Goal: Task Accomplishment & Management: Complete application form

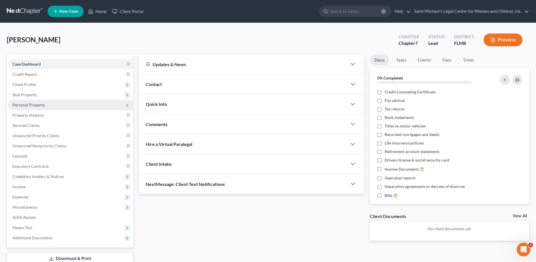
click at [44, 104] on span "Personal Property" at bounding box center [28, 104] width 32 height 5
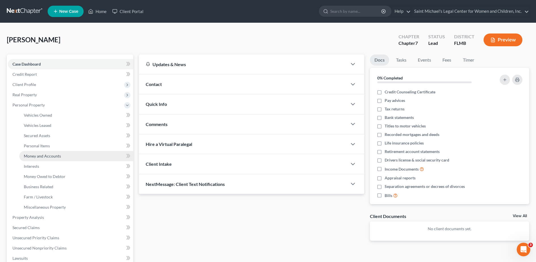
click at [53, 153] on span "Money and Accounts" at bounding box center [42, 155] width 37 height 5
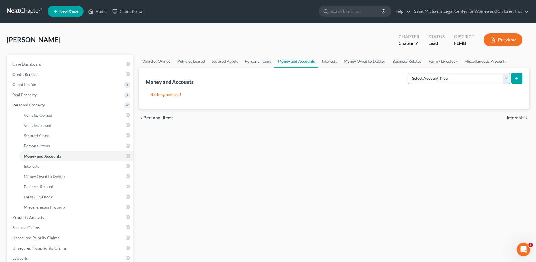
click at [452, 76] on select "Select Account Type Brokerage Cash on Hand Certificates of Deposit Checking Acc…" at bounding box center [459, 78] width 102 height 11
select select "security_deposits"
click at [409, 73] on select "Select Account Type Brokerage Cash on Hand Certificates of Deposit Checking Acc…" at bounding box center [459, 78] width 102 height 11
click at [517, 79] on icon "submit" at bounding box center [517, 78] width 5 height 5
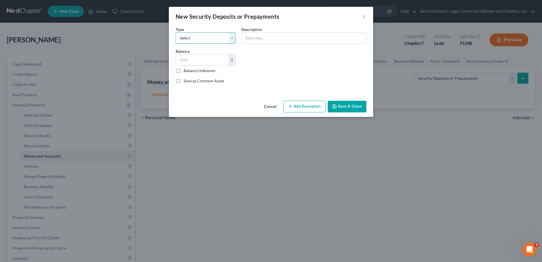
click at [213, 38] on select "Select Electric Gas Heating Oil Security Deposit On Rental Unit Prepaid Rent Te…" at bounding box center [206, 37] width 60 height 11
select select "3"
click at [176, 32] on select "Select Electric Gas Heating Oil Security Deposit On Rental Unit Prepaid Rent Te…" at bounding box center [206, 37] width 60 height 11
click at [273, 34] on input "text" at bounding box center [303, 38] width 125 height 11
type input "Security Deposit on Current Residence"
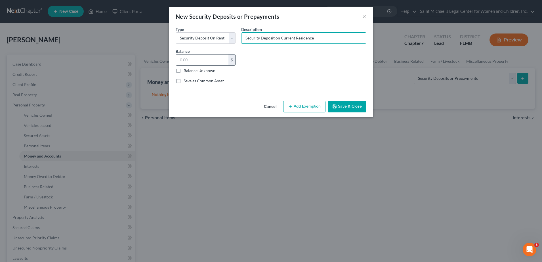
click at [219, 61] on input "text" at bounding box center [202, 59] width 52 height 11
type input "2,000"
click at [304, 106] on button "Add Exemption" at bounding box center [304, 107] width 42 height 12
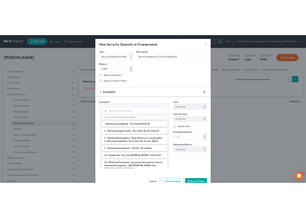
scroll to position [79, 0]
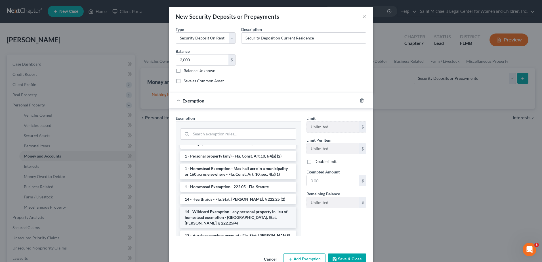
click at [257, 214] on li "14 - Wildcard Exemption - any personal property in lieu of homestead exemption …" at bounding box center [238, 217] width 116 height 22
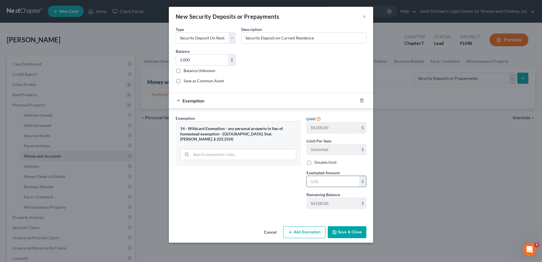
click at [337, 183] on input "text" at bounding box center [333, 181] width 52 height 11
type input "2,000"
click at [346, 231] on button "Save & Close" at bounding box center [347, 232] width 39 height 12
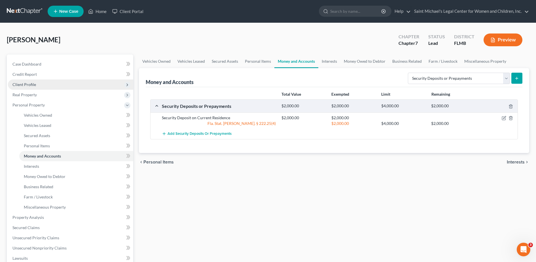
click at [38, 81] on span "Client Profile" at bounding box center [70, 84] width 125 height 10
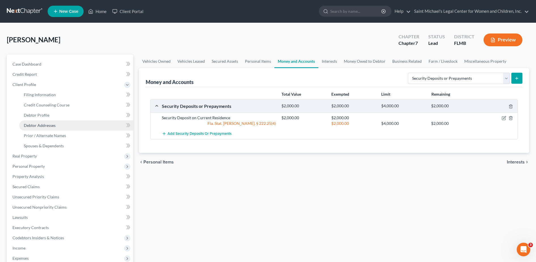
click at [55, 123] on span "Debtor Addresses" at bounding box center [40, 125] width 32 height 5
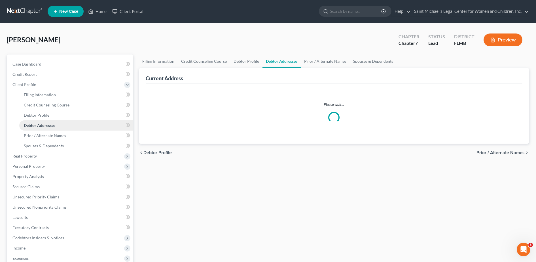
select select "0"
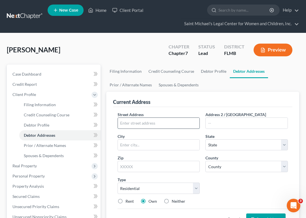
click at [141, 124] on input "text" at bounding box center [159, 123] width 82 height 11
type input "[STREET_ADDRESS]"
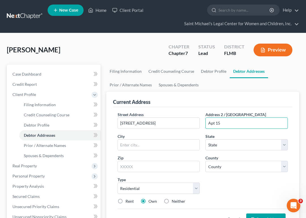
scroll to position [155, 0]
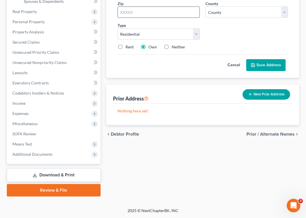
type input "Apt 15"
click at [152, 9] on input "text" at bounding box center [159, 12] width 83 height 11
type input "34285"
type input "[GEOGRAPHIC_DATA]"
select select "9"
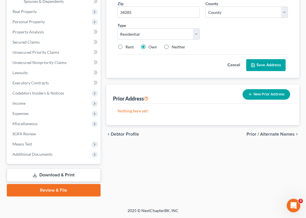
click at [230, 35] on div "Street Address * [STREET_ADDRESS] * [GEOGRAPHIC_DATA] * State [US_STATE] AK AR …" at bounding box center [203, 5] width 176 height 97
click at [235, 35] on div "Street Address * [STREET_ADDRESS] * [GEOGRAPHIC_DATA] * State [US_STATE] AK AR …" at bounding box center [203, 5] width 176 height 97
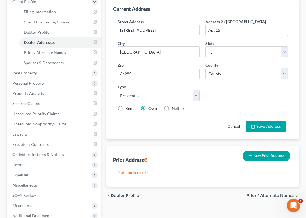
scroll to position [69, 0]
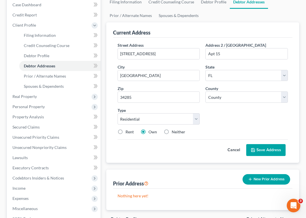
click at [126, 132] on label "Rent" at bounding box center [130, 132] width 8 height 6
click at [128, 132] on input "Rent" at bounding box center [130, 131] width 4 height 4
radio input "true"
click at [219, 93] on select "County [GEOGRAPHIC_DATA] [GEOGRAPHIC_DATA] [GEOGRAPHIC_DATA] [GEOGRAPHIC_DATA] …" at bounding box center [247, 97] width 83 height 11
select select "55"
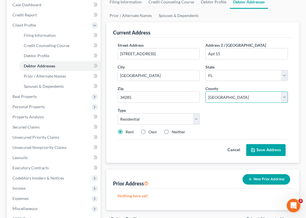
click at [206, 92] on select "County [GEOGRAPHIC_DATA] [GEOGRAPHIC_DATA] [GEOGRAPHIC_DATA] [GEOGRAPHIC_DATA] …" at bounding box center [247, 97] width 83 height 11
click at [272, 151] on button "Save Address" at bounding box center [265, 150] width 39 height 12
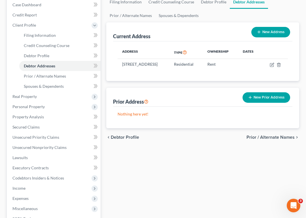
click at [266, 100] on button "New Prior Address" at bounding box center [267, 97] width 48 height 10
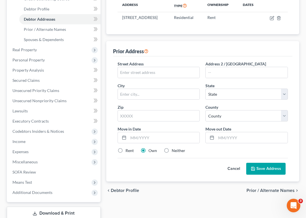
scroll to position [119, 0]
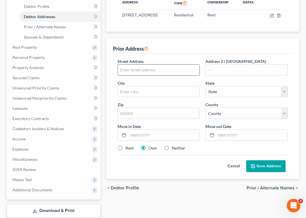
click at [159, 71] on input "text" at bounding box center [159, 70] width 82 height 11
type input "[STREET_ADDRESS]"
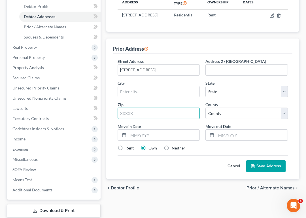
click at [161, 118] on input "text" at bounding box center [159, 113] width 83 height 11
type input "30263"
click at [263, 53] on div "Prior Address" at bounding box center [203, 46] width 180 height 15
type input "Newnan"
select select "10"
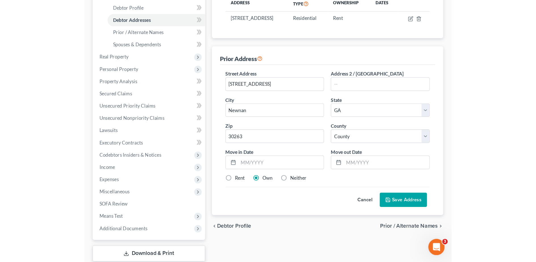
scroll to position [101, 0]
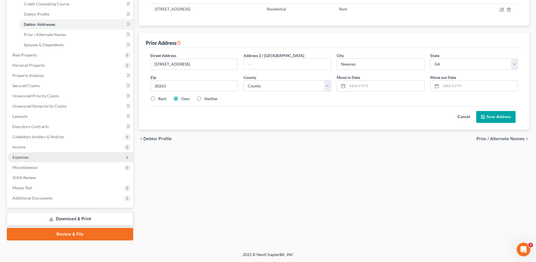
click at [33, 158] on span "Expenses" at bounding box center [70, 157] width 125 height 10
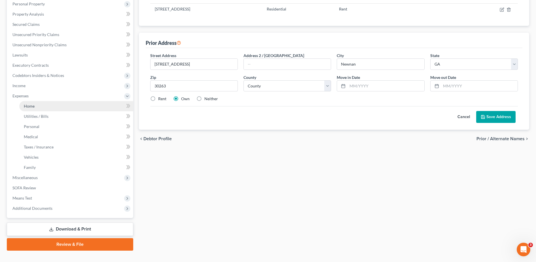
click at [44, 104] on link "Home" at bounding box center [76, 106] width 114 height 10
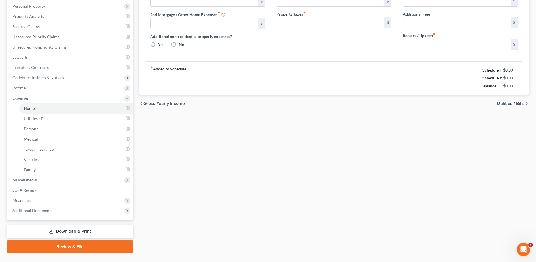
type input "0.00"
radio input "true"
type input "0.00"
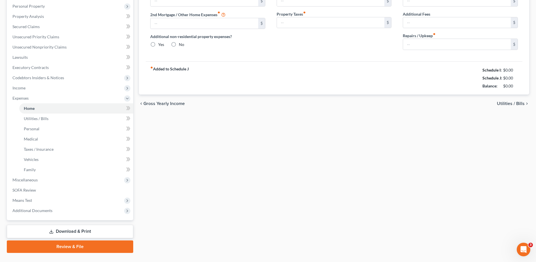
type input "0.00"
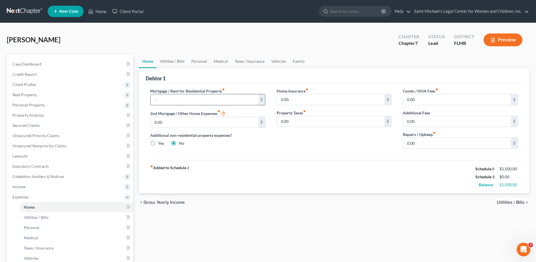
click at [193, 100] on input "text" at bounding box center [205, 99] width 108 height 11
click at [56, 94] on span "Real Property" at bounding box center [70, 95] width 125 height 10
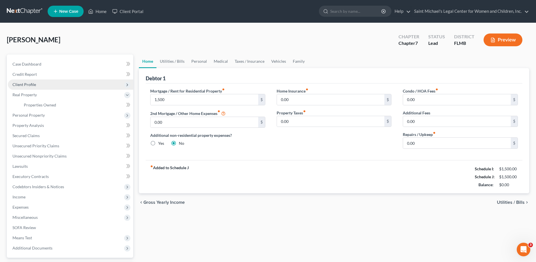
click at [64, 83] on span "Client Profile" at bounding box center [70, 84] width 125 height 10
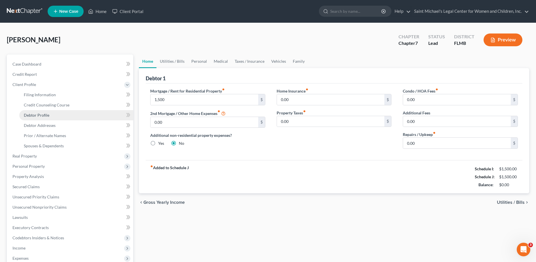
click at [75, 113] on link "Debtor Profile" at bounding box center [76, 115] width 114 height 10
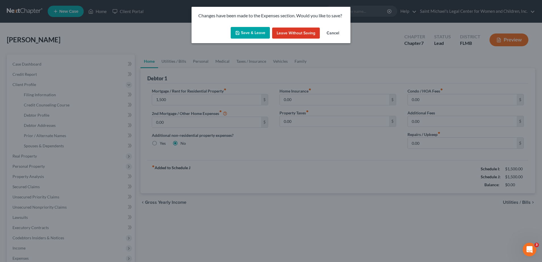
click at [248, 29] on button "Save & Leave" at bounding box center [250, 33] width 39 height 12
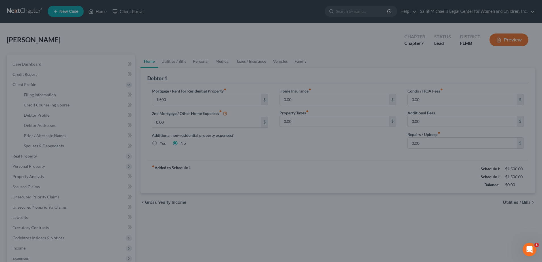
type input "1,500.00"
select select "0"
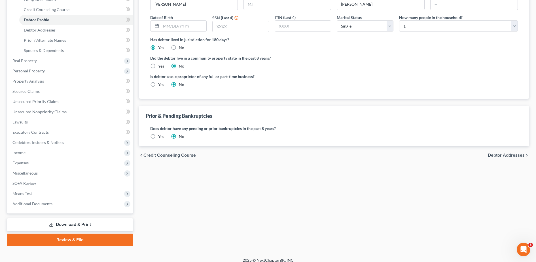
scroll to position [101, 0]
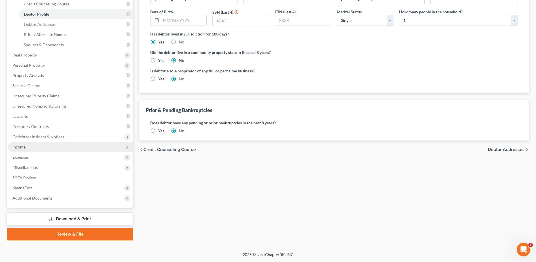
click at [75, 147] on span "Income" at bounding box center [70, 147] width 125 height 10
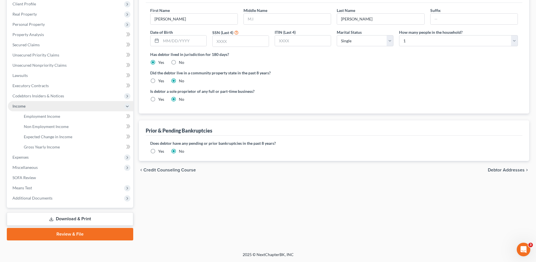
scroll to position [81, 0]
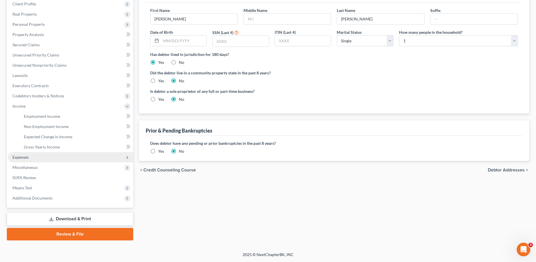
click at [70, 155] on span "Expenses" at bounding box center [70, 157] width 125 height 10
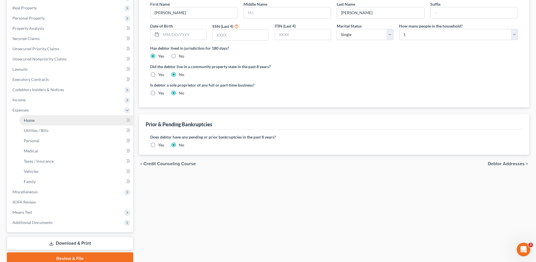
click at [80, 118] on link "Home" at bounding box center [76, 120] width 114 height 10
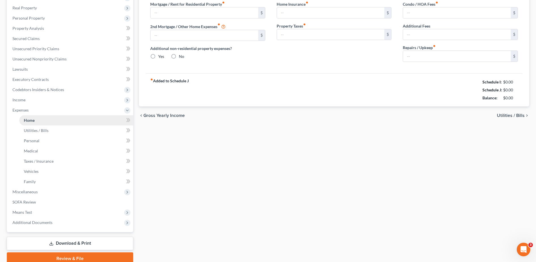
type input "1,500.00"
type input "0.00"
radio input "true"
type input "0.00"
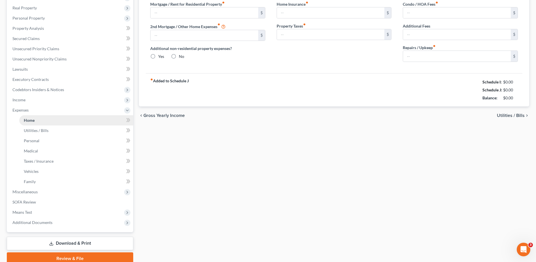
type input "0.00"
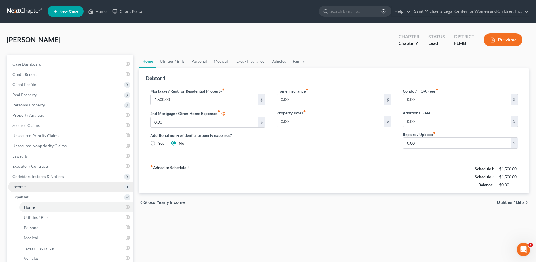
click at [51, 184] on span "Income" at bounding box center [70, 187] width 125 height 10
click at [54, 205] on span "Non Employment Income" at bounding box center [46, 206] width 45 height 5
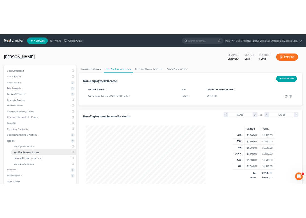
scroll to position [105, 221]
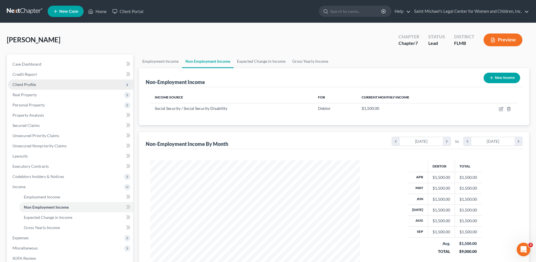
click at [62, 84] on span "Client Profile" at bounding box center [70, 84] width 125 height 10
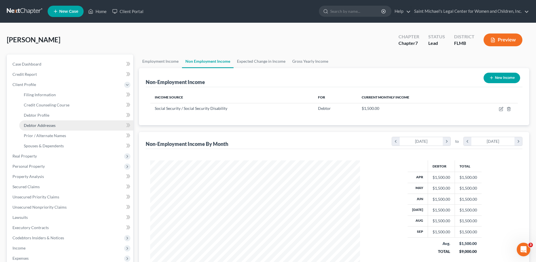
click at [63, 126] on link "Debtor Addresses" at bounding box center [76, 125] width 114 height 10
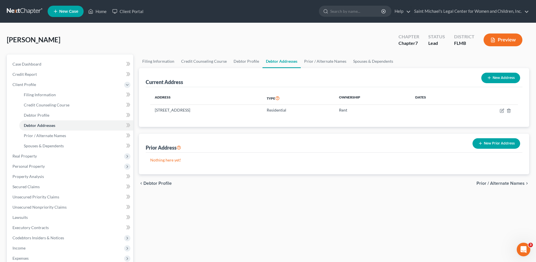
click at [508, 145] on button "New Prior Address" at bounding box center [497, 143] width 48 height 10
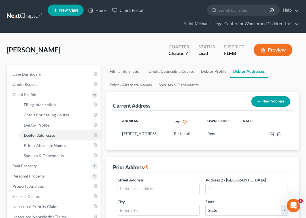
scroll to position [155, 0]
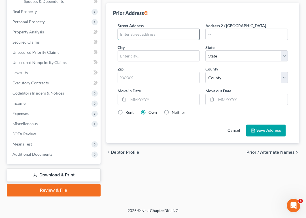
click at [158, 40] on input "text" at bounding box center [159, 34] width 82 height 11
type input "[STREET_ADDRESS]"
type input "Newnan"
select select "10"
type input "30263"
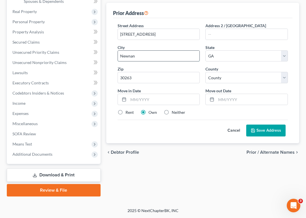
click at [134, 62] on input "Newnan" at bounding box center [159, 56] width 82 height 11
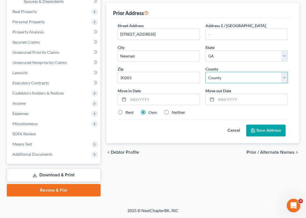
click at [238, 83] on select "County [GEOGRAPHIC_DATA] [GEOGRAPHIC_DATA] [GEOGRAPHIC_DATA] [GEOGRAPHIC_DATA] …" at bounding box center [247, 77] width 83 height 11
select select "37"
click at [206, 78] on select "County [GEOGRAPHIC_DATA] [GEOGRAPHIC_DATA] [GEOGRAPHIC_DATA] [GEOGRAPHIC_DATA] …" at bounding box center [247, 77] width 83 height 11
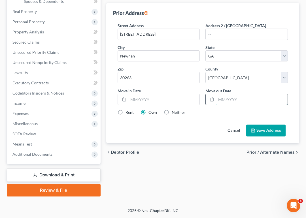
click at [239, 101] on input "text" at bounding box center [251, 99] width 71 height 11
type input "05/2023"
click at [150, 105] on input "text" at bounding box center [163, 99] width 71 height 11
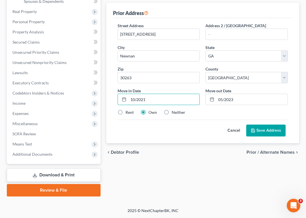
type input "10/2021"
click at [276, 136] on button "Save Address" at bounding box center [265, 131] width 39 height 12
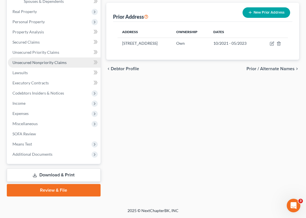
click at [67, 66] on link "Unsecured Nonpriority Claims" at bounding box center [54, 63] width 93 height 10
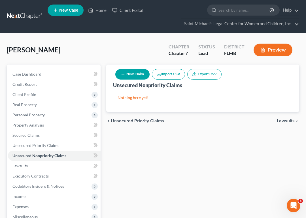
click at [131, 75] on button "New Claim" at bounding box center [132, 74] width 34 height 10
select select "0"
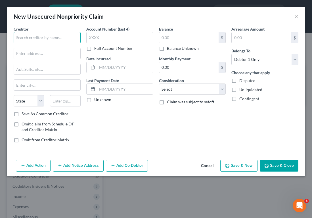
click at [58, 38] on input "text" at bounding box center [47, 37] width 67 height 11
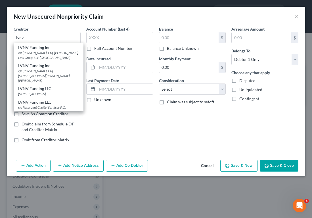
scroll to position [28, 0]
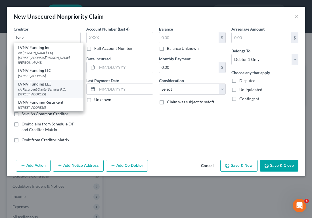
click at [57, 92] on div "c/o Resurgent Capital Services P.O. [STREET_ADDRESS]" at bounding box center [48, 92] width 61 height 10
type input "LVNV Funding LLC"
type input "c/o Resurgent Capital Services"
type input "P.O. Box 1269"
type input "[GEOGRAPHIC_DATA]"
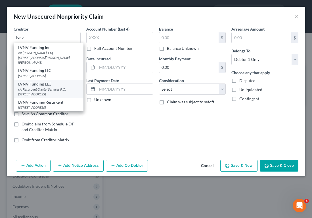
select select "42"
type input "29603"
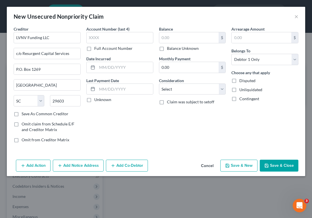
scroll to position [0, 0]
click at [196, 37] on input "text" at bounding box center [189, 37] width 60 height 11
type input "1,368"
click at [191, 92] on select "Select Cable / Satellite Services Collection Agency Credit Card Debt Debt Couns…" at bounding box center [192, 89] width 67 height 11
select select "1"
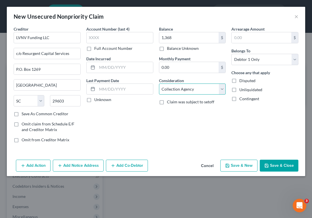
click at [159, 84] on select "Select Cable / Satellite Services Collection Agency Credit Card Debt Debt Couns…" at bounding box center [192, 89] width 67 height 11
click at [280, 165] on button "Save & Close" at bounding box center [278, 166] width 39 height 12
type input "1,368.00"
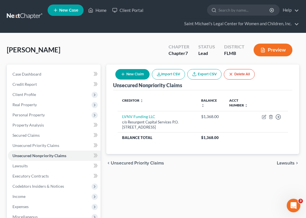
click at [133, 77] on button "New Claim" at bounding box center [132, 74] width 34 height 10
select select "0"
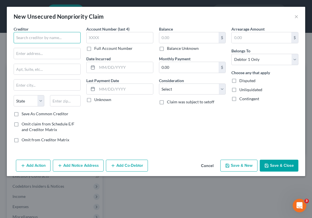
click at [41, 33] on input "text" at bounding box center [47, 37] width 67 height 11
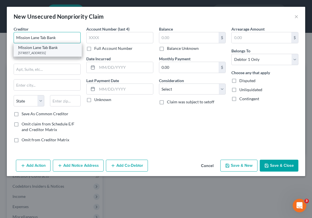
type input "Mission Lane Tab Bank"
click at [50, 51] on div "[STREET_ADDRESS]" at bounding box center [47, 52] width 59 height 5
type input "[STREET_ADDRESS]"
type input "[GEOGRAPHIC_DATA]"
select select "4"
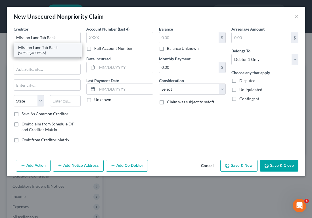
type input "94105"
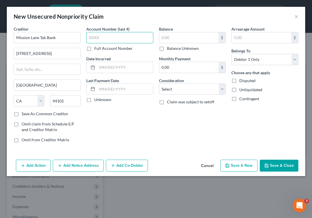
click at [125, 37] on input "text" at bounding box center [119, 37] width 67 height 11
type input "7593"
click at [191, 39] on input "text" at bounding box center [189, 37] width 60 height 11
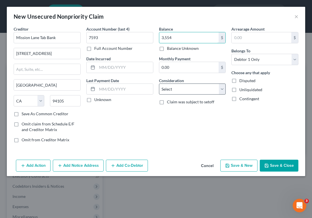
type input "3,554"
click at [176, 95] on div "Balance 3,554.00 $ Balance Unknown Balance Undetermined 3,554 $ Balance Unknown…" at bounding box center [192, 86] width 73 height 121
click at [176, 92] on select "Select Cable / Satellite Services Collection Agency Credit Card Debt Debt Couns…" at bounding box center [192, 89] width 67 height 11
select select "2"
click at [159, 84] on select "Select Cable / Satellite Services Collection Agency Credit Card Debt Debt Couns…" at bounding box center [192, 89] width 67 height 11
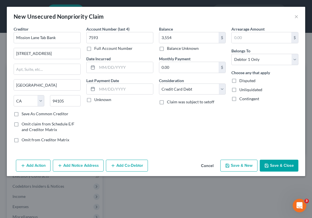
click at [285, 167] on button "Save & Close" at bounding box center [278, 166] width 39 height 12
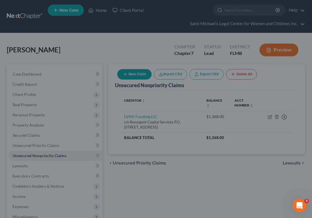
type input "3,554.00"
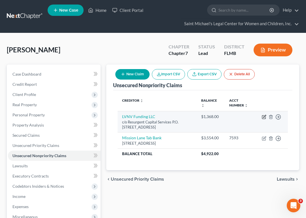
click at [265, 115] on icon "button" at bounding box center [264, 117] width 5 height 5
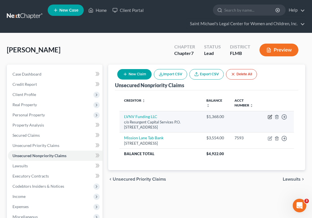
select select "42"
select select "1"
select select "0"
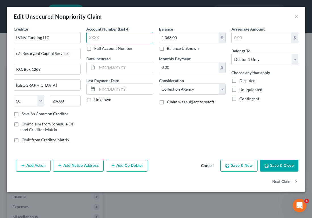
click at [130, 36] on input "text" at bounding box center [119, 37] width 67 height 11
type input "9234"
click at [287, 160] on button "Save & Close" at bounding box center [278, 166] width 39 height 12
type input "0"
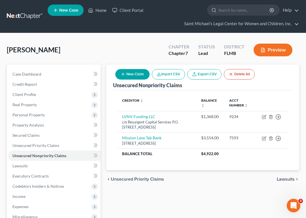
click at [131, 77] on button "New Claim" at bounding box center [132, 74] width 34 height 10
select select "0"
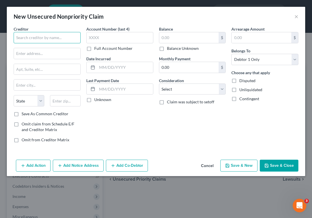
click at [49, 37] on input "text" at bounding box center [47, 37] width 67 height 11
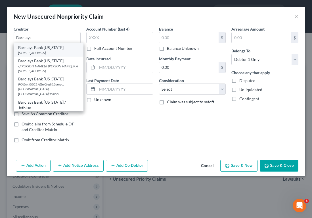
click at [52, 51] on div "[STREET_ADDRESS]" at bounding box center [48, 52] width 61 height 5
type input "Barclays Bank [US_STATE]"
type input "PO Box 8803"
type input "Wilmington"
select select "7"
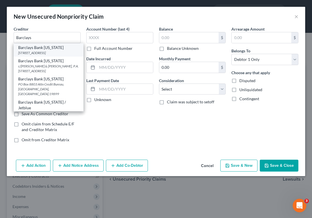
type input "19899"
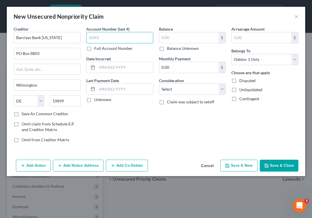
click at [107, 33] on input "text" at bounding box center [119, 37] width 67 height 11
type input "1018"
click at [172, 39] on input "text" at bounding box center [189, 37] width 60 height 11
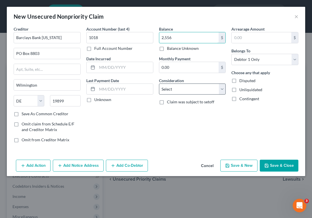
type input "2,556"
click at [179, 87] on select "Select Cable / Satellite Services Collection Agency Credit Card Debt Debt Couns…" at bounding box center [192, 89] width 67 height 11
select select "2"
click at [159, 84] on select "Select Cable / Satellite Services Collection Agency Credit Card Debt Debt Couns…" at bounding box center [192, 89] width 67 height 11
click at [285, 161] on button "Save & Close" at bounding box center [278, 166] width 39 height 12
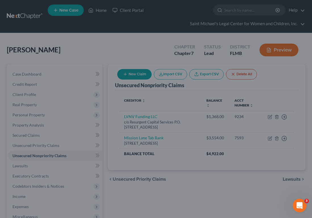
type input "2,556.00"
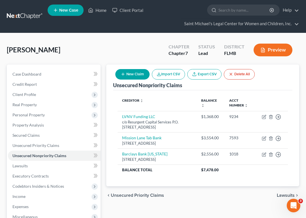
click at [131, 72] on button "New Claim" at bounding box center [132, 74] width 34 height 10
select select "0"
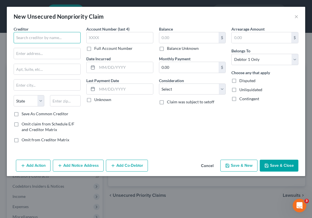
click at [40, 37] on input "text" at bounding box center [47, 37] width 67 height 11
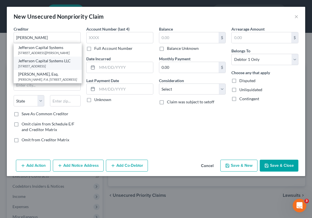
click at [57, 69] on div "[STREET_ADDRESS]" at bounding box center [47, 66] width 59 height 5
type input "Jefferson Capital Systems LLC"
type input "[STREET_ADDRESS]"
type input "Dept C"
type input "Sartell"
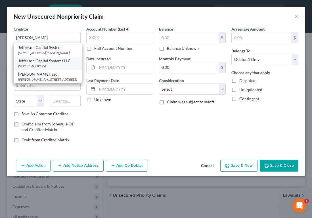
select select "24"
type input "56377"
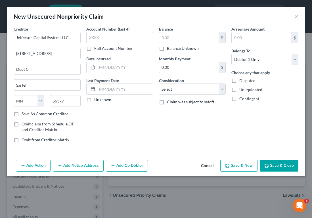
click at [121, 29] on label "Account Number (last 4)" at bounding box center [107, 29] width 43 height 6
click at [121, 34] on input "text" at bounding box center [119, 37] width 67 height 11
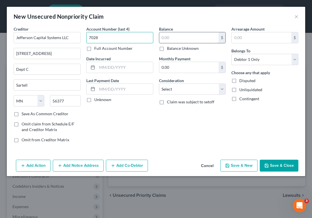
type input "7028"
click at [173, 34] on input "text" at bounding box center [189, 37] width 60 height 11
type input "723"
click at [166, 90] on select "Select Cable / Satellite Services Collection Agency Credit Card Debt Debt Couns…" at bounding box center [192, 89] width 67 height 11
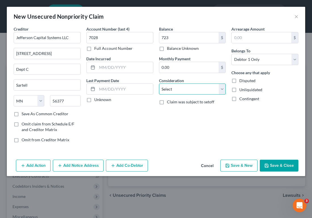
select select "1"
click at [159, 84] on select "Select Cable / Satellite Services Collection Agency Credit Card Debt Debt Couns…" at bounding box center [192, 89] width 67 height 11
click at [282, 164] on button "Save & Close" at bounding box center [278, 166] width 39 height 12
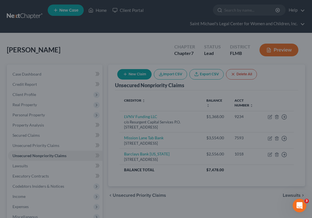
type input "723.00"
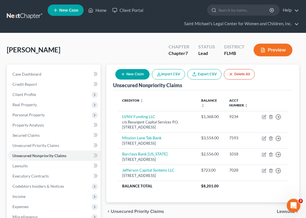
click at [132, 73] on button "New Claim" at bounding box center [132, 74] width 34 height 10
select select "0"
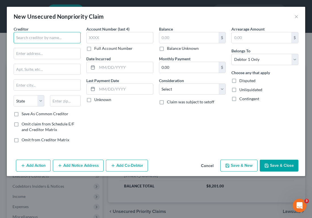
click at [50, 34] on input "text" at bounding box center [47, 37] width 67 height 11
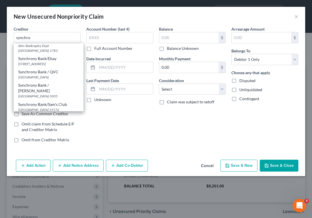
scroll to position [119, 0]
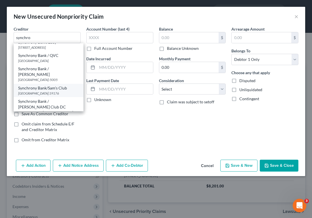
click at [65, 96] on div "[GEOGRAPHIC_DATA] 19176" at bounding box center [48, 93] width 61 height 5
type input "Synchrony Bank/Sam's Club"
type input "PO Box 71727"
type input "[GEOGRAPHIC_DATA]"
select select "39"
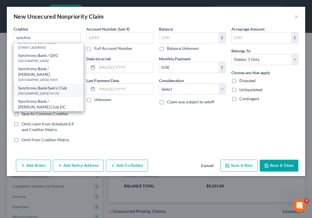
type input "19176"
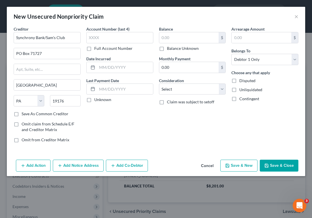
scroll to position [0, 0]
drag, startPoint x: 45, startPoint y: 38, endPoint x: 126, endPoint y: 42, distance: 80.4
click at [126, 42] on div "Creditor * Synchrony Bank/Sam's Club PO Box 71727 [GEOGRAPHIC_DATA] [US_STATE] …" at bounding box center [156, 86] width 290 height 121
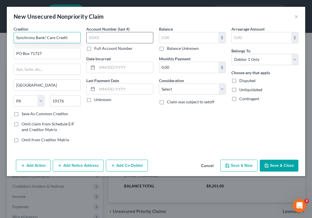
type input "Synchrony Bank/ Care Credit"
click at [127, 36] on input "text" at bounding box center [119, 37] width 67 height 11
type input "8213"
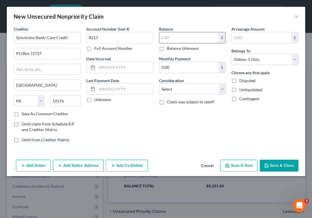
click at [183, 34] on input "text" at bounding box center [189, 37] width 60 height 11
click at [190, 38] on input "text" at bounding box center [189, 37] width 60 height 11
type input "3,373"
click at [183, 93] on select "Select Cable / Satellite Services Collection Agency Credit Card Debt Debt Couns…" at bounding box center [192, 89] width 67 height 11
select select "2"
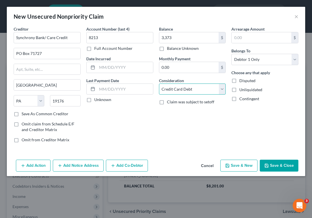
click at [159, 84] on select "Select Cable / Satellite Services Collection Agency Credit Card Debt Debt Couns…" at bounding box center [192, 89] width 67 height 11
click at [274, 157] on div "Creditor * Synchrony Bank/ Care Credit PO Box 71727 [GEOGRAPHIC_DATA] [US_STATE…" at bounding box center [156, 92] width 298 height 132
click at [276, 164] on button "Save & Close" at bounding box center [278, 166] width 39 height 12
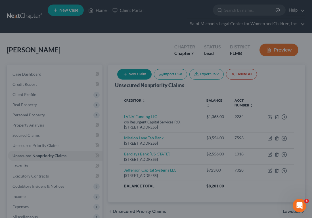
type input "3,373.00"
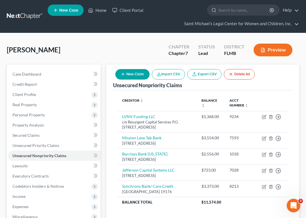
click at [128, 75] on button "New Claim" at bounding box center [132, 74] width 34 height 10
select select "0"
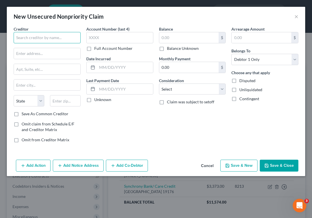
click at [54, 40] on input "text" at bounding box center [47, 37] width 67 height 11
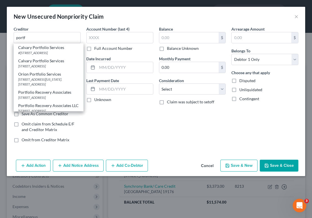
scroll to position [29, 0]
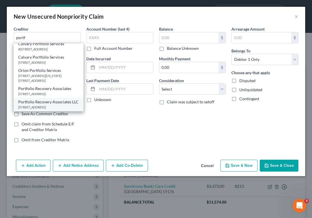
click at [54, 105] on div "[STREET_ADDRESS]" at bounding box center [48, 107] width 61 height 5
type input "Portfolio Recovery Associates LLC"
type input "[STREET_ADDRESS]"
type input "[GEOGRAPHIC_DATA]"
select select "48"
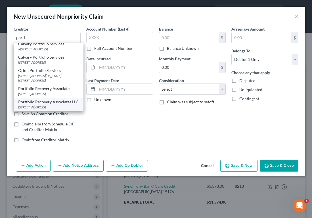
type input "23502"
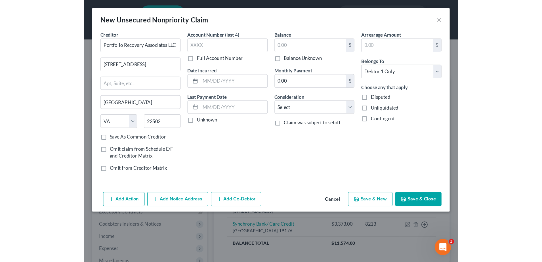
scroll to position [0, 0]
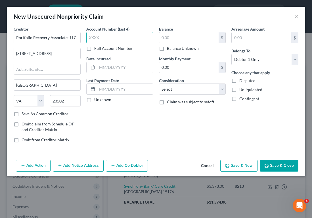
click at [115, 37] on input "text" at bounding box center [119, 37] width 67 height 11
type input "6111"
click at [199, 35] on input "text" at bounding box center [189, 37] width 60 height 11
click at [194, 39] on input "text" at bounding box center [189, 37] width 60 height 11
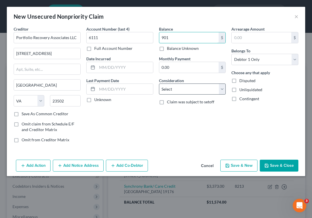
type input "901"
click at [191, 85] on select "Select Cable / Satellite Services Collection Agency Credit Card Debt Debt Couns…" at bounding box center [192, 89] width 67 height 11
select select "1"
click at [159, 84] on select "Select Cable / Satellite Services Collection Agency Credit Card Debt Debt Couns…" at bounding box center [192, 89] width 67 height 11
click at [281, 164] on button "Save & Close" at bounding box center [278, 166] width 39 height 12
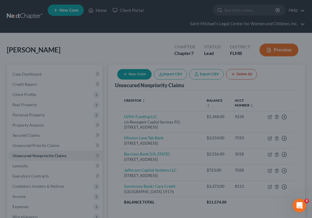
type input "901.00"
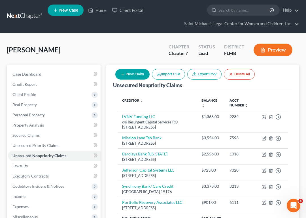
click at [126, 70] on button "New Claim" at bounding box center [132, 74] width 34 height 10
select select "0"
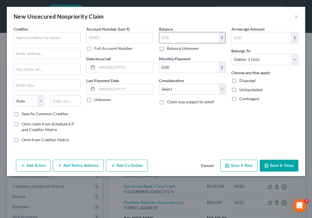
click at [188, 41] on input "text" at bounding box center [189, 37] width 60 height 11
type input "987"
click at [37, 41] on input "text" at bounding box center [47, 37] width 67 height 11
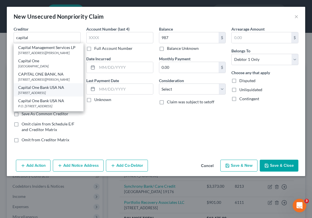
click at [52, 90] on div "Capital One Bank USA NA" at bounding box center [48, 88] width 61 height 6
type input "Capital One Bank USA NA"
type input "PO Box 31293"
type input "[GEOGRAPHIC_DATA]"
select select "46"
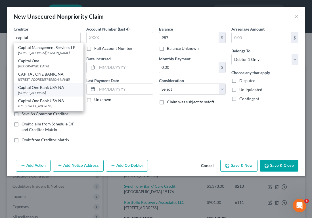
type input "84131"
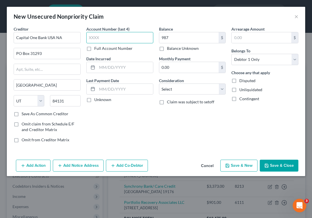
click at [117, 38] on input "text" at bounding box center [119, 37] width 67 height 11
type input "4100"
click at [178, 88] on select "Select Cable / Satellite Services Collection Agency Credit Card Debt Debt Couns…" at bounding box center [192, 89] width 67 height 11
select select "2"
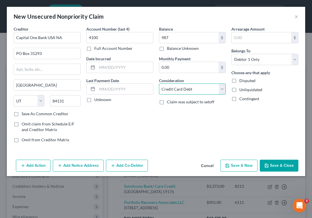
click at [159, 84] on select "Select Cable / Satellite Services Collection Agency Credit Card Debt Debt Couns…" at bounding box center [192, 89] width 67 height 11
click at [286, 168] on button "Save & Close" at bounding box center [278, 166] width 39 height 12
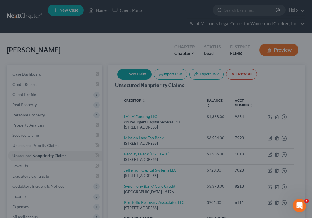
type input "987.00"
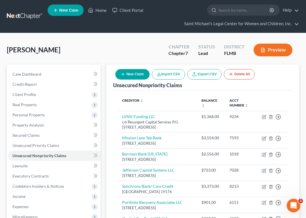
click at [137, 73] on button "New Claim" at bounding box center [132, 74] width 34 height 10
select select "0"
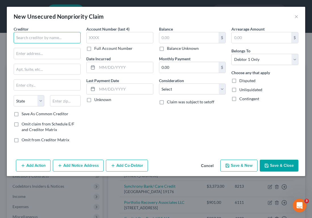
click at [54, 36] on input "text" at bounding box center [47, 37] width 67 height 11
type input "D"
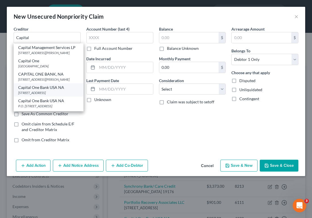
click at [62, 90] on div "Capital One Bank USA NA" at bounding box center [48, 88] width 61 height 6
type input "Capital One Bank USA NA"
type input "PO Box 31293"
type input "[GEOGRAPHIC_DATA]"
select select "46"
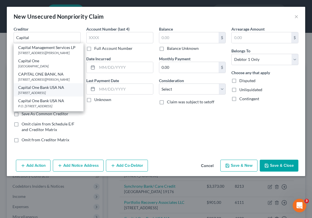
type input "84131"
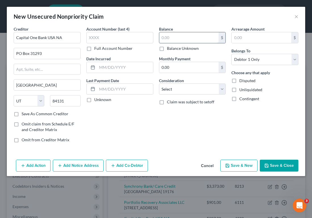
click at [174, 37] on input "text" at bounding box center [189, 37] width 60 height 11
type input "1,848"
click at [95, 39] on input "text" at bounding box center [119, 37] width 67 height 11
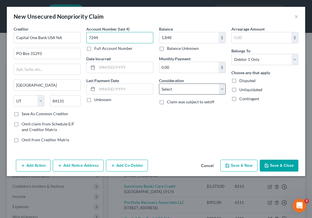
type input "7244"
click at [195, 92] on select "Select Cable / Satellite Services Collection Agency Credit Card Debt Debt Couns…" at bounding box center [192, 89] width 67 height 11
select select "2"
click at [159, 84] on select "Select Cable / Satellite Services Collection Agency Credit Card Debt Debt Couns…" at bounding box center [192, 89] width 67 height 11
click at [273, 162] on button "Save & Close" at bounding box center [278, 166] width 39 height 12
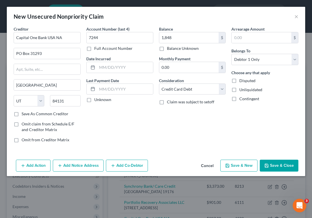
type input "1,848.00"
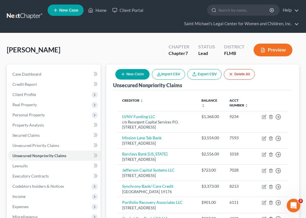
click at [125, 73] on icon "button" at bounding box center [123, 74] width 5 height 5
select select "0"
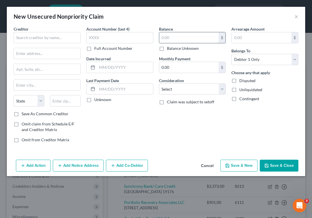
click at [183, 33] on input "text" at bounding box center [189, 37] width 60 height 11
type input "3,454"
click at [134, 39] on input "text" at bounding box center [119, 37] width 67 height 11
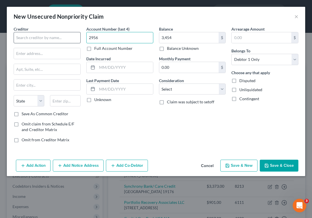
type input "2956"
click at [70, 42] on input "text" at bounding box center [47, 37] width 67 height 11
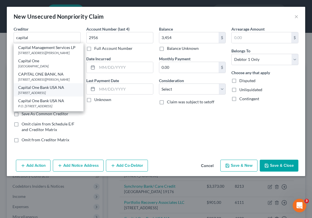
click at [62, 90] on div "Capital One Bank USA NA" at bounding box center [48, 88] width 61 height 6
type input "Capital One Bank USA NA"
type input "PO Box 31293"
type input "[GEOGRAPHIC_DATA]"
select select "46"
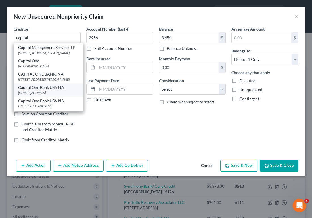
type input "84131"
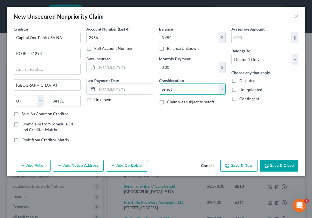
click at [172, 84] on select "Select Cable / Satellite Services Collection Agency Credit Card Debt Debt Couns…" at bounding box center [192, 89] width 67 height 11
select select "2"
click at [159, 84] on select "Select Cable / Satellite Services Collection Agency Credit Card Debt Debt Couns…" at bounding box center [192, 89] width 67 height 11
click at [277, 163] on button "Save & Close" at bounding box center [278, 166] width 39 height 12
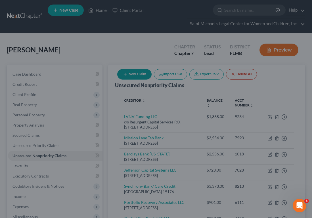
type input "3,454.00"
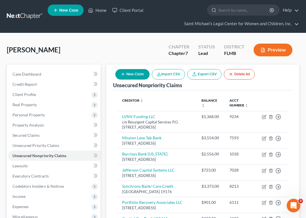
click at [135, 76] on button "New Claim" at bounding box center [132, 74] width 34 height 10
select select "0"
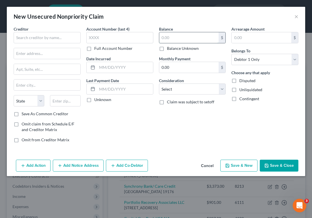
click at [178, 35] on input "text" at bounding box center [189, 37] width 60 height 11
type input "1,408"
click at [137, 37] on input "text" at bounding box center [119, 37] width 67 height 11
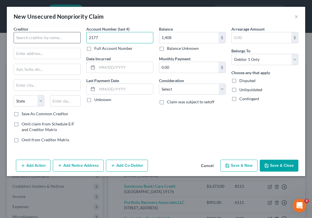
type input "2177"
click at [48, 37] on input "text" at bounding box center [47, 37] width 67 height 11
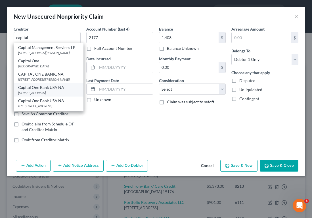
click at [57, 90] on div "Capital One Bank USA NA" at bounding box center [48, 88] width 61 height 6
type input "Capital One Bank USA NA"
type input "PO Box 31293"
type input "[GEOGRAPHIC_DATA]"
select select "46"
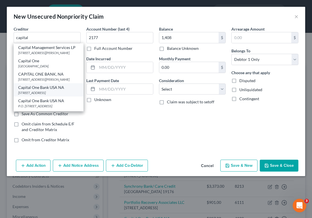
type input "84131"
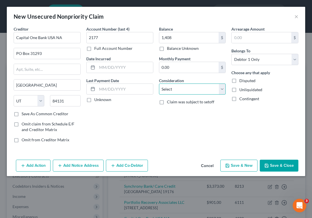
click at [163, 93] on select "Select Cable / Satellite Services Collection Agency Credit Card Debt Debt Couns…" at bounding box center [192, 89] width 67 height 11
select select "2"
click at [159, 84] on select "Select Cable / Satellite Services Collection Agency Credit Card Debt Debt Couns…" at bounding box center [192, 89] width 67 height 11
click at [280, 163] on button "Save & Close" at bounding box center [278, 166] width 39 height 12
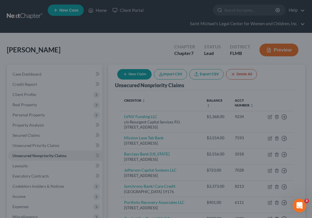
type input "1,408.00"
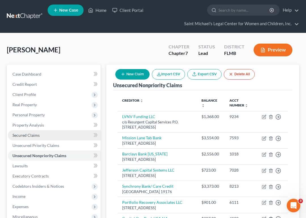
click at [81, 134] on link "Secured Claims" at bounding box center [54, 135] width 93 height 10
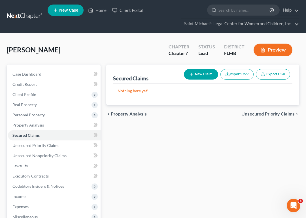
click at [207, 76] on button "New Claim" at bounding box center [201, 74] width 34 height 10
select select "0"
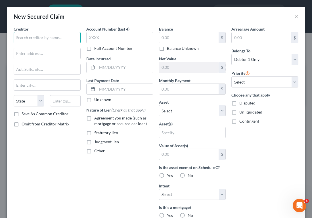
click at [61, 41] on input "text" at bounding box center [47, 37] width 67 height 11
type input "[PERSON_NAME] Fargo Bank NA Auto"
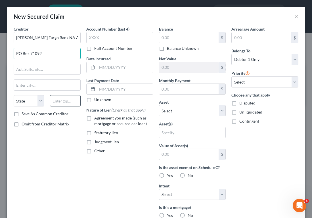
type input "PO Box 71092"
click at [76, 101] on input "text" at bounding box center [65, 100] width 31 height 11
type input "28272"
click at [67, 155] on div "Creditor * [PERSON_NAME] Fargo Bank NA Auto PO Box [GEOGRAPHIC_DATA][US_STATE] …" at bounding box center [47, 152] width 73 height 253
click at [49, 136] on div "Creditor * [PERSON_NAME] Fargo Bank NA Auto PO Box [GEOGRAPHIC_DATA][US_STATE] …" at bounding box center [47, 152] width 73 height 253
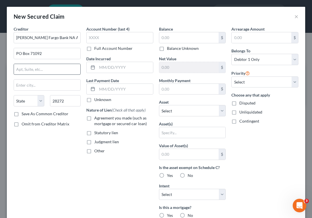
type input "Charlotte"
select select "28"
click at [37, 82] on input "Charlotte" at bounding box center [47, 85] width 66 height 11
click at [22, 115] on label "Save As Common Creditor" at bounding box center [45, 114] width 47 height 6
click at [24, 115] on input "Save As Common Creditor" at bounding box center [26, 113] width 4 height 4
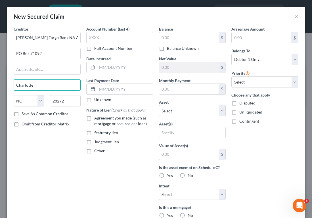
checkbox input "true"
click at [98, 119] on span "Agreement you made (such as mortgage or secured car loan)" at bounding box center [120, 121] width 52 height 10
click at [98, 119] on input "Agreement you made (such as mortgage or secured car loan)" at bounding box center [98, 117] width 4 height 4
checkbox input "true"
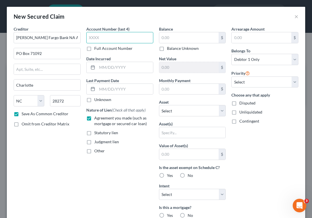
click at [114, 32] on input "text" at bounding box center [119, 37] width 67 height 11
type input "0896"
click at [184, 40] on input "text" at bounding box center [189, 37] width 60 height 11
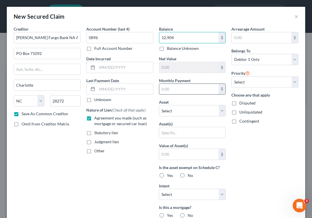
type input "12,904"
click at [172, 86] on input "text" at bounding box center [189, 89] width 60 height 11
type input "453"
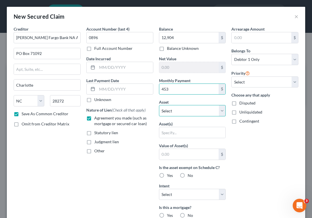
click at [178, 108] on select "Select Other Multiple Assets Security Deposit on Current Residence (Security De…" at bounding box center [192, 110] width 67 height 11
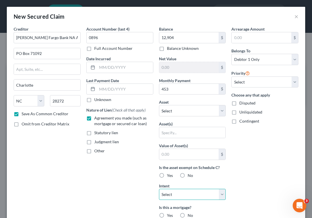
click at [185, 198] on select "Select Surrender Redeem Reaffirm Avoid Other" at bounding box center [192, 194] width 67 height 11
select select "2"
click at [159, 189] on select "Select Surrender Redeem Reaffirm Avoid Other" at bounding box center [192, 194] width 67 height 11
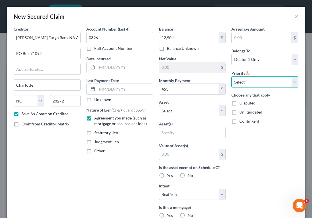
click at [244, 81] on select "Select 1st 2nd 3rd 4th 5th 6th 7th 8th 9th 10th 11th 12th 13th 14th 15th 16th 1…" at bounding box center [264, 82] width 67 height 11
select select "0"
click at [231, 77] on select "Select 1st 2nd 3rd 4th 5th 6th 7th 8th 9th 10th 11th 12th 13th 14th 15th 16th 1…" at bounding box center [264, 82] width 67 height 11
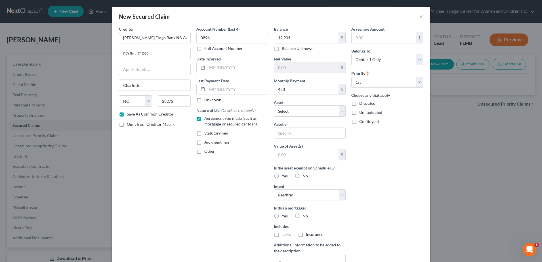
scroll to position [53, 0]
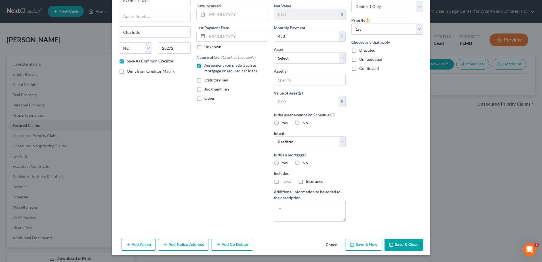
click at [402, 245] on button "Save & Close" at bounding box center [403, 245] width 39 height 12
checkbox input "false"
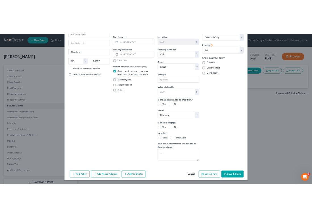
scroll to position [0, 0]
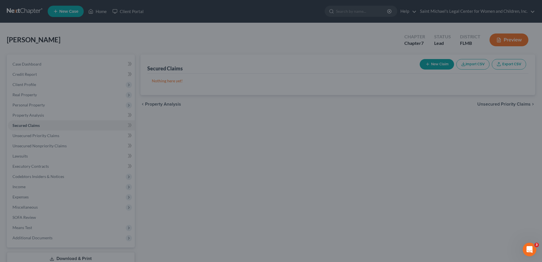
type input "12,904.00"
type input "0"
type input "453.00"
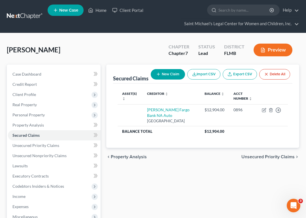
click at [258, 159] on span "Unsecured Priority Claims" at bounding box center [268, 157] width 53 height 5
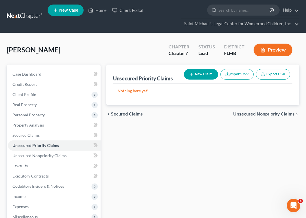
click at [263, 113] on span "Unsecured Nonpriority Claims" at bounding box center [264, 114] width 62 height 5
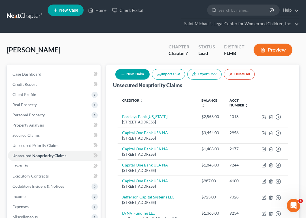
click at [136, 75] on button "New Claim" at bounding box center [132, 74] width 34 height 10
select select "0"
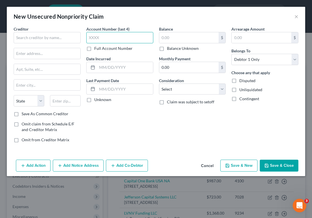
click at [123, 37] on input "text" at bounding box center [119, 37] width 67 height 11
type input "1458"
click at [178, 39] on input "text" at bounding box center [189, 37] width 60 height 11
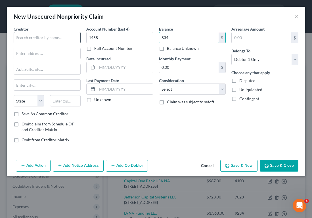
type input "834"
click at [57, 35] on input "text" at bounding box center [47, 37] width 67 height 11
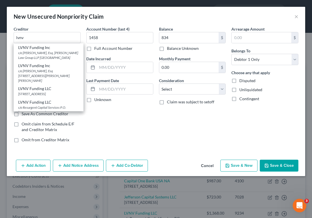
scroll to position [28, 0]
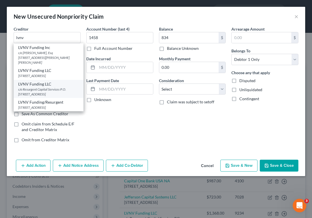
click at [57, 91] on div "c/o Resurgent Capital Services P.O. [STREET_ADDRESS]" at bounding box center [48, 92] width 61 height 10
type input "LVNV Funding LLC"
type input "c/o Resurgent Capital Services"
type input "P.O. Box 1269"
type input "[GEOGRAPHIC_DATA]"
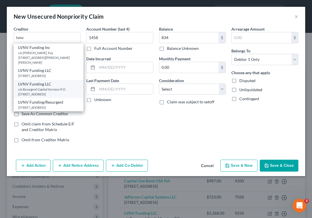
select select "42"
type input "29603"
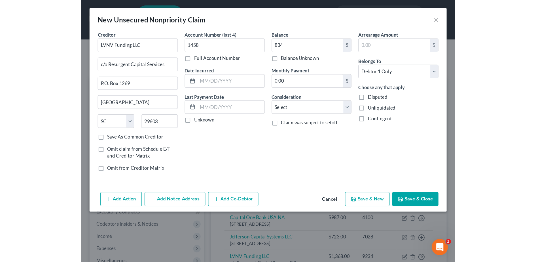
scroll to position [0, 0]
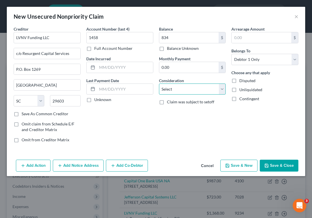
click at [202, 90] on select "Select Cable / Satellite Services Collection Agency Credit Card Debt Debt Couns…" at bounding box center [192, 89] width 67 height 11
select select "1"
click at [159, 84] on select "Select Cable / Satellite Services Collection Agency Credit Card Debt Debt Couns…" at bounding box center [192, 89] width 67 height 11
click at [283, 158] on div "Add Action Add Notice Address Add Co-Debtor Cancel Save & New Save & Close" at bounding box center [156, 167] width 298 height 19
click at [284, 161] on button "Save & Close" at bounding box center [278, 166] width 39 height 12
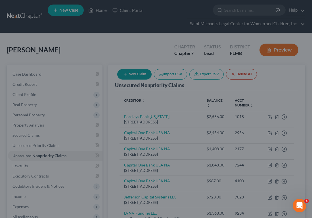
type input "834.00"
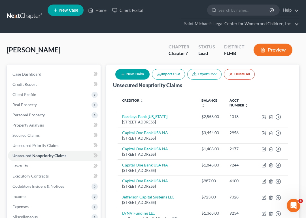
click at [129, 74] on button "New Claim" at bounding box center [132, 74] width 34 height 10
select select "0"
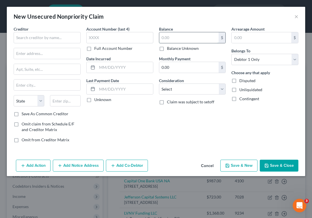
click at [175, 34] on input "text" at bounding box center [189, 37] width 60 height 11
type input "4,151"
click at [127, 38] on input "text" at bounding box center [119, 37] width 67 height 11
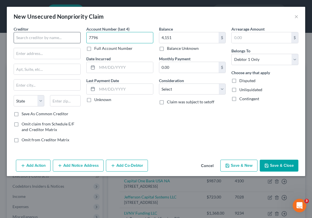
type input "7796"
click at [53, 39] on input "text" at bounding box center [47, 37] width 67 height 11
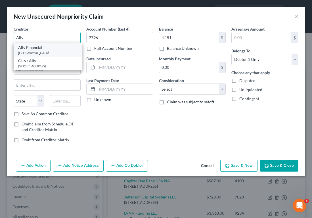
type input "Ally Financial"
type input "PO Box 380901"
type input "[GEOGRAPHIC_DATA]"
select select "24"
type input "55438"
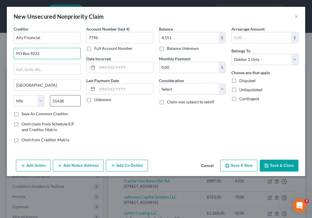
type input "PO Box 9222"
drag, startPoint x: 68, startPoint y: 105, endPoint x: 41, endPoint y: 100, distance: 27.4
click at [41, 100] on div "State [US_STATE] AK AR AZ CA CO CT DE DC [GEOGRAPHIC_DATA] [GEOGRAPHIC_DATA] GU…" at bounding box center [47, 103] width 73 height 16
drag, startPoint x: 41, startPoint y: 100, endPoint x: 73, endPoint y: 104, distance: 32.0
click at [73, 104] on input "55438" at bounding box center [65, 100] width 31 height 11
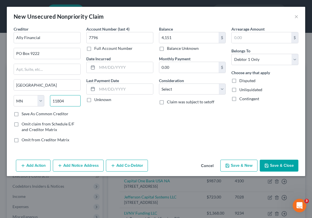
type input "11804"
type input "Old Bethpage"
select select "35"
click at [196, 131] on div "Balance 4,151.00 $ Balance Unknown Balance Undetermined 4,151 $ Balance Unknown…" at bounding box center [192, 86] width 73 height 121
click at [68, 100] on input "11804" at bounding box center [65, 100] width 31 height 11
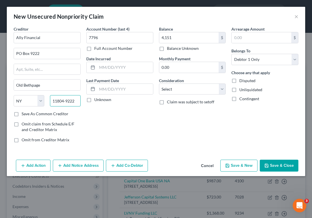
type input "11804-9222"
click at [37, 115] on label "Save As Common Creditor" at bounding box center [45, 114] width 47 height 6
click at [28, 115] on input "Save As Common Creditor" at bounding box center [26, 113] width 4 height 4
checkbox input "true"
click at [180, 85] on select "Select Cable / Satellite Services Collection Agency Credit Card Debt Debt Couns…" at bounding box center [192, 89] width 67 height 11
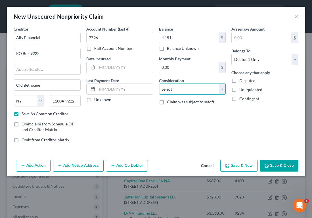
select select "2"
click at [159, 84] on select "Select Cable / Satellite Services Collection Agency Credit Card Debt Debt Couns…" at bounding box center [192, 89] width 67 height 11
click at [291, 167] on button "Save & Close" at bounding box center [278, 166] width 39 height 12
checkbox input "false"
type input "4,151.00"
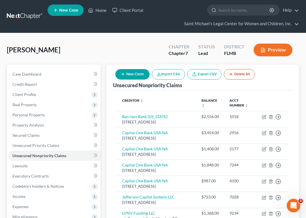
click at [129, 75] on button "New Claim" at bounding box center [132, 74] width 34 height 10
select select "0"
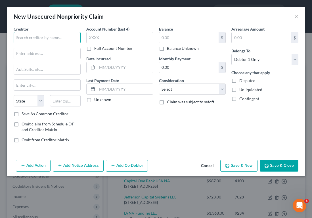
click at [66, 38] on input "text" at bounding box center [47, 37] width 67 height 11
type input "Continental Finance Company"
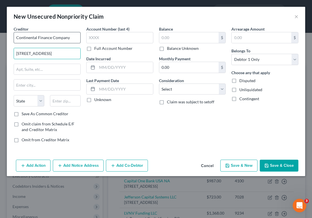
type input "[STREET_ADDRESS]"
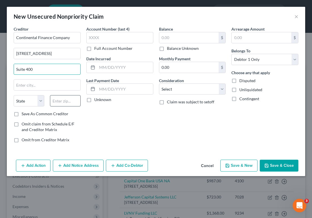
type input "Suite 400"
click at [71, 102] on input "text" at bounding box center [65, 100] width 31 height 11
type input "19808"
click at [193, 140] on div "Balance $ Balance Unknown Balance Undetermined $ Balance Unknown Monthly Paymen…" at bounding box center [192, 86] width 73 height 121
click at [74, 101] on input "19808" at bounding box center [65, 100] width 31 height 11
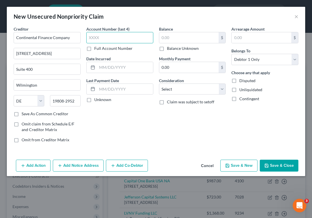
click at [107, 36] on input "text" at bounding box center [119, 37] width 67 height 11
click at [176, 37] on input "text" at bounding box center [189, 37] width 60 height 11
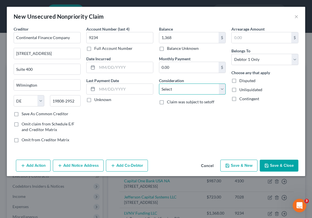
click at [177, 88] on select "Select Cable / Satellite Services Collection Agency Credit Card Debt Debt Couns…" at bounding box center [192, 89] width 67 height 11
click at [159, 84] on select "Select Cable / Satellite Services Collection Agency Credit Card Debt Debt Couns…" at bounding box center [192, 89] width 67 height 11
click at [278, 162] on button "Save & Close" at bounding box center [278, 166] width 39 height 12
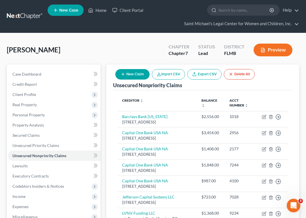
click at [132, 73] on button "New Claim" at bounding box center [132, 74] width 34 height 10
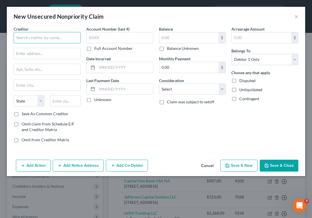
click at [62, 41] on input "text" at bounding box center [47, 37] width 67 height 11
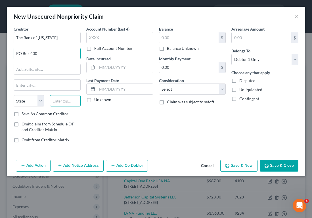
click at [61, 100] on input "text" at bounding box center [65, 100] width 31 height 11
click at [227, 123] on div "Balance $ Balance Unknown Balance Undetermined $ Balance Unknown Monthly Paymen…" at bounding box center [192, 86] width 73 height 121
click at [75, 99] on input "65459" at bounding box center [65, 100] width 31 height 11
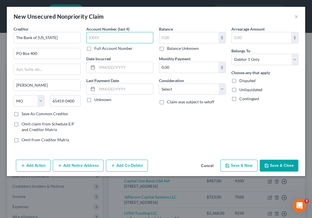
click at [97, 37] on input "text" at bounding box center [119, 37] width 67 height 11
click at [168, 31] on label "Balance" at bounding box center [166, 29] width 14 height 6
click at [168, 35] on input "text" at bounding box center [189, 37] width 60 height 11
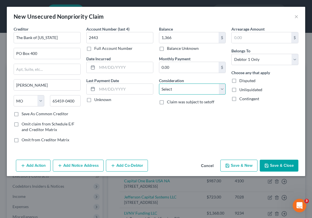
click at [172, 89] on select "Select Cable / Satellite Services Collection Agency Credit Card Debt Debt Couns…" at bounding box center [192, 89] width 67 height 11
click at [159, 84] on select "Select Cable / Satellite Services Collection Agency Credit Card Debt Debt Couns…" at bounding box center [192, 89] width 67 height 11
click at [54, 114] on label "Save As Common Creditor" at bounding box center [45, 114] width 47 height 6
click at [28, 114] on input "Save As Common Creditor" at bounding box center [26, 113] width 4 height 4
click at [283, 162] on button "Save & Close" at bounding box center [278, 166] width 39 height 12
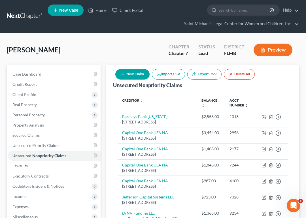
click at [131, 75] on button "New Claim" at bounding box center [132, 74] width 34 height 10
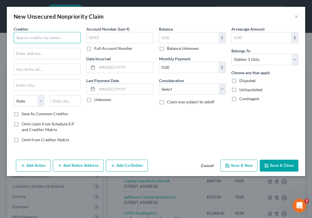
click at [52, 39] on input "text" at bounding box center [47, 37] width 67 height 11
click at [115, 39] on input "text" at bounding box center [119, 37] width 67 height 11
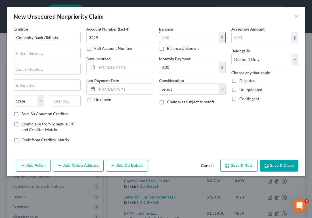
click at [201, 37] on input "text" at bounding box center [189, 37] width 60 height 11
click at [174, 86] on select "Select Cable / Satellite Services Collection Agency Credit Card Debt Debt Couns…" at bounding box center [192, 89] width 67 height 11
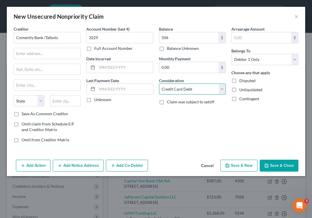
click at [159, 84] on select "Select Cable / Satellite Services Collection Agency Credit Card Debt Debt Couns…" at bounding box center [192, 89] width 67 height 11
click at [53, 56] on input "text" at bounding box center [47, 53] width 66 height 11
click at [210, 129] on div "Balance 506.00 $ Balance Unknown Balance Undetermined 506 $ Balance Unknown Mon…" at bounding box center [192, 86] width 73 height 121
click at [69, 98] on input "text" at bounding box center [65, 100] width 31 height 11
click at [175, 125] on div "Balance 506.00 $ Balance Unknown Balance Undetermined 506 $ Balance Unknown Mon…" at bounding box center [192, 86] width 73 height 121
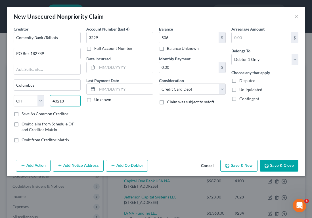
click at [74, 101] on input "43218" at bounding box center [65, 100] width 31 height 11
click at [235, 125] on div "Arrearage Amount $ Belongs To * Select Debtor 1 Only Debtor 2 Only Debtor 1 And…" at bounding box center [264, 86] width 73 height 121
click at [31, 119] on div "Creditor * Comenity Bank /Talbots PO Box 182789 [GEOGRAPHIC_DATA] [US_STATE] AK…" at bounding box center [47, 86] width 73 height 121
click at [36, 114] on label "Save As Common Creditor" at bounding box center [45, 114] width 47 height 6
click at [28, 114] on input "Save As Common Creditor" at bounding box center [26, 113] width 4 height 4
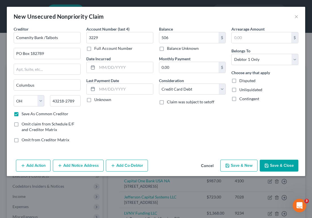
click at [280, 171] on button "Save & Close" at bounding box center [278, 166] width 39 height 12
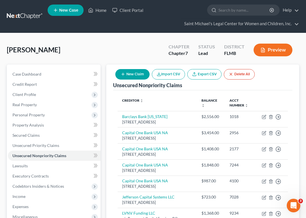
click at [133, 73] on button "New Claim" at bounding box center [132, 74] width 34 height 10
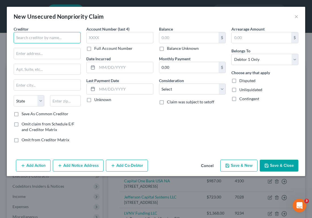
click at [54, 35] on input "text" at bounding box center [47, 37] width 67 height 11
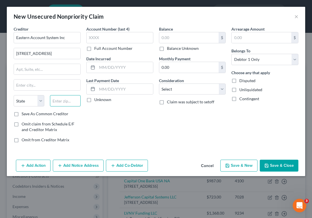
click at [58, 98] on input "text" at bounding box center [65, 100] width 31 height 11
click at [219, 124] on div "Balance $ Balance Unknown Balance Undetermined $ Balance Unknown Monthly Paymen…" at bounding box center [192, 86] width 73 height 121
click at [119, 36] on input "text" at bounding box center [119, 37] width 67 height 11
click at [171, 36] on input "text" at bounding box center [189, 37] width 60 height 11
click at [189, 86] on select "Select Cable / Satellite Services Collection Agency Credit Card Debt Debt Couns…" at bounding box center [192, 89] width 67 height 11
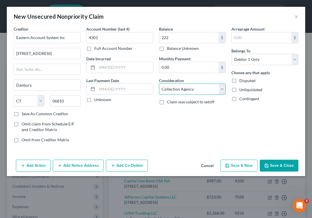
click at [159, 84] on select "Select Cable / Satellite Services Collection Agency Credit Card Debt Debt Couns…" at bounding box center [192, 89] width 67 height 11
click at [282, 166] on button "Save & Close" at bounding box center [278, 166] width 39 height 12
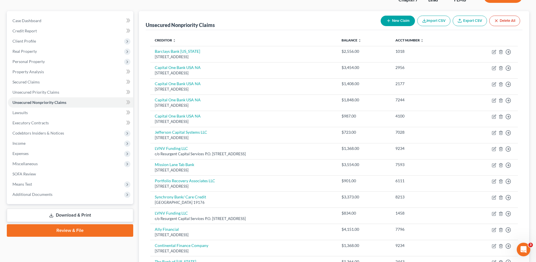
scroll to position [147, 0]
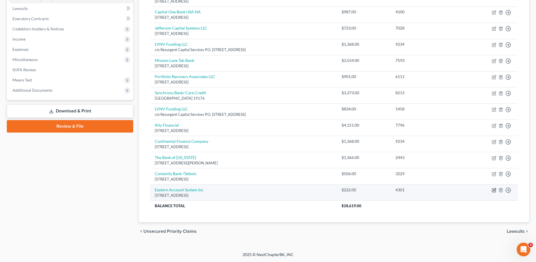
click at [493, 190] on icon "button" at bounding box center [494, 190] width 5 height 5
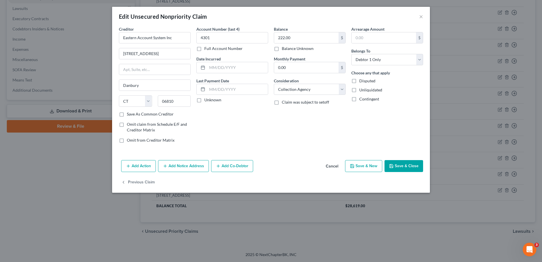
click at [143, 115] on label "Save As Common Creditor" at bounding box center [150, 114] width 47 height 6
click at [133, 115] on input "Save As Common Creditor" at bounding box center [131, 113] width 4 height 4
click at [406, 165] on button "Save & Close" at bounding box center [403, 166] width 39 height 12
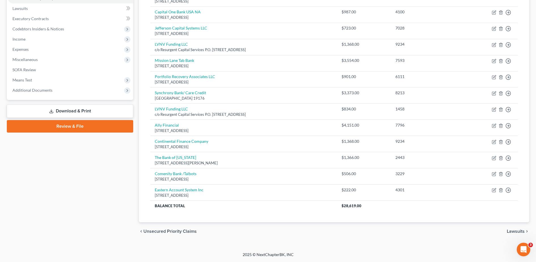
click at [519, 230] on span "Lawsuits" at bounding box center [516, 231] width 18 height 5
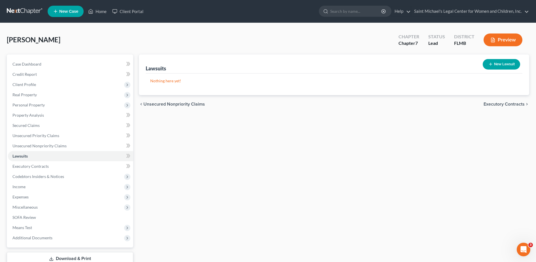
click at [186, 107] on div "chevron_left Unsecured Nonpriority Claims Executory Contracts chevron_right" at bounding box center [334, 104] width 391 height 18
click at [182, 103] on span "Unsecured Nonpriority Claims" at bounding box center [175, 104] width 62 height 5
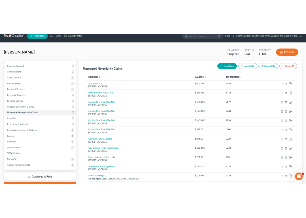
scroll to position [2, 0]
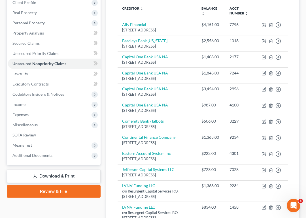
scroll to position [201, 0]
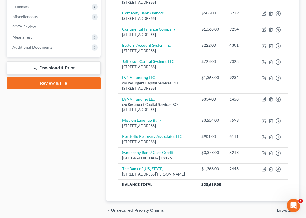
click at [296, 178] on div "Unsecured Nonpriority Claims New Claim Import CSV Export CSV Delete All Credito…" at bounding box center [202, 32] width 193 height 337
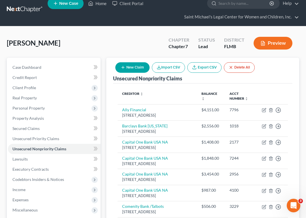
scroll to position [0, 0]
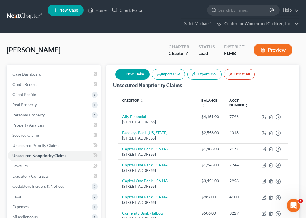
click at [135, 72] on button "New Claim" at bounding box center [132, 74] width 34 height 10
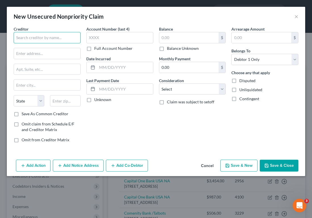
click at [68, 37] on input "text" at bounding box center [47, 37] width 67 height 11
click at [297, 15] on button "×" at bounding box center [296, 16] width 4 height 7
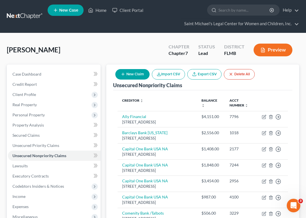
click at [280, 86] on div "Unsecured Nonpriority Claims New Claim Import CSV Export CSV Delete All" at bounding box center [203, 78] width 180 height 26
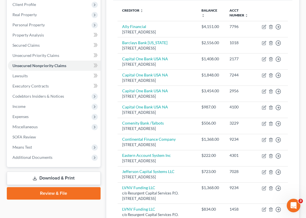
scroll to position [113, 0]
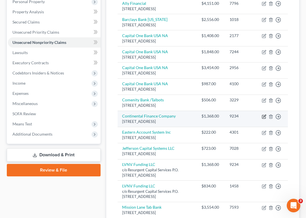
click at [264, 119] on icon "button" at bounding box center [264, 117] width 5 height 5
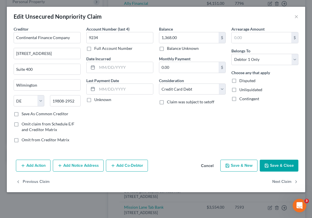
click at [31, 114] on label "Save As Common Creditor" at bounding box center [45, 114] width 47 height 6
click at [28, 114] on input "Save As Common Creditor" at bounding box center [26, 113] width 4 height 4
click at [290, 171] on button "Save & Close" at bounding box center [278, 166] width 39 height 12
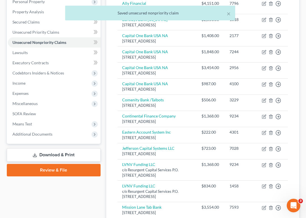
click at [295, 92] on div "Unsecured Nonpriority Claims New Claim Import CSV Export CSV Delete All Credito…" at bounding box center [202, 119] width 193 height 337
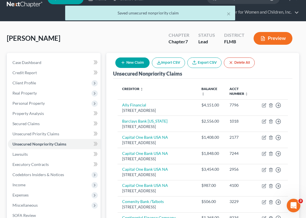
scroll to position [0, 0]
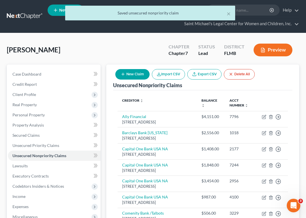
click at [124, 78] on button "New Claim" at bounding box center [132, 74] width 34 height 10
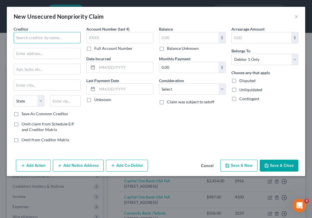
click at [34, 38] on input "text" at bounding box center [47, 37] width 67 height 11
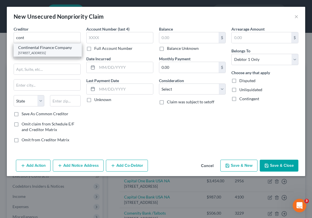
click at [40, 51] on div "[STREET_ADDRESS]" at bounding box center [47, 52] width 59 height 5
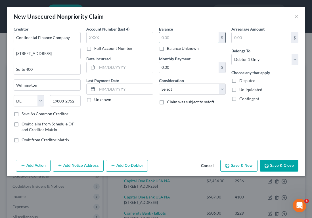
click at [171, 36] on input "text" at bounding box center [189, 37] width 60 height 11
click at [184, 88] on select "Select Cable / Satellite Services Collection Agency Credit Card Debt Debt Couns…" at bounding box center [192, 89] width 67 height 11
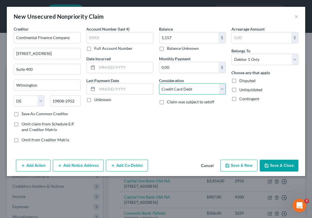
click at [159, 84] on select "Select Cable / Satellite Services Collection Agency Credit Card Debt Debt Couns…" at bounding box center [192, 89] width 67 height 11
click at [278, 163] on button "Save & Close" at bounding box center [278, 166] width 39 height 12
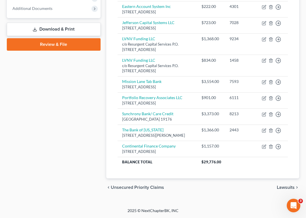
scroll to position [271, 0]
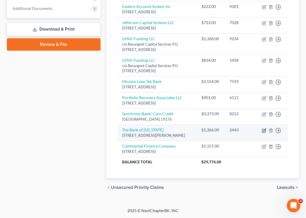
click at [263, 129] on icon "button" at bounding box center [264, 130] width 3 height 3
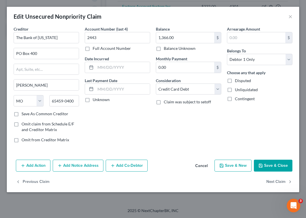
scroll to position [250, 0]
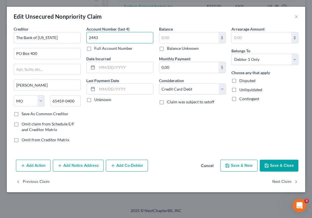
click at [125, 32] on input "2443" at bounding box center [119, 37] width 67 height 11
click at [180, 34] on input "text" at bounding box center [189, 37] width 60 height 11
click at [278, 165] on button "Save & Close" at bounding box center [278, 166] width 39 height 12
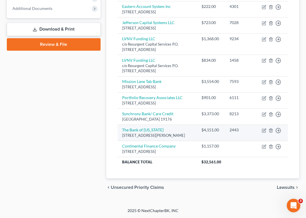
click at [177, 141] on td "The Bank of [US_STATE][GEOGRAPHIC_DATA][PERSON_NAME] 65459-0400" at bounding box center [158, 133] width 80 height 16
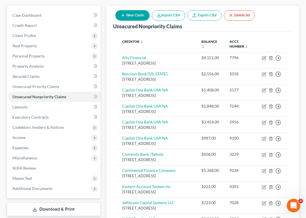
scroll to position [52, 0]
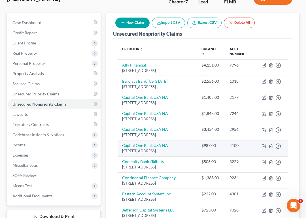
click at [219, 149] on div "$987.00" at bounding box center [211, 146] width 19 height 6
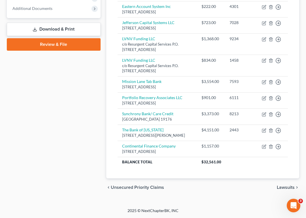
scroll to position [250, 0]
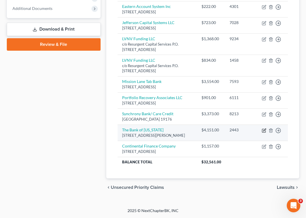
click at [263, 133] on icon "button" at bounding box center [264, 130] width 5 height 5
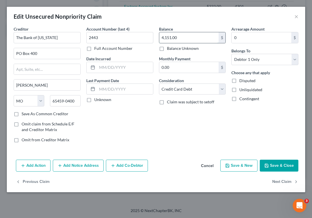
click at [181, 36] on input "4,151.00" at bounding box center [189, 37] width 60 height 11
click at [288, 164] on button "Save & Close" at bounding box center [278, 166] width 39 height 12
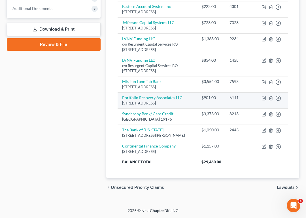
click at [250, 109] on td "6111" at bounding box center [241, 100] width 32 height 16
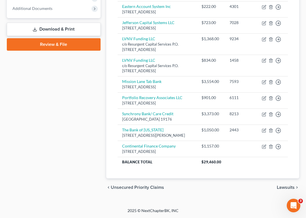
click at [301, 29] on div "Unsecured Nonpriority Claims New Claim Import CSV Export CSV Delete All Credito…" at bounding box center [203, 11] width 199 height 372
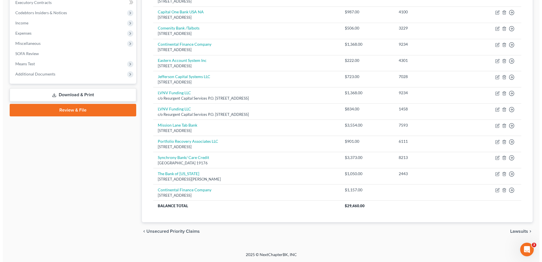
scroll to position [0, 0]
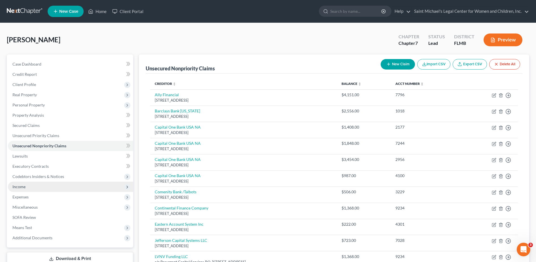
click at [56, 184] on span "Income" at bounding box center [70, 187] width 125 height 10
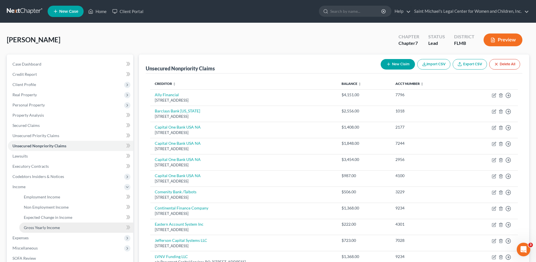
click at [61, 229] on link "Gross Yearly Income" at bounding box center [76, 227] width 114 height 10
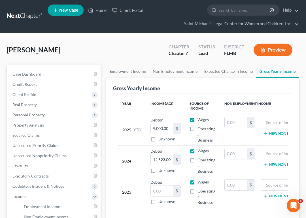
click at [184, 89] on div "Gross Yearly Income" at bounding box center [203, 85] width 180 height 15
click at [34, 96] on span "Client Profile" at bounding box center [24, 94] width 24 height 5
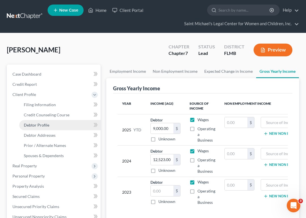
click at [47, 128] on link "Debtor Profile" at bounding box center [59, 125] width 81 height 10
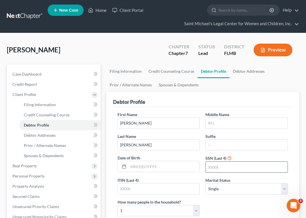
click at [214, 170] on input "text" at bounding box center [247, 167] width 82 height 11
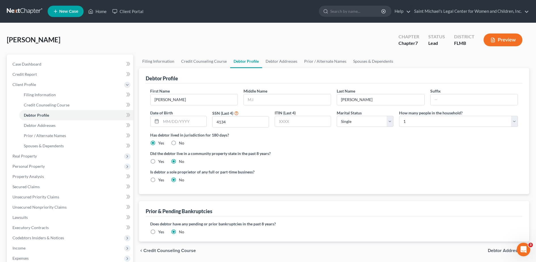
click at [331, 180] on div "Is debtor a sole proprietor of any full or part-time business? Yes No" at bounding box center [240, 176] width 187 height 14
click at [46, 253] on span "Expenses" at bounding box center [70, 258] width 125 height 10
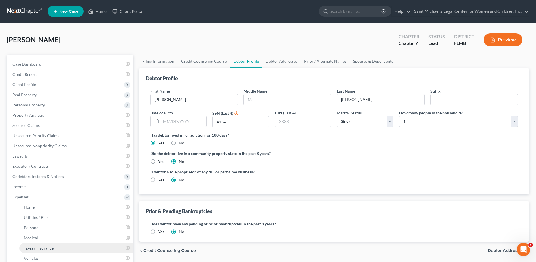
click at [45, 248] on span "Taxes / Insurance" at bounding box center [39, 247] width 30 height 5
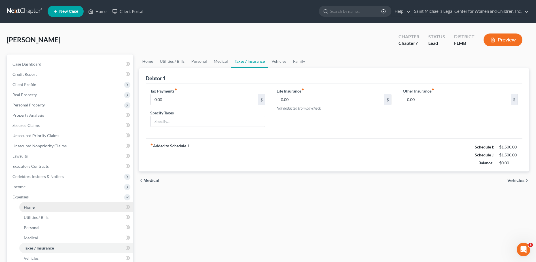
click at [41, 206] on link "Home" at bounding box center [76, 207] width 114 height 10
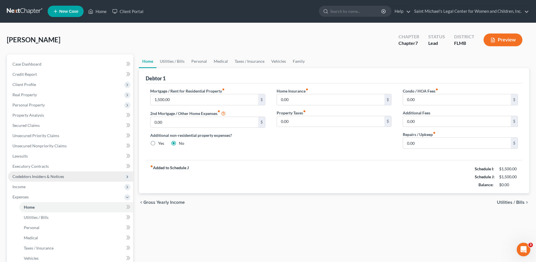
click at [52, 178] on span "Codebtors Insiders & Notices" at bounding box center [38, 176] width 52 height 5
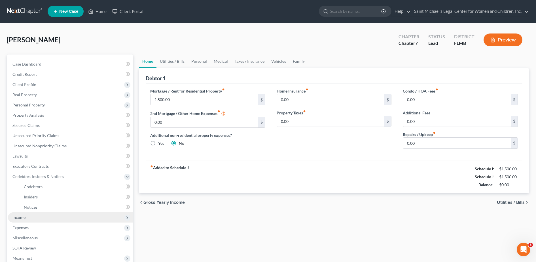
click at [45, 212] on span "Income" at bounding box center [70, 217] width 125 height 10
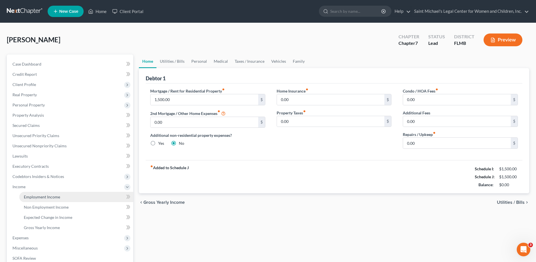
click at [51, 200] on link "Employment Income" at bounding box center [76, 197] width 114 height 10
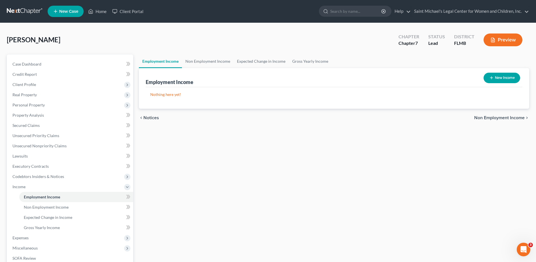
click at [504, 77] on button "New Income" at bounding box center [502, 78] width 37 height 10
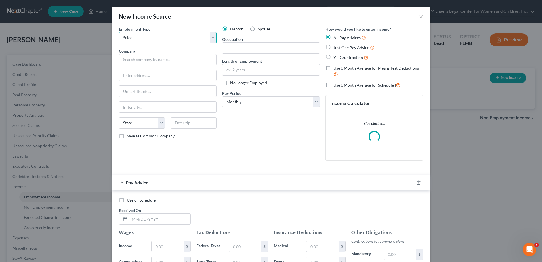
click at [167, 33] on select "Select Full or [DEMOGRAPHIC_DATA] Employment Self Employment" at bounding box center [168, 37] width 98 height 11
click at [119, 32] on select "Select Full or [DEMOGRAPHIC_DATA] Employment Self Employment" at bounding box center [168, 37] width 98 height 11
click at [156, 60] on input "text" at bounding box center [168, 59] width 98 height 11
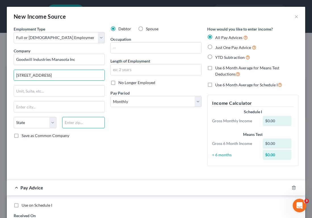
click at [84, 123] on input "text" at bounding box center [83, 122] width 43 height 11
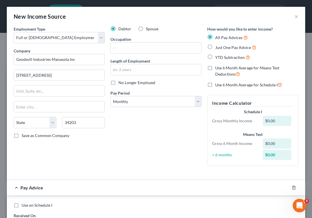
click at [134, 125] on div "Debtor Spouse Occupation Length of Employment No Longer Employed Pay Period * S…" at bounding box center [155, 98] width 97 height 145
click at [76, 120] on input "34203" at bounding box center [83, 122] width 43 height 11
click at [146, 101] on select "Select Monthly Twice Monthly Every Other Week Weekly" at bounding box center [155, 101] width 91 height 11
click at [110, 96] on select "Select Monthly Twice Monthly Every Other Week Weekly" at bounding box center [155, 101] width 91 height 11
click at [129, 47] on input "text" at bounding box center [156, 48] width 90 height 11
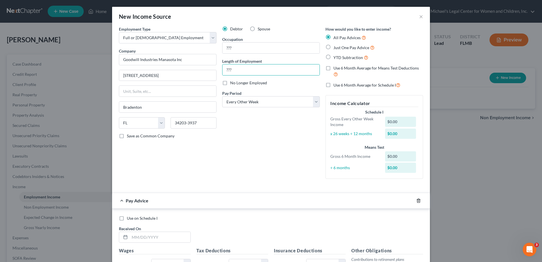
click at [417, 199] on polyline "button" at bounding box center [418, 199] width 3 height 0
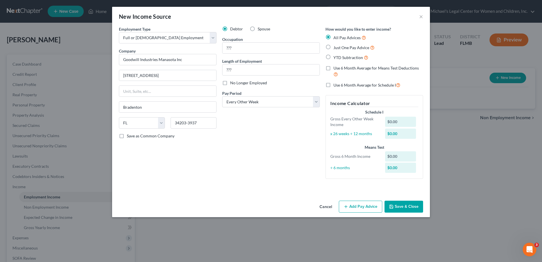
click at [406, 206] on button "Save & Close" at bounding box center [403, 207] width 39 height 12
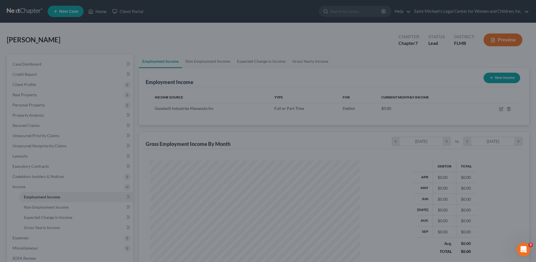
scroll to position [283497, 283381]
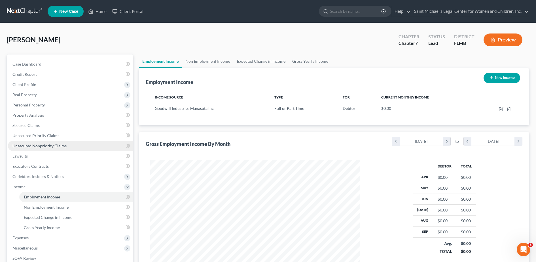
click at [50, 145] on span "Unsecured Nonpriority Claims" at bounding box center [39, 145] width 54 height 5
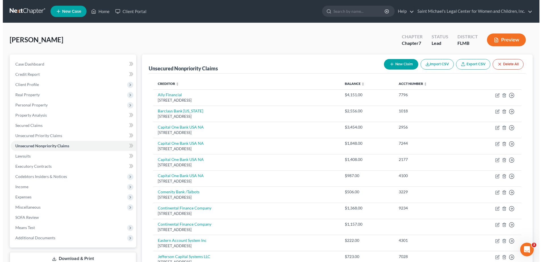
scroll to position [164, 0]
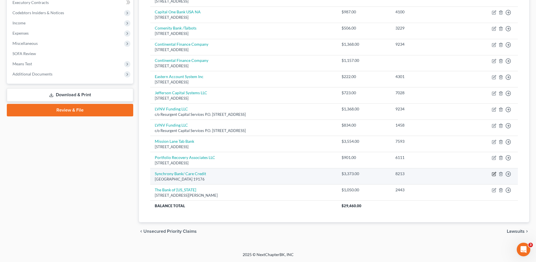
click at [494, 173] on icon "button" at bounding box center [494, 174] width 5 height 5
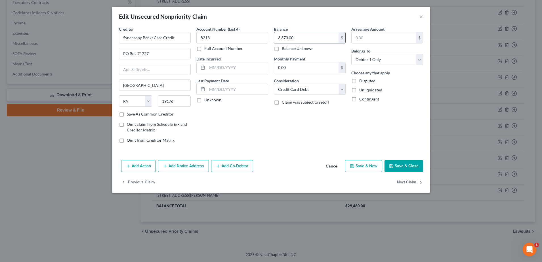
click at [304, 42] on input "3,373.00" at bounding box center [306, 37] width 64 height 11
click at [189, 167] on button "Add Notice Address" at bounding box center [183, 166] width 51 height 12
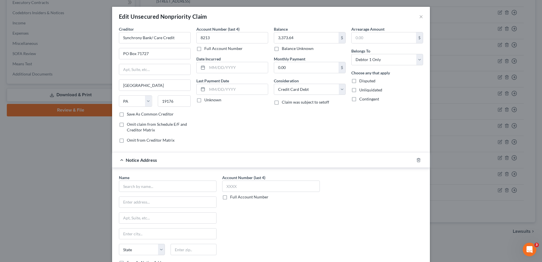
scroll to position [60, 0]
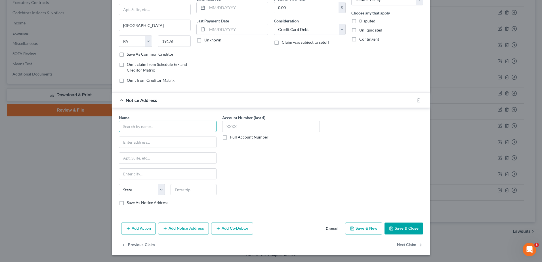
paste input "[PERSON_NAME] Pite Haan, LLP, [STREET_ADDRESS][PERSON_NAME]"
click at [196, 190] on input "text" at bounding box center [193, 189] width 46 height 11
click at [243, 164] on div "Account Number (last 4) Full Account Number" at bounding box center [270, 162] width 103 height 95
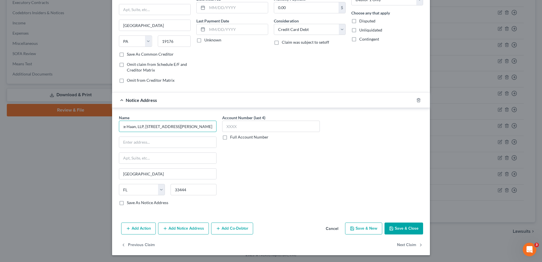
drag, startPoint x: 161, startPoint y: 125, endPoint x: 236, endPoint y: 136, distance: 76.0
click at [236, 136] on div "Name * [PERSON_NAME][GEOGRAPHIC_DATA], LLP, [STREET_ADDRESS][PERSON_NAME] [GEOG…" at bounding box center [271, 162] width 310 height 95
click at [171, 125] on input "[PERSON_NAME] Pite Haan, LLP," at bounding box center [168, 126] width 98 height 11
click at [171, 125] on input "[PERSON_NAME] Pite Haan, LLP" at bounding box center [168, 126] width 98 height 11
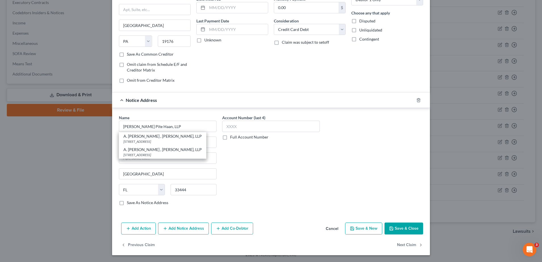
click at [267, 166] on div "Account Number (last 4) Full Account Number" at bounding box center [270, 162] width 103 height 95
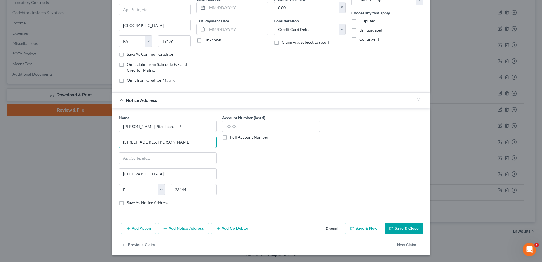
scroll to position [0, 11]
drag, startPoint x: 178, startPoint y: 143, endPoint x: 277, endPoint y: 144, distance: 98.7
click at [277, 144] on div "Name * [PERSON_NAME][GEOGRAPHIC_DATA], LLP [STREET_ADDRESS][PERSON_NAME] [GEOGR…" at bounding box center [271, 162] width 310 height 95
click at [133, 203] on label "Save As Notice Address" at bounding box center [147, 203] width 41 height 6
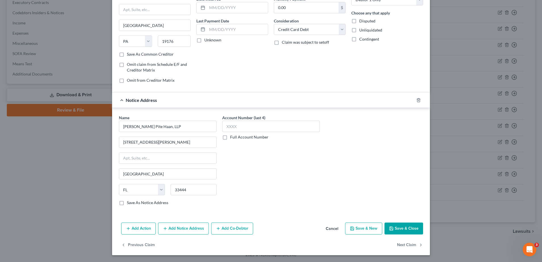
click at [133, 203] on input "Save As Notice Address" at bounding box center [131, 202] width 4 height 4
click at [408, 225] on button "Save & Close" at bounding box center [403, 228] width 39 height 12
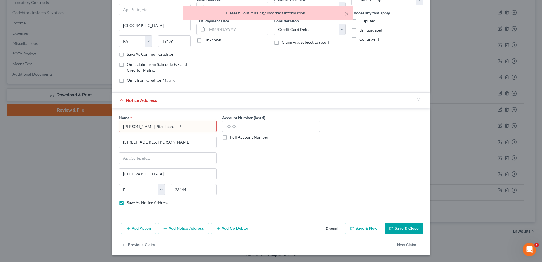
click at [172, 125] on input "[PERSON_NAME] Pite Haan, LLP" at bounding box center [168, 126] width 98 height 11
click at [153, 128] on input "[PERSON_NAME] Pite Haan, LLP" at bounding box center [168, 126] width 98 height 11
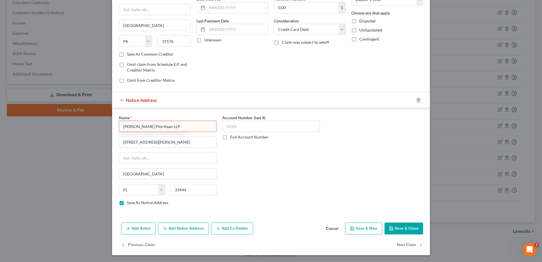
click at [120, 124] on input "[PERSON_NAME] Pite Haan LLP" at bounding box center [168, 126] width 98 height 11
click at [373, 195] on div "Name * [PERSON_NAME][GEOGRAPHIC_DATA] [STREET_ADDRESS][PERSON_NAME]-[GEOGRAPHIC…" at bounding box center [271, 162] width 310 height 95
click at [408, 227] on button "Save & Close" at bounding box center [403, 228] width 39 height 12
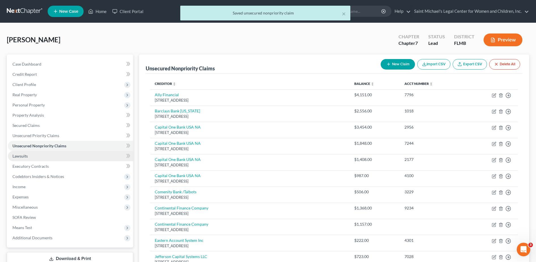
click at [69, 155] on link "Lawsuits" at bounding box center [70, 156] width 125 height 10
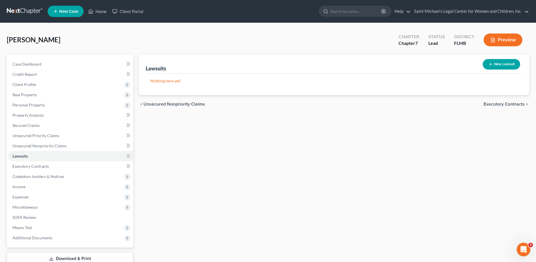
click at [502, 63] on button "New Lawsuit" at bounding box center [501, 64] width 37 height 10
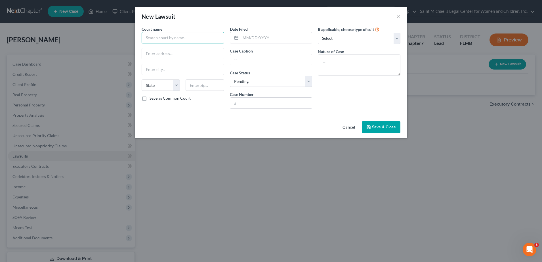
click at [177, 36] on input "text" at bounding box center [183, 37] width 83 height 11
click at [179, 48] on div "[GEOGRAPHIC_DATA]" at bounding box center [175, 48] width 59 height 6
click at [250, 42] on input "text" at bounding box center [275, 37] width 71 height 11
paste input "[PERSON_NAME] Pite Haan, LLP, [STREET_ADDRESS][PERSON_NAME]"
paste input "2025 SC 004546 SC"
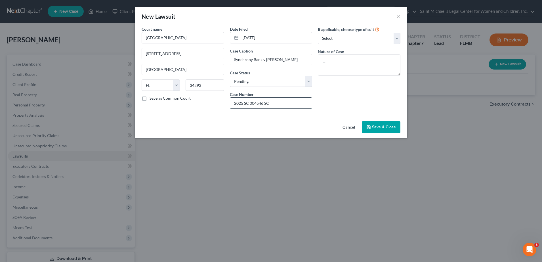
click at [240, 102] on input "2025 SC 004546 SC" at bounding box center [271, 103] width 82 height 11
click at [372, 40] on select "Select Repossession Garnishment Foreclosure Attached, Seized, Or Levied Other" at bounding box center [359, 38] width 83 height 11
click at [318, 33] on select "Select Repossession Garnishment Foreclosure Attached, Seized, Or Levied Other" at bounding box center [359, 38] width 83 height 11
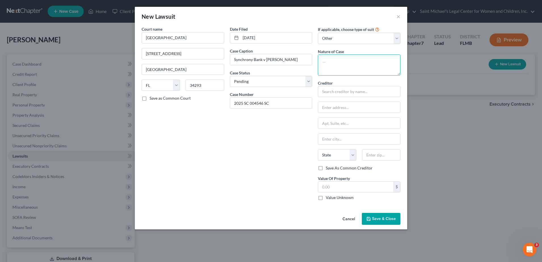
click at [352, 67] on textarea at bounding box center [359, 64] width 83 height 21
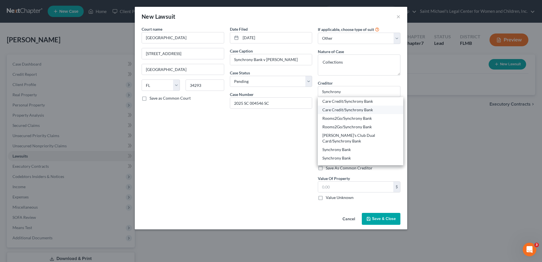
click at [375, 109] on div "Care Credit/Synchrony Bank" at bounding box center [360, 110] width 76 height 6
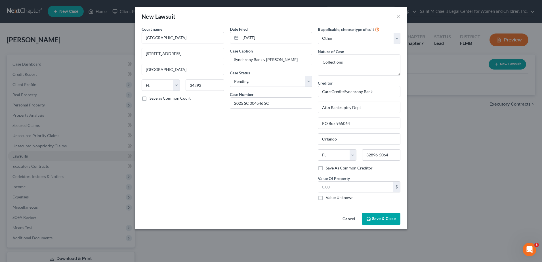
click at [379, 217] on span "Save & Close" at bounding box center [384, 218] width 24 height 5
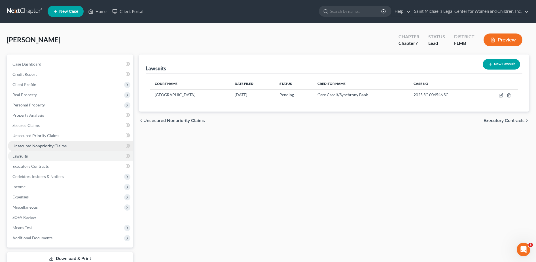
click at [52, 149] on link "Unsecured Nonpriority Claims" at bounding box center [70, 146] width 125 height 10
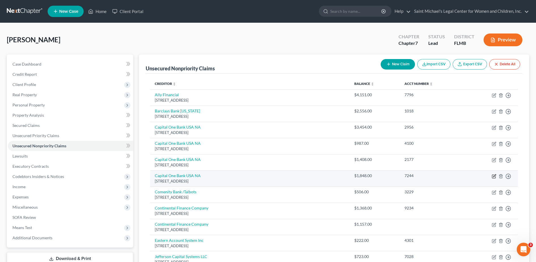
click at [495, 177] on icon "button" at bounding box center [494, 176] width 5 height 5
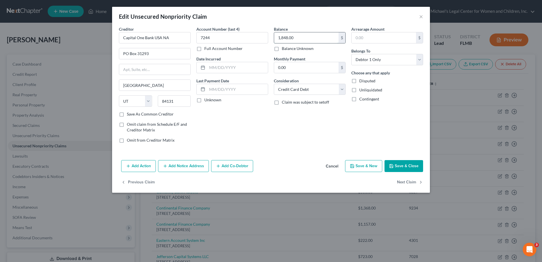
click at [302, 42] on input "1,848.00" at bounding box center [306, 37] width 64 height 11
click at [188, 163] on button "Add Notice Address" at bounding box center [183, 166] width 51 height 12
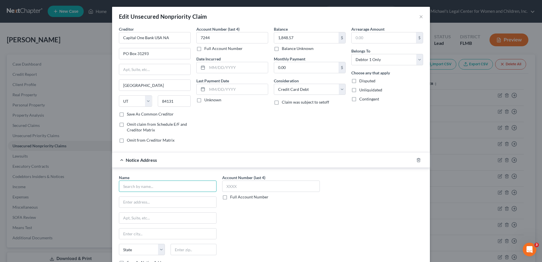
click at [161, 183] on input "text" at bounding box center [168, 185] width 98 height 11
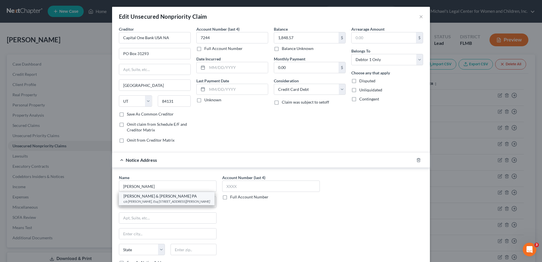
click at [169, 200] on div "c/o [PERSON_NAME], Esq [STREET_ADDRESS][PERSON_NAME]" at bounding box center [166, 201] width 86 height 5
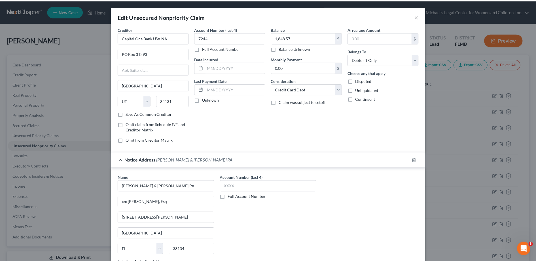
scroll to position [60, 0]
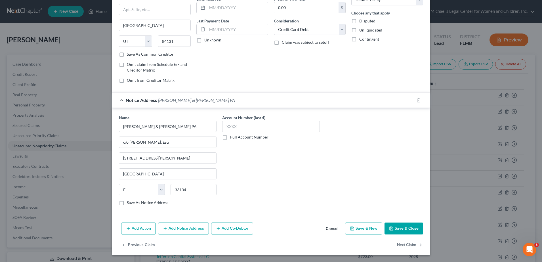
click at [409, 226] on button "Save & Close" at bounding box center [403, 228] width 39 height 12
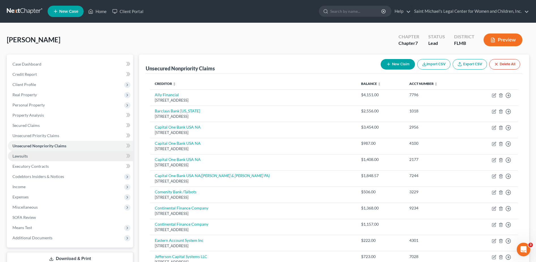
click at [48, 157] on link "Lawsuits" at bounding box center [70, 156] width 125 height 10
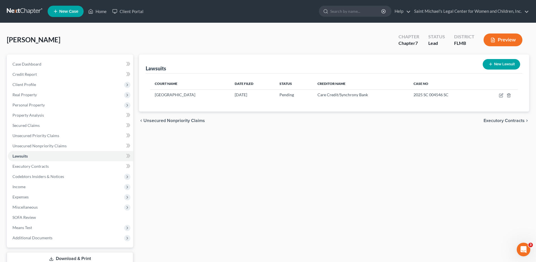
click at [502, 67] on button "New Lawsuit" at bounding box center [501, 64] width 37 height 10
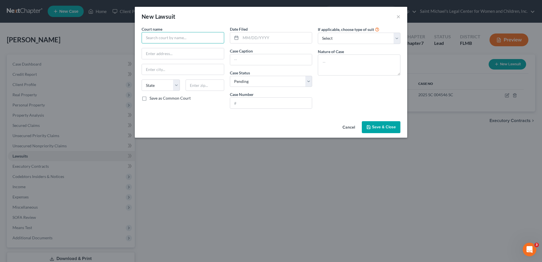
click at [208, 41] on input "text" at bounding box center [183, 37] width 83 height 11
click at [179, 46] on div "[GEOGRAPHIC_DATA]" at bounding box center [175, 48] width 59 height 6
click at [271, 36] on input "text" at bounding box center [275, 37] width 71 height 11
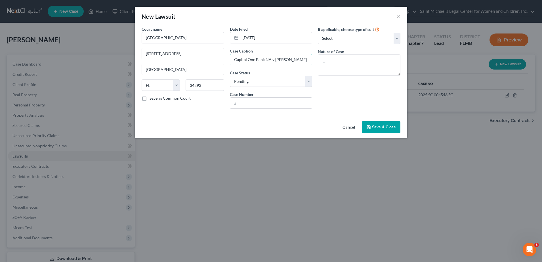
click at [256, 95] on div "Case Number" at bounding box center [271, 99] width 83 height 17
click at [252, 103] on input "text" at bounding box center [271, 103] width 82 height 11
paste input "2025 SC 007691 SC"
click at [233, 103] on input "2025 SC 007691 SC" at bounding box center [271, 103] width 82 height 11
click at [357, 44] on div "If applicable, choose type of suit Select Repossession Garnishment Foreclosure …" at bounding box center [359, 69] width 88 height 87
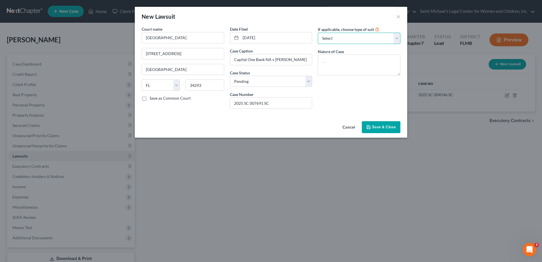
click at [353, 41] on select "Select Repossession Garnishment Foreclosure Attached, Seized, Or Levied Other" at bounding box center [359, 38] width 83 height 11
click at [318, 33] on select "Select Repossession Garnishment Foreclosure Attached, Seized, Or Levied Other" at bounding box center [359, 38] width 83 height 11
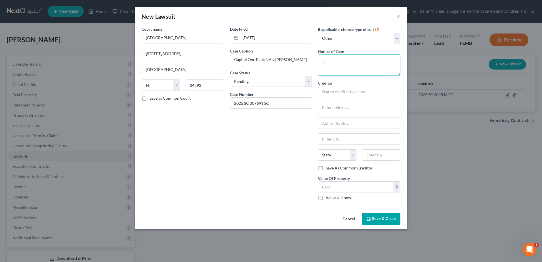
click at [346, 71] on textarea at bounding box center [359, 64] width 83 height 21
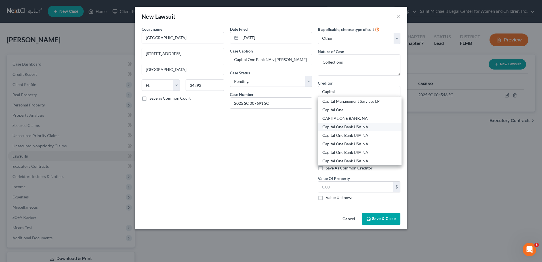
click at [372, 128] on div "Capital One Bank USA NA" at bounding box center [359, 127] width 75 height 6
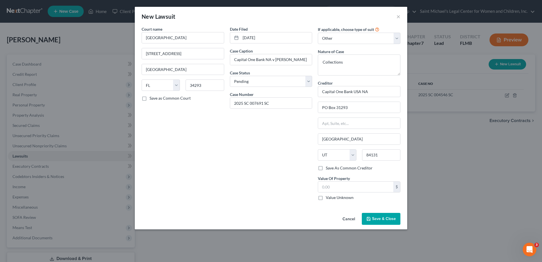
click at [387, 220] on span "Save & Close" at bounding box center [384, 218] width 24 height 5
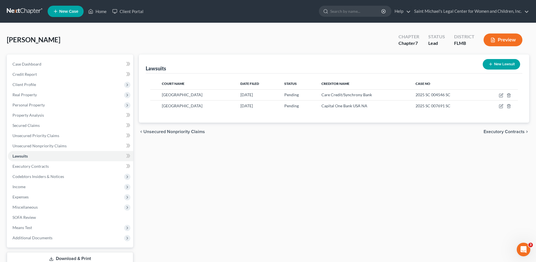
click at [494, 62] on button "New Lawsuit" at bounding box center [501, 64] width 37 height 10
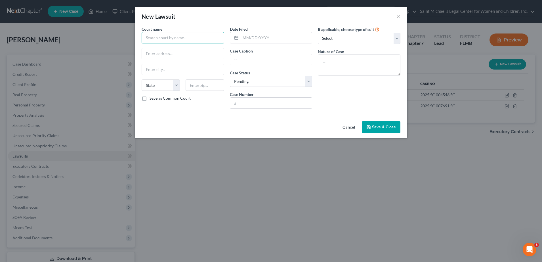
click at [164, 37] on input "text" at bounding box center [183, 37] width 83 height 11
click at [170, 50] on div "[GEOGRAPHIC_DATA]" at bounding box center [175, 48] width 59 height 6
click at [260, 59] on input "text" at bounding box center [271, 59] width 82 height 11
drag, startPoint x: 276, startPoint y: 102, endPoint x: 176, endPoint y: 116, distance: 100.6
click at [176, 116] on div "Court name * Sarasota County Circuit Court [GEOGRAPHIC_DATA] [GEOGRAPHIC_DATA] …" at bounding box center [271, 72] width 272 height 93
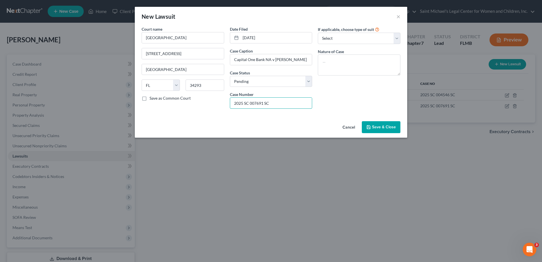
paste input "2025 SC 002115"
click at [241, 100] on input "2025 SC 002115 SC" at bounding box center [271, 103] width 82 height 11
click at [240, 103] on input "2025 SC 002115 SC" at bounding box center [271, 103] width 82 height 11
drag, startPoint x: 253, startPoint y: 38, endPoint x: 223, endPoint y: 35, distance: 29.9
click at [223, 35] on div "Court name * Sarasota County Circuit Court [GEOGRAPHIC_DATA] [GEOGRAPHIC_DATA] …" at bounding box center [271, 69] width 264 height 87
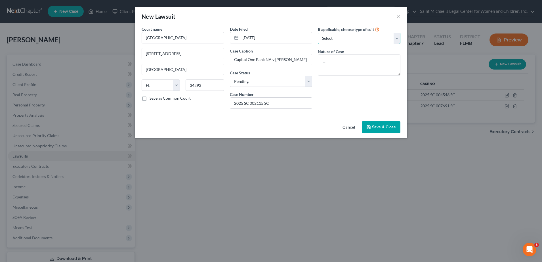
click at [359, 37] on select "Select Repossession Garnishment Foreclosure Attached, Seized, Or Levied Other" at bounding box center [359, 38] width 83 height 11
click at [318, 33] on select "Select Repossession Garnishment Foreclosure Attached, Seized, Or Levied Other" at bounding box center [359, 38] width 83 height 11
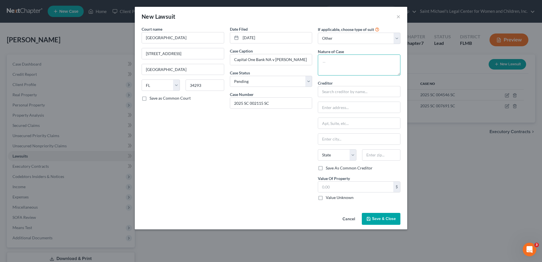
click at [355, 72] on textarea at bounding box center [359, 64] width 83 height 21
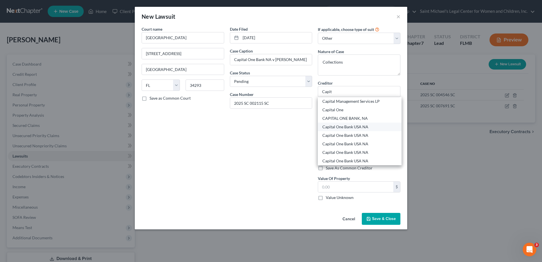
click at [362, 123] on div "Capital One Bank USA NA" at bounding box center [360, 127] width 84 height 9
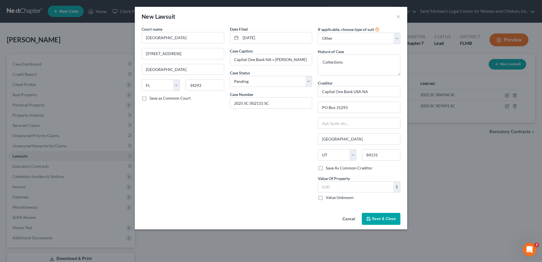
click at [385, 216] on span "Save & Close" at bounding box center [384, 218] width 24 height 5
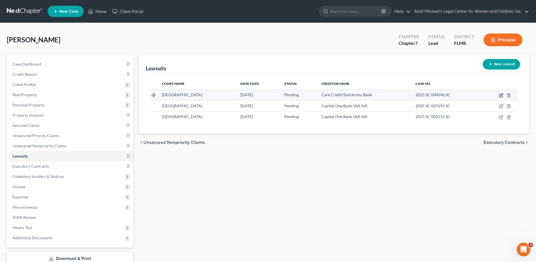
click at [499, 94] on icon "button" at bounding box center [501, 95] width 5 height 5
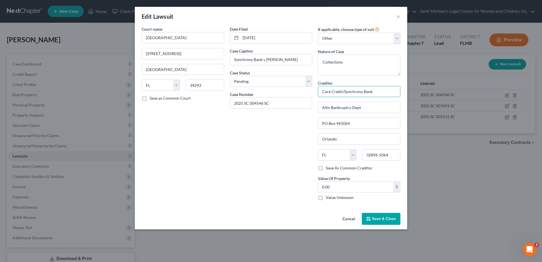
click at [344, 90] on input "Care Credit/Synchrony Bank" at bounding box center [359, 91] width 83 height 11
click at [385, 218] on span "Save & Close" at bounding box center [384, 218] width 24 height 5
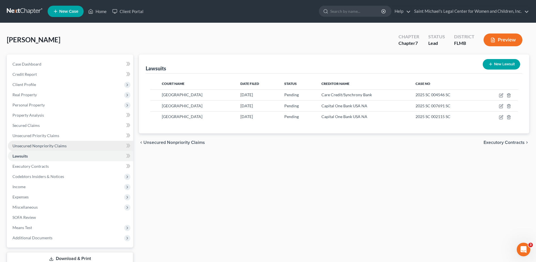
click at [61, 145] on span "Unsecured Nonpriority Claims" at bounding box center [39, 145] width 54 height 5
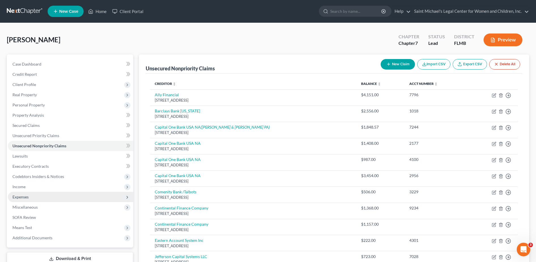
click at [43, 197] on span "Expenses" at bounding box center [70, 197] width 125 height 10
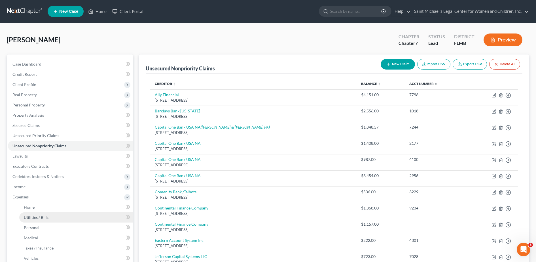
click at [51, 214] on link "Utilities / Bills" at bounding box center [76, 217] width 114 height 10
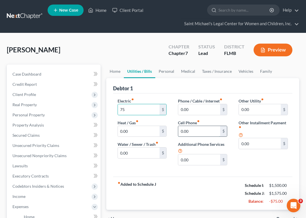
click at [210, 131] on input "0.00" at bounding box center [199, 131] width 42 height 11
click at [195, 110] on input "0.00" at bounding box center [199, 109] width 42 height 11
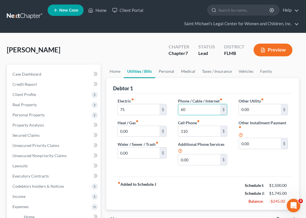
click at [280, 217] on span "Personal" at bounding box center [286, 219] width 18 height 5
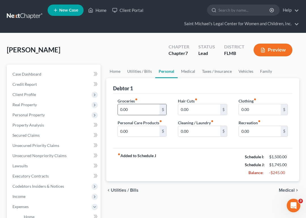
click at [140, 113] on input "0.00" at bounding box center [139, 109] width 42 height 11
click at [126, 130] on input "0.00" at bounding box center [139, 131] width 42 height 11
click at [193, 111] on input "0.00" at bounding box center [199, 109] width 42 height 11
click at [186, 72] on link "Medical" at bounding box center [188, 72] width 21 height 14
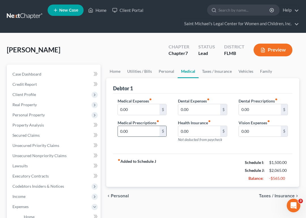
click at [137, 136] on input "0.00" at bounding box center [139, 131] width 42 height 11
click at [272, 194] on span "Taxes / Insurance" at bounding box center [277, 196] width 36 height 5
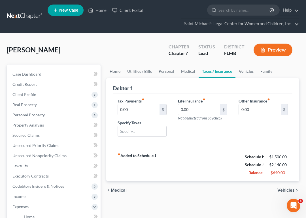
click at [248, 68] on link "Vehicles" at bounding box center [247, 72] width 22 height 14
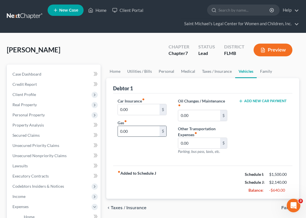
click at [148, 129] on input "0.00" at bounding box center [139, 131] width 42 height 11
click at [205, 143] on input "0.00" at bounding box center [199, 143] width 42 height 11
click at [212, 159] on div "Oil Changes / Maintenance fiber_manual_record 0.00 $ Other Transportation Expen…" at bounding box center [202, 128] width 61 height 61
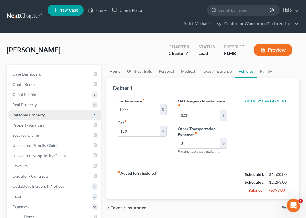
click at [36, 117] on span "Personal Property" at bounding box center [28, 115] width 32 height 5
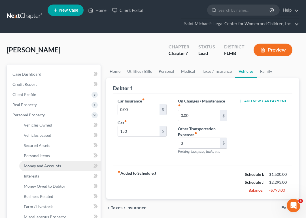
click at [52, 164] on span "Money and Accounts" at bounding box center [42, 166] width 37 height 5
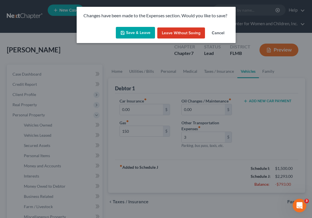
click at [138, 31] on button "Save & Leave" at bounding box center [135, 33] width 39 height 12
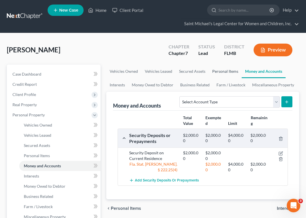
click at [217, 69] on link "Personal Items" at bounding box center [225, 72] width 33 height 14
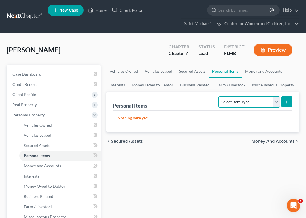
click at [250, 104] on select "Select Item Type Clothing Collectibles Of Value Electronics Firearms Household …" at bounding box center [249, 101] width 61 height 11
click at [220, 96] on select "Select Item Type Clothing Collectibles Of Value Electronics Firearms Household …" at bounding box center [249, 101] width 61 height 11
click at [287, 100] on icon "submit" at bounding box center [287, 102] width 5 height 5
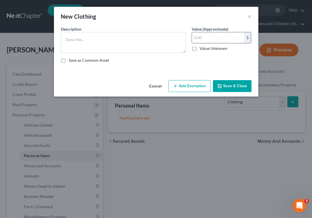
click at [202, 37] on input "text" at bounding box center [218, 37] width 52 height 11
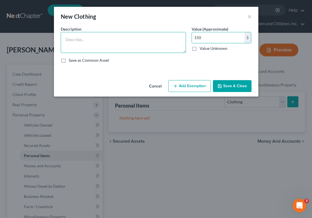
click at [132, 35] on textarea at bounding box center [123, 42] width 125 height 21
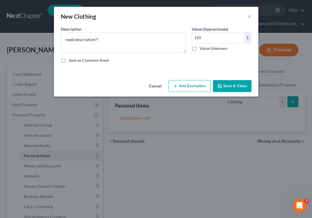
click at [189, 87] on button "Add Exemption" at bounding box center [189, 86] width 42 height 12
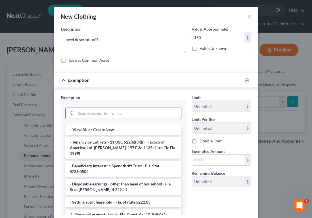
click at [116, 114] on input "search" at bounding box center [128, 113] width 105 height 11
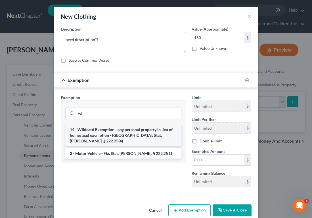
click at [123, 126] on li "14 - Wildcard Exemption - any personal property in lieu of homestead exemption …" at bounding box center [123, 136] width 116 height 22
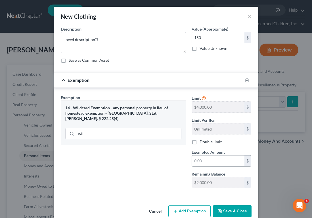
click at [201, 155] on div "$" at bounding box center [221, 160] width 60 height 11
click at [201, 160] on input "text" at bounding box center [218, 161] width 52 height 11
click at [195, 161] on input "text" at bounding box center [218, 161] width 52 height 11
click at [223, 209] on button "Save & Close" at bounding box center [232, 212] width 39 height 12
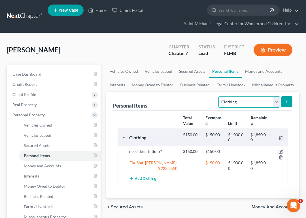
click at [247, 102] on select "Select Item Type Clothing Collectibles Of Value Electronics Firearms Household …" at bounding box center [249, 101] width 61 height 11
click at [220, 96] on select "Select Item Type Clothing Collectibles Of Value Electronics Firearms Household …" at bounding box center [249, 101] width 61 height 11
click at [294, 99] on div "Personal Items Select Item Type Clothing Collectibles Of Value Electronics Fire…" at bounding box center [202, 145] width 193 height 106
click at [288, 102] on icon "submit" at bounding box center [287, 102] width 5 height 5
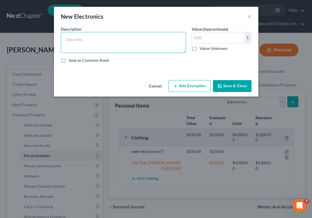
click at [93, 42] on textarea at bounding box center [123, 42] width 125 height 21
click at [110, 37] on textarea "1 cellphone" at bounding box center [123, 42] width 125 height 21
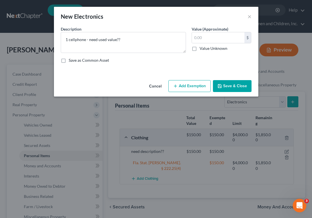
click at [199, 48] on label "Value Unknown" at bounding box center [213, 49] width 28 height 6
click at [202, 48] on input "Value Unknown" at bounding box center [204, 48] width 4 height 4
click at [227, 86] on button "Save & Close" at bounding box center [232, 86] width 39 height 12
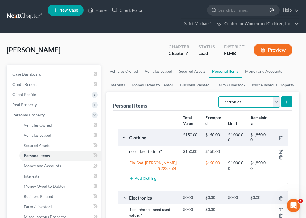
click at [236, 98] on select "Select Item Type Clothing Collectibles Of Value Electronics Firearms Household …" at bounding box center [249, 101] width 61 height 11
click at [220, 96] on select "Select Item Type Clothing Collectibles Of Value Electronics Firearms Household …" at bounding box center [249, 101] width 61 height 11
click at [287, 104] on button "submit" at bounding box center [287, 101] width 11 height 11
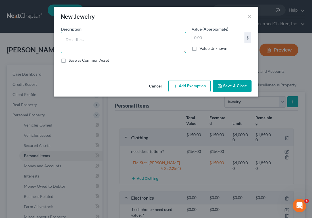
click at [102, 38] on textarea at bounding box center [123, 42] width 125 height 21
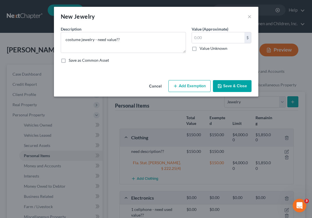
click at [199, 50] on div "Value Unknown" at bounding box center [221, 49] width 60 height 6
click at [199, 49] on label "Value Unknown" at bounding box center [213, 49] width 28 height 6
click at [202, 49] on input "Value Unknown" at bounding box center [204, 48] width 4 height 4
click at [233, 88] on button "Save & Close" at bounding box center [232, 86] width 39 height 12
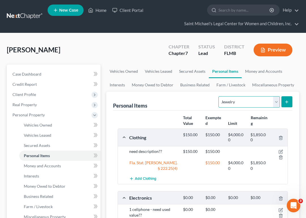
click at [261, 101] on select "Select Item Type Clothing Collectibles Of Value Electronics Firearms Household …" at bounding box center [249, 101] width 61 height 11
click at [220, 96] on select "Select Item Type Clothing Collectibles Of Value Electronics Firearms Household …" at bounding box center [249, 101] width 61 height 11
click at [289, 104] on button "submit" at bounding box center [287, 101] width 11 height 11
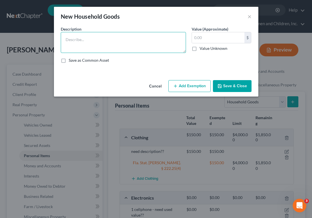
click at [101, 47] on textarea at bounding box center [123, 42] width 125 height 21
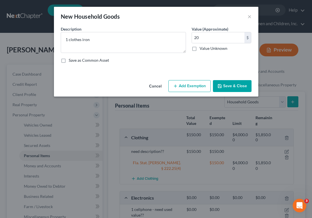
click at [185, 85] on button "Add Exemption" at bounding box center [189, 86] width 42 height 12
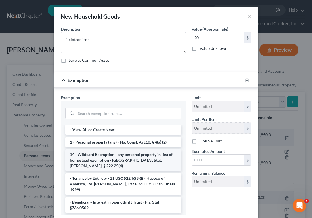
click at [108, 161] on li "14 - Wildcard Exemption - any personal property in lieu of homestead exemption …" at bounding box center [123, 161] width 116 height 22
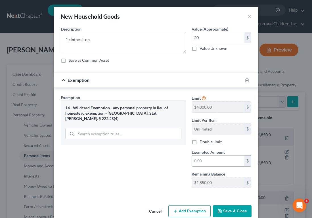
click at [198, 163] on input "text" at bounding box center [218, 161] width 52 height 11
click at [233, 206] on button "Save & Close" at bounding box center [232, 212] width 39 height 12
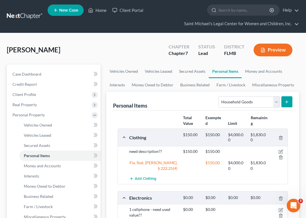
click at [283, 101] on button "submit" at bounding box center [287, 101] width 11 height 11
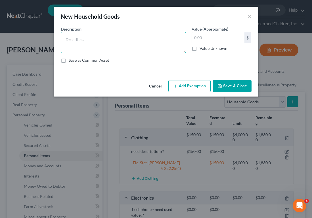
click at [96, 47] on textarea at bounding box center [123, 42] width 125 height 21
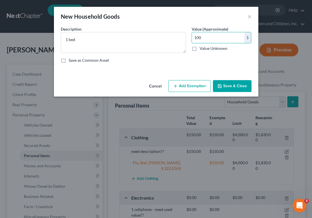
click at [185, 86] on button "Add Exemption" at bounding box center [189, 86] width 42 height 12
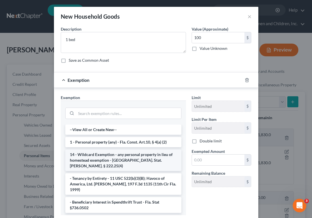
click at [125, 157] on li "14 - Wildcard Exemption - any personal property in lieu of homestead exemption …" at bounding box center [123, 161] width 116 height 22
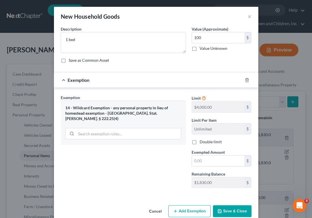
click at [210, 167] on div "Limit $4,000.00 $ Limit Per Item Unlimited $ Double limit Exempted Amount * $ R…" at bounding box center [222, 144] width 66 height 98
click at [211, 158] on input "text" at bounding box center [218, 161] width 52 height 11
click at [236, 209] on button "Save & Close" at bounding box center [232, 212] width 39 height 12
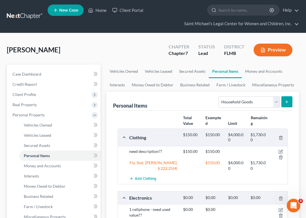
click at [288, 98] on button "submit" at bounding box center [287, 101] width 11 height 11
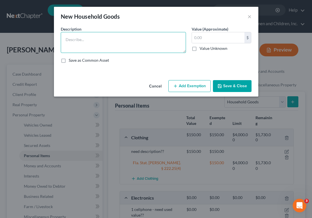
click at [132, 48] on textarea at bounding box center [123, 42] width 125 height 21
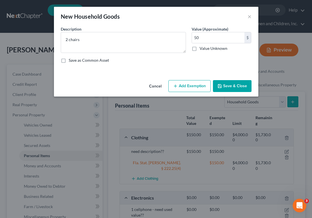
click at [187, 86] on button "Add Exemption" at bounding box center [189, 86] width 42 height 12
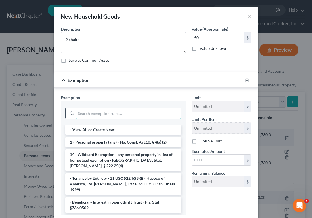
click at [88, 115] on input "search" at bounding box center [128, 113] width 105 height 11
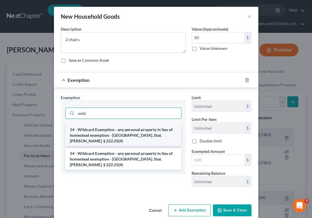
click at [100, 132] on li "14 - Wildcard Exemption - any personal property in lieu of homestead exemption …" at bounding box center [123, 136] width 116 height 22
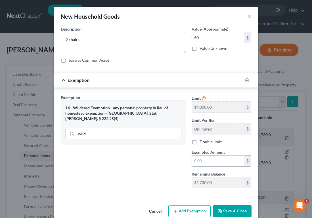
click at [214, 160] on input "text" at bounding box center [218, 161] width 52 height 11
click at [160, 157] on div "Exemption Set must be selected for CA. Exemption * 14 - Wildcard Exemption - an…" at bounding box center [123, 144] width 131 height 98
click at [223, 208] on button "Save & Close" at bounding box center [232, 212] width 39 height 12
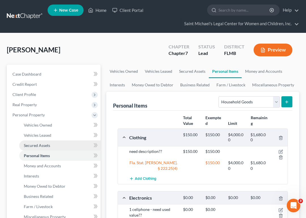
click at [83, 146] on link "Secured Assets" at bounding box center [59, 146] width 81 height 10
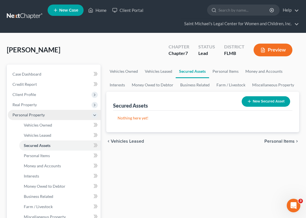
click at [60, 112] on span "Personal Property" at bounding box center [54, 115] width 93 height 10
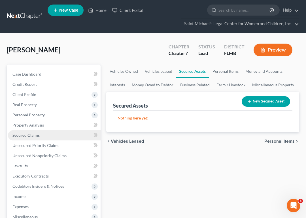
click at [61, 139] on link "Secured Claims" at bounding box center [54, 135] width 93 height 10
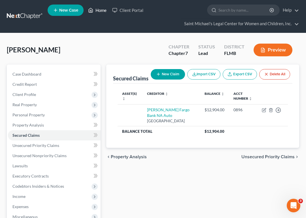
drag, startPoint x: 99, startPoint y: 8, endPoint x: 96, endPoint y: 10, distance: 3.7
drag, startPoint x: 92, startPoint y: 8, endPoint x: 100, endPoint y: 2, distance: 10.3
drag, startPoint x: 100, startPoint y: 2, endPoint x: 96, endPoint y: 10, distance: 9.8
click at [96, 10] on link "Home" at bounding box center [97, 10] width 24 height 10
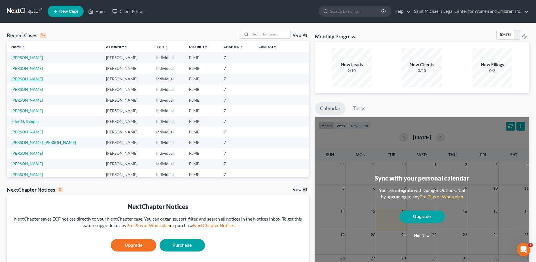
click at [35, 77] on link "[PERSON_NAME]" at bounding box center [26, 78] width 31 height 5
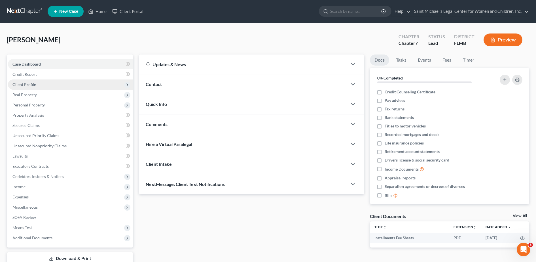
click at [35, 83] on span "Client Profile" at bounding box center [24, 84] width 24 height 5
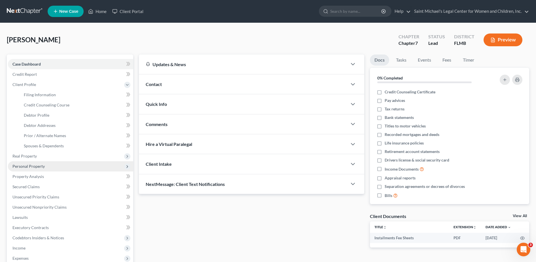
click at [46, 166] on span "Personal Property" at bounding box center [70, 166] width 125 height 10
click at [54, 166] on link "Interests" at bounding box center [76, 166] width 114 height 10
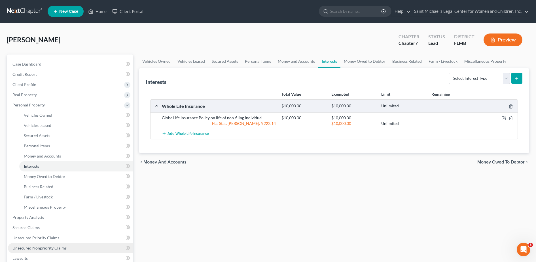
click at [71, 244] on link "Unsecured Nonpriority Claims" at bounding box center [70, 248] width 125 height 10
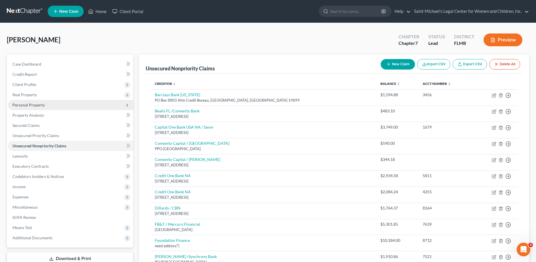
click at [54, 100] on span "Personal Property" at bounding box center [70, 105] width 125 height 10
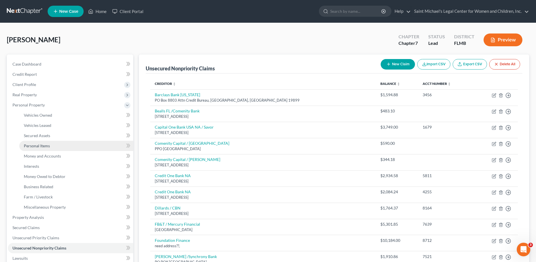
click at [62, 146] on link "Personal Items" at bounding box center [76, 146] width 114 height 10
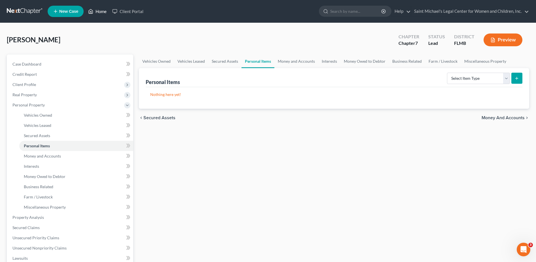
click at [100, 8] on link "Home" at bounding box center [97, 11] width 24 height 10
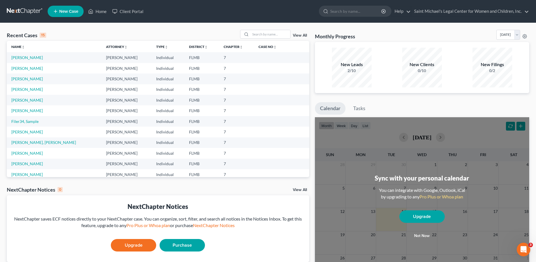
click at [69, 6] on link "New Case" at bounding box center [66, 11] width 36 height 11
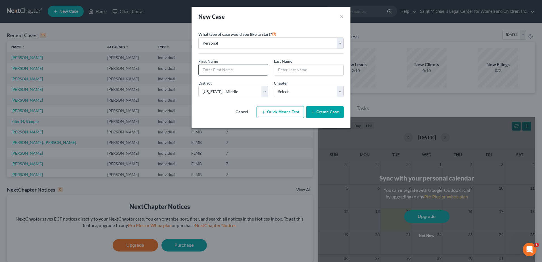
click at [229, 71] on input "text" at bounding box center [233, 69] width 69 height 11
click at [316, 88] on select "Select 7 11 12 13" at bounding box center [309, 91] width 70 height 11
click at [274, 86] on select "Select 7 11 12 13" at bounding box center [309, 91] width 70 height 11
click at [320, 113] on button "Create Case" at bounding box center [324, 112] width 37 height 12
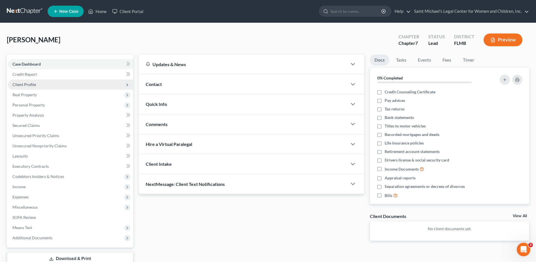
click at [41, 87] on span "Client Profile" at bounding box center [70, 84] width 125 height 10
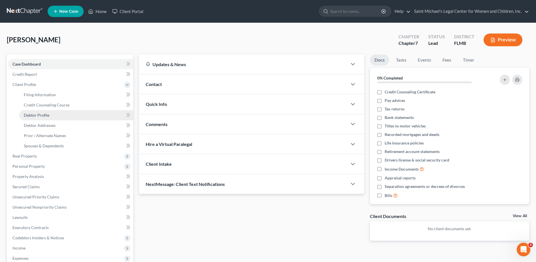
click at [55, 119] on link "Debtor Profile" at bounding box center [76, 115] width 114 height 10
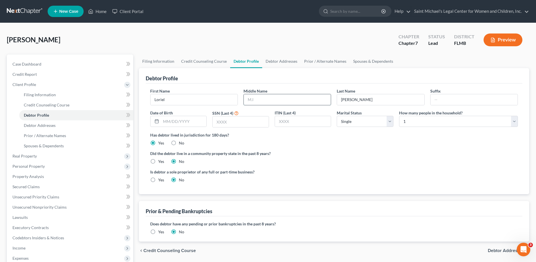
click at [277, 97] on input "text" at bounding box center [287, 99] width 87 height 11
click at [298, 101] on input "text" at bounding box center [287, 99] width 87 height 11
click at [318, 86] on div "First Name [PERSON_NAME] Middle Name A Last Name [PERSON_NAME] Suffix Date of B…" at bounding box center [334, 138] width 377 height 111
click at [521, 76] on div "Debtor Profile" at bounding box center [334, 75] width 377 height 15
click at [320, 54] on link "Prior / Alternate Names" at bounding box center [325, 61] width 49 height 14
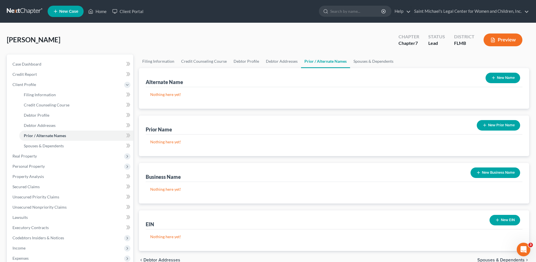
click at [503, 126] on button "New Prior Name" at bounding box center [498, 125] width 43 height 10
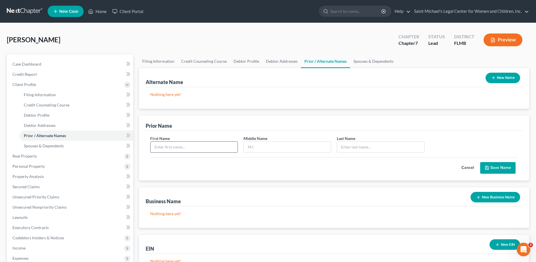
click at [186, 147] on input "text" at bounding box center [194, 147] width 87 height 11
click at [499, 167] on button "Save Name" at bounding box center [497, 168] width 35 height 12
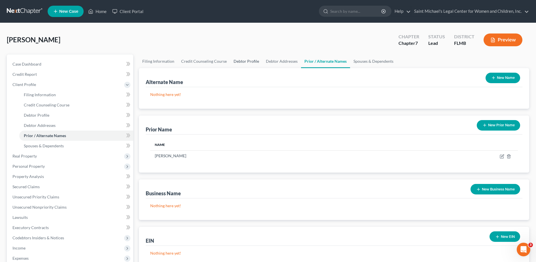
click at [248, 61] on link "Debtor Profile" at bounding box center [246, 61] width 32 height 14
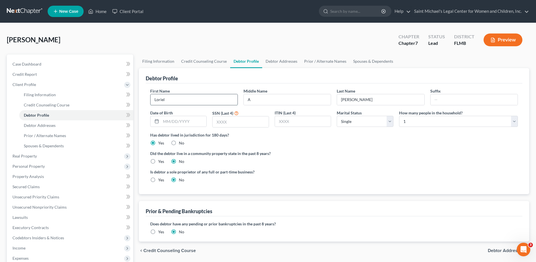
click at [157, 99] on input "Loriel" at bounding box center [194, 99] width 87 height 11
click at [271, 99] on input "A" at bounding box center [287, 99] width 87 height 11
click at [237, 123] on input "text" at bounding box center [241, 121] width 56 height 11
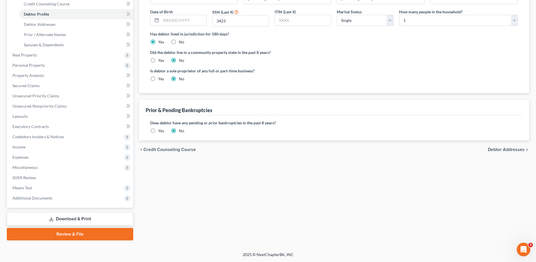
click at [507, 151] on span "Debtor Addresses" at bounding box center [506, 149] width 37 height 5
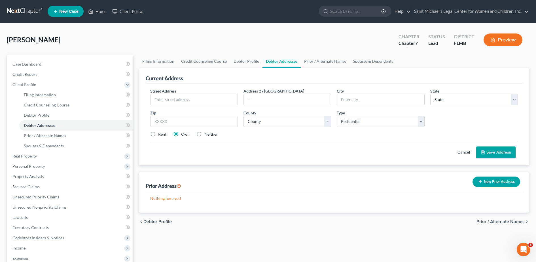
click at [399, 140] on div "Street Address * Address 2 / [GEOGRAPHIC_DATA] * State * State [US_STATE] AK AR…" at bounding box center [334, 115] width 374 height 54
click at [232, 122] on input "text" at bounding box center [194, 121] width 88 height 11
paste input "[STREET_ADDRESS]"
click at [158, 134] on label "Rent" at bounding box center [162, 134] width 8 height 6
click at [161, 134] on input "Rent" at bounding box center [163, 133] width 4 height 4
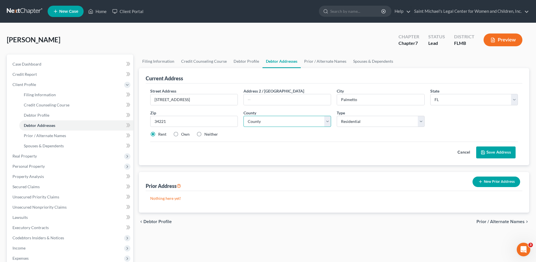
click at [295, 123] on select "County [GEOGRAPHIC_DATA] [GEOGRAPHIC_DATA] [GEOGRAPHIC_DATA] [GEOGRAPHIC_DATA] …" at bounding box center [288, 121] width 88 height 11
click at [244, 116] on select "County [GEOGRAPHIC_DATA] [GEOGRAPHIC_DATA] [GEOGRAPHIC_DATA] [GEOGRAPHIC_DATA] …" at bounding box center [288, 121] width 88 height 11
click at [494, 151] on button "Save Address" at bounding box center [495, 152] width 39 height 12
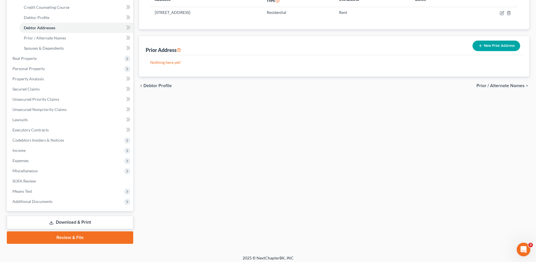
scroll to position [101, 0]
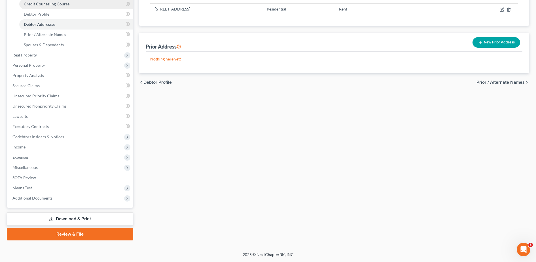
click at [71, 6] on link "Credit Counseling Course" at bounding box center [76, 4] width 114 height 10
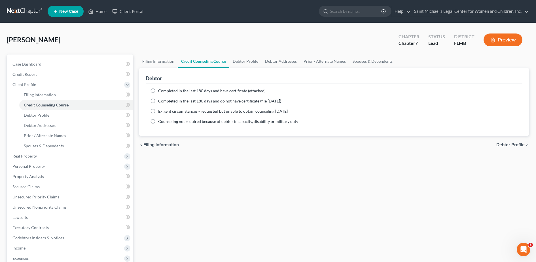
click at [207, 91] on span "Completed in the last 180 days and have certificate (attached)" at bounding box center [211, 90] width 107 height 5
click at [164, 91] on input "Completed in the last 180 days and have certificate (attached)" at bounding box center [163, 90] width 4 height 4
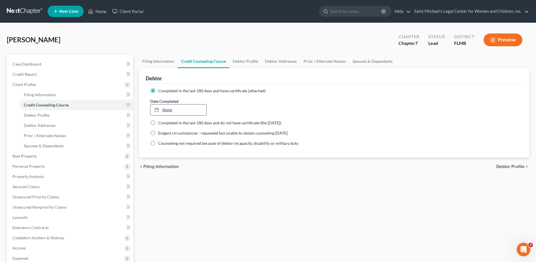
click at [186, 110] on link "None" at bounding box center [179, 109] width 56 height 11
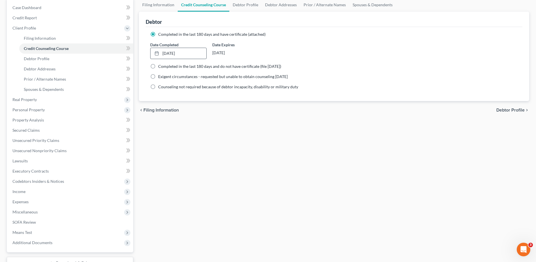
scroll to position [101, 0]
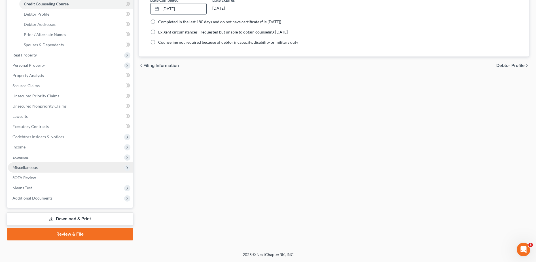
click at [28, 169] on span "Miscellaneous" at bounding box center [24, 167] width 25 height 5
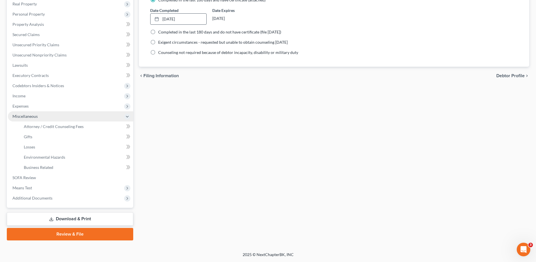
scroll to position [91, 0]
click at [51, 128] on span "Attorney / Credit Counseling Fees" at bounding box center [54, 126] width 60 height 5
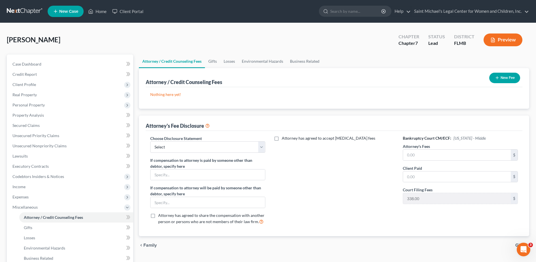
click at [510, 75] on button "New Fee" at bounding box center [504, 78] width 31 height 10
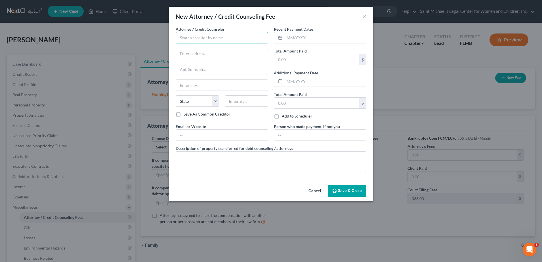
click at [191, 40] on input "text" at bounding box center [222, 37] width 92 height 11
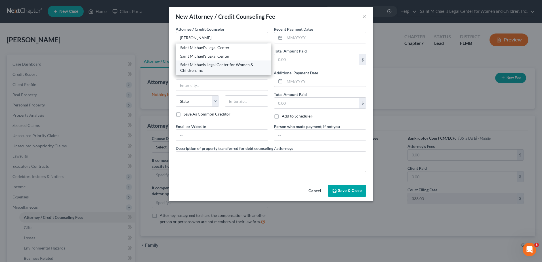
click at [206, 67] on div "Saint Michaels Legal Center for Women & Children, Inc" at bounding box center [223, 67] width 86 height 11
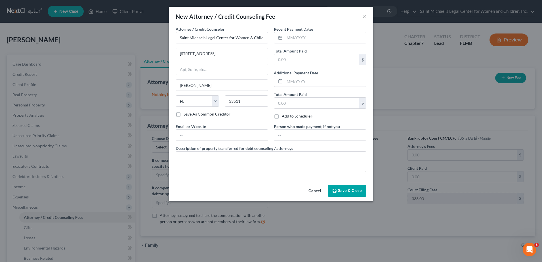
click at [254, 45] on div "Attorney / Credit Counselor * Saint Michaels Legal Center for Women & Children,…" at bounding box center [222, 68] width 92 height 85
click at [251, 54] on input "[STREET_ADDRESS]" at bounding box center [222, 53] width 92 height 11
click at [301, 35] on input "text" at bounding box center [324, 37] width 81 height 11
click at [206, 135] on input "text" at bounding box center [222, 135] width 92 height 11
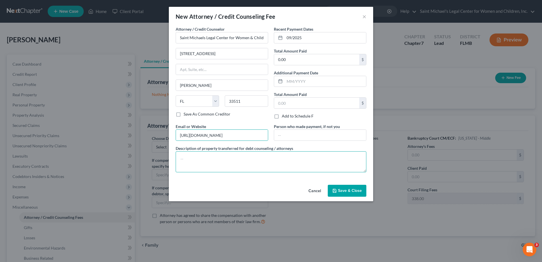
click at [211, 154] on textarea at bounding box center [271, 161] width 191 height 21
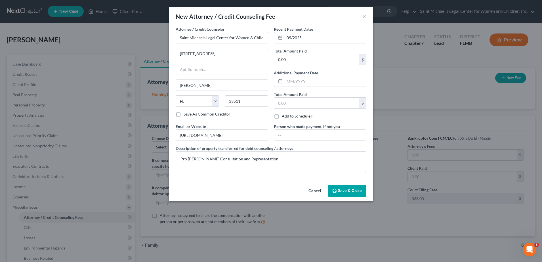
click at [354, 196] on button "Save & Close" at bounding box center [347, 191] width 39 height 12
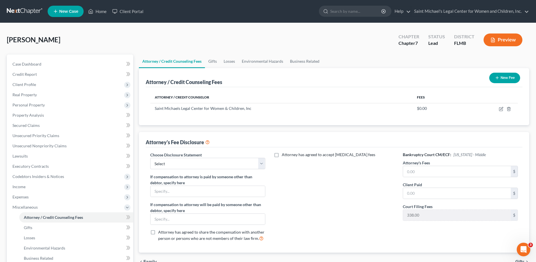
click at [508, 74] on button "New Fee" at bounding box center [504, 78] width 31 height 10
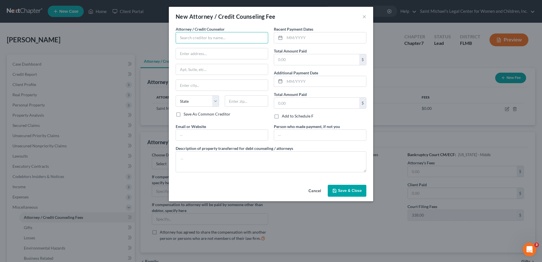
click at [203, 38] on input "text" at bounding box center [222, 37] width 92 height 11
click at [207, 45] on div "Moneysharp Credit Counseling, Inc." at bounding box center [211, 48] width 63 height 6
click at [215, 139] on input "text" at bounding box center [222, 135] width 92 height 11
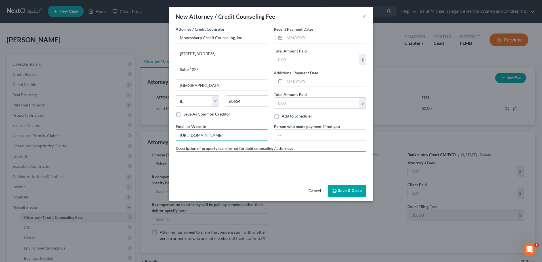
click at [214, 167] on textarea at bounding box center [271, 161] width 191 height 21
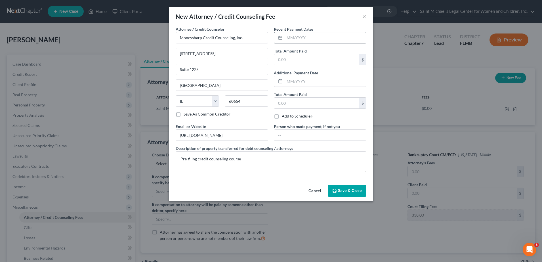
click at [318, 39] on input "text" at bounding box center [324, 37] width 81 height 11
click at [354, 189] on span "Save & Close" at bounding box center [350, 190] width 24 height 5
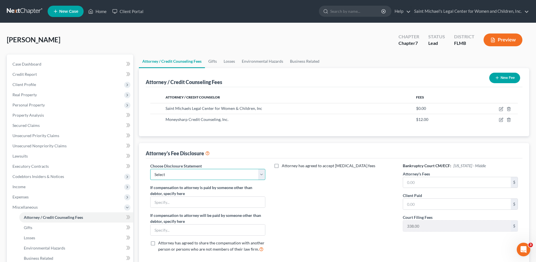
click at [242, 178] on select "Select Attorney Fee DIsclosure Statement" at bounding box center [207, 174] width 115 height 11
click at [150, 169] on select "Select Attorney Fee DIsclosure Statement" at bounding box center [207, 174] width 115 height 11
click at [455, 183] on input "text" at bounding box center [457, 182] width 108 height 11
click at [380, 127] on div "Attorney / Credit Counselor Fees [GEOGRAPHIC_DATA] for Women & Children, Inc $0…" at bounding box center [334, 111] width 377 height 49
click at [68, 186] on span "Income" at bounding box center [70, 187] width 125 height 10
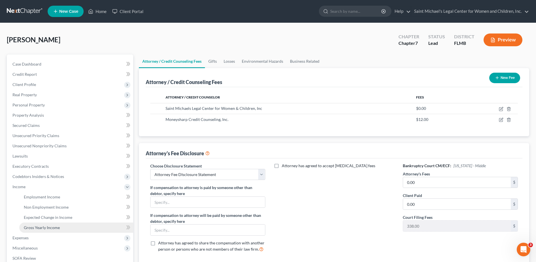
click at [73, 229] on link "Gross Yearly Income" at bounding box center [76, 227] width 114 height 10
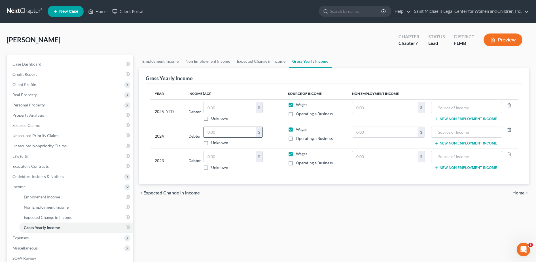
click at [234, 136] on input "text" at bounding box center [230, 132] width 52 height 11
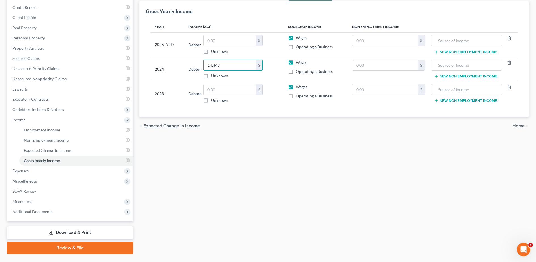
scroll to position [81, 0]
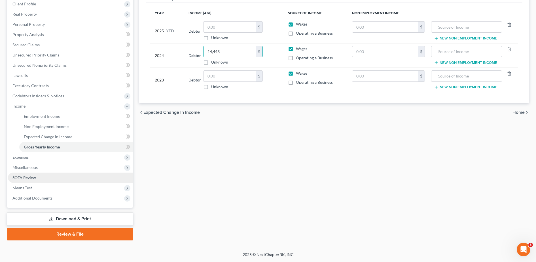
click at [87, 178] on link "SOFA Review" at bounding box center [70, 177] width 125 height 10
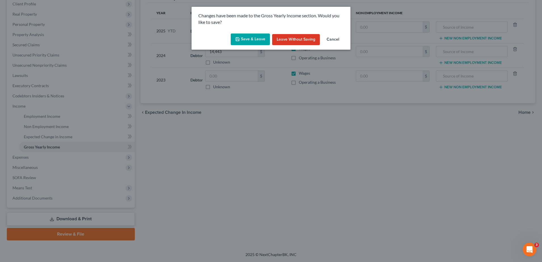
click at [243, 39] on button "Save & Leave" at bounding box center [250, 39] width 39 height 12
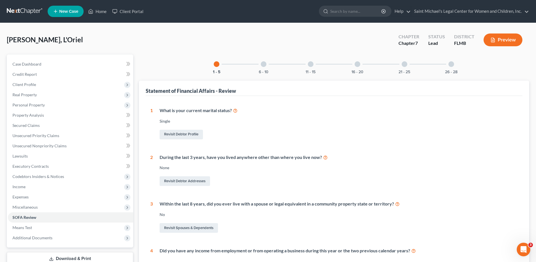
click at [404, 63] on div at bounding box center [405, 64] width 6 height 6
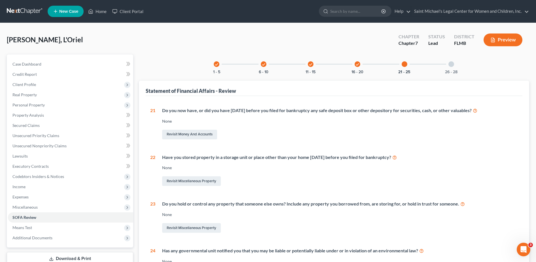
click at [446, 65] on div "26 - 28" at bounding box center [451, 63] width 19 height 19
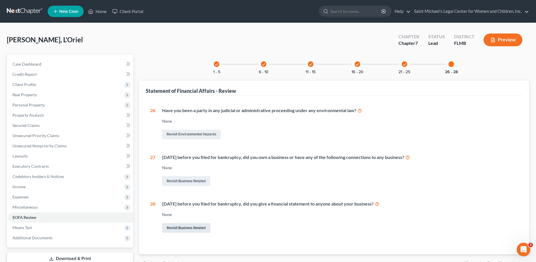
click at [186, 226] on link "Revisit Business Related" at bounding box center [186, 228] width 48 height 10
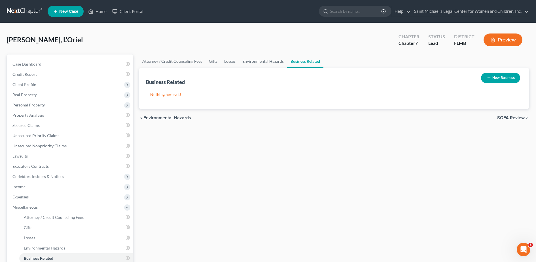
click at [503, 76] on button "New Business" at bounding box center [500, 78] width 39 height 10
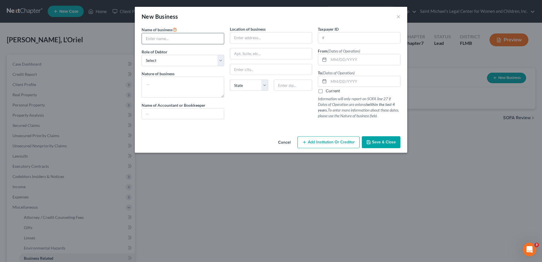
paste input "[PERSON_NAME] HOLDINGS, LLC"
paste input "[DATE]"
click at [180, 92] on textarea at bounding box center [183, 87] width 83 height 21
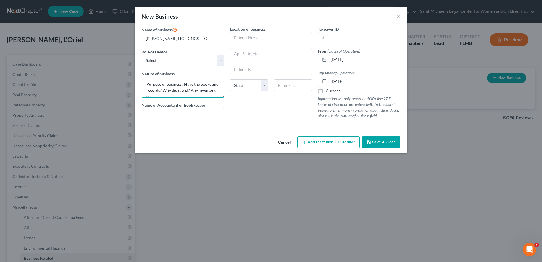
scroll to position [1, 0]
click at [338, 36] on input "text" at bounding box center [359, 37] width 82 height 11
paste input "[US_EMPLOYER_IDENTIFICATION_NUMBER]"
click at [264, 38] on input "text" at bounding box center [271, 37] width 82 height 11
paste input "[STREET_ADDRESS][MEDICAL_DATA]"
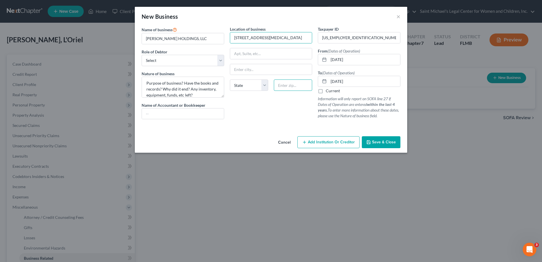
scroll to position [0, 0]
click at [287, 83] on input "text" at bounding box center [293, 84] width 38 height 11
click at [263, 114] on div "Location of business [STREET_ADDRESS][MEDICAL_DATA] State [US_STATE] AK AR AZ C…" at bounding box center [271, 75] width 88 height 98
drag, startPoint x: 263, startPoint y: 67, endPoint x: 172, endPoint y: 73, distance: 90.4
click at [172, 73] on div "Name of business * [PERSON_NAME] HOLDINGS, LLC Role of Debtor * Select A member…" at bounding box center [271, 77] width 264 height 102
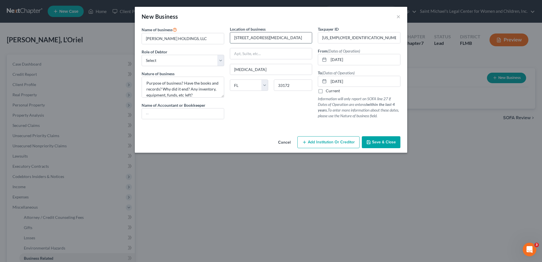
drag, startPoint x: 260, startPoint y: 39, endPoint x: 268, endPoint y: 38, distance: 8.0
click at [268, 38] on input "[STREET_ADDRESS][MEDICAL_DATA]" at bounding box center [271, 37] width 82 height 11
drag, startPoint x: 268, startPoint y: 38, endPoint x: 285, endPoint y: 34, distance: 17.5
drag, startPoint x: 282, startPoint y: 38, endPoint x: 313, endPoint y: 43, distance: 30.6
click at [301, 42] on input "[STREET_ADDRESS][MEDICAL_DATA]" at bounding box center [271, 37] width 82 height 11
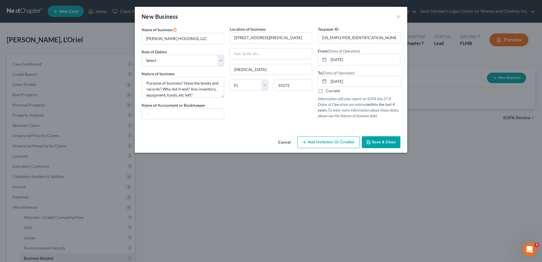
click at [313, 43] on div "Location of business [STREET_ADDRESS][MEDICAL_DATA] [MEDICAL_DATA][GEOGRAPHIC_D…" at bounding box center [271, 75] width 88 height 98
click at [308, 36] on input "[STREET_ADDRESS][MEDICAL_DATA]" at bounding box center [271, 37] width 82 height 11
click at [376, 143] on span "Save & Close" at bounding box center [384, 142] width 24 height 5
click at [192, 62] on select "Select A member of a limited liability company (LLC) or limited liability partn…" at bounding box center [183, 60] width 83 height 11
click at [142, 55] on select "Select A member of a limited liability company (LLC) or limited liability partn…" at bounding box center [183, 60] width 83 height 11
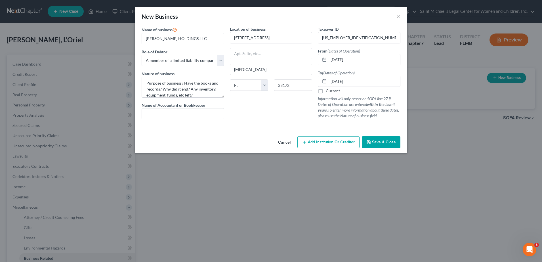
click at [379, 142] on span "Save & Close" at bounding box center [384, 142] width 24 height 5
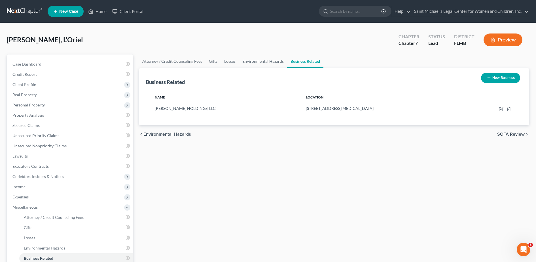
click at [508, 77] on button "New Business" at bounding box center [500, 78] width 39 height 10
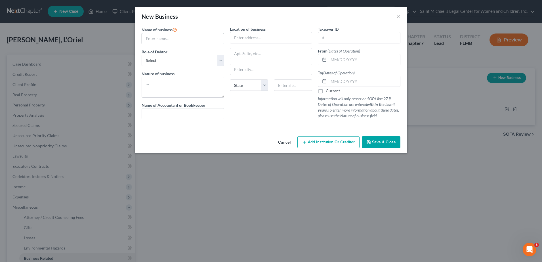
paste input "[PERSON_NAME] COLORECTAL SURGICAL CLINIC, PL"
click at [195, 67] on div "Name of business * [PERSON_NAME] COLORECTAL SURGICAL CLINIC, PL Role of Debtor …" at bounding box center [183, 75] width 88 height 98
click at [191, 64] on select "Select A member of a limited liability company (LLC) or limited liability partn…" at bounding box center [183, 60] width 83 height 11
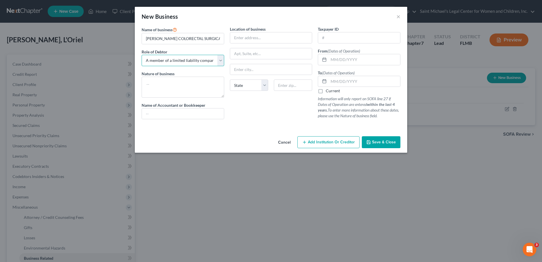
click at [142, 55] on select "Select A member of a limited liability company (LLC) or limited liability partn…" at bounding box center [183, 60] width 83 height 11
paste input "[US_EMPLOYER_IDENTIFICATION_NUMBER]"
click at [350, 82] on input "text" at bounding box center [363, 81] width 71 height 11
paste input "[DATE]"
click at [350, 61] on input "text" at bounding box center [363, 59] width 71 height 11
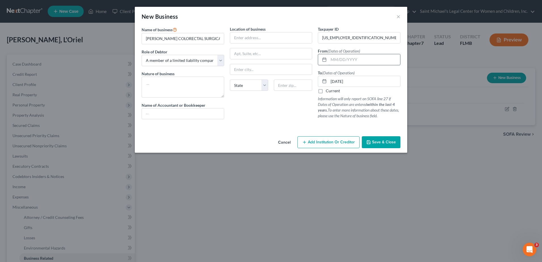
paste input "[DATE]"
click at [174, 87] on textarea at bounding box center [183, 87] width 83 height 21
click at [178, 217] on div "New Business × Name of business * [PERSON_NAME] COLORECTAL SURGICAL CLINIC, PL …" at bounding box center [271, 131] width 542 height 262
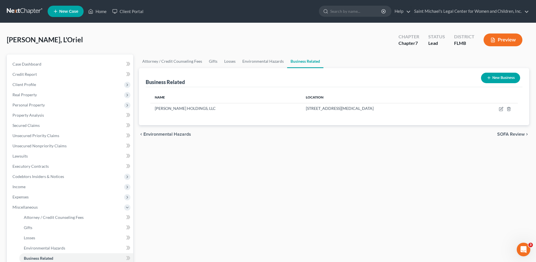
click at [496, 79] on button "New Business" at bounding box center [500, 78] width 39 height 10
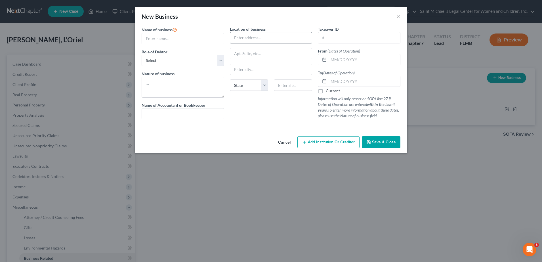
paste input "[STREET_ADDRESS]"
click at [294, 83] on input "text" at bounding box center [293, 84] width 38 height 11
click at [251, 101] on div "Location of business [STREET_ADDRESS][GEOGRAPHIC_DATA][US_STATE] [GEOGRAPHIC_DA…" at bounding box center [271, 75] width 88 height 98
drag, startPoint x: 273, startPoint y: 39, endPoint x: 315, endPoint y: 39, distance: 41.7
click at [315, 39] on div "Name of business * Role of Debtor * Select A member of a limited liability comp…" at bounding box center [271, 77] width 264 height 102
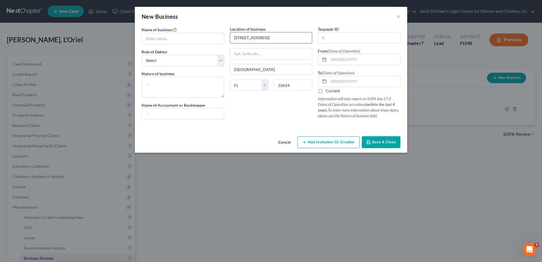
drag, startPoint x: 315, startPoint y: 39, endPoint x: 307, endPoint y: 38, distance: 8.3
click at [307, 38] on input "[STREET_ADDRESS]" at bounding box center [271, 37] width 82 height 11
paste input "[PERSON_NAME] COLORECTAL SURGICAL CLINIC, PL"
click at [196, 64] on select "Select A member of a limited liability company (LLC) or limited liability partn…" at bounding box center [183, 60] width 83 height 11
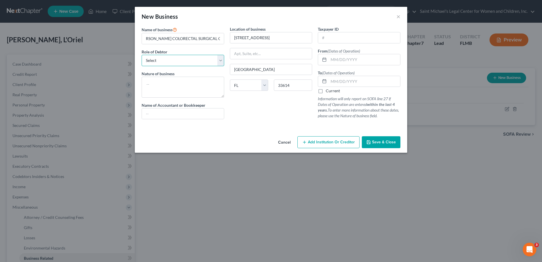
scroll to position [0, 0]
click at [142, 55] on select "Select A member of a limited liability company (LLC) or limited liability partn…" at bounding box center [183, 60] width 83 height 11
paste input "[US_EMPLOYER_IDENTIFICATION_NUMBER]"
click at [347, 59] on input "text" at bounding box center [363, 59] width 71 height 11
paste input "[DATE]"
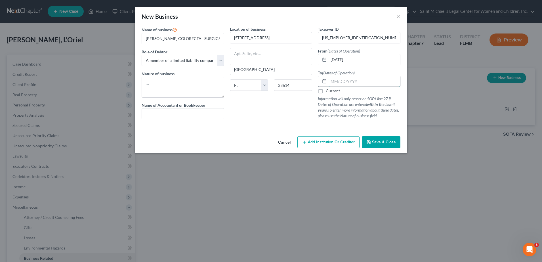
click at [339, 82] on input "text" at bounding box center [363, 81] width 71 height 11
paste input "[DATE]"
click at [201, 91] on textarea at bounding box center [183, 87] width 83 height 21
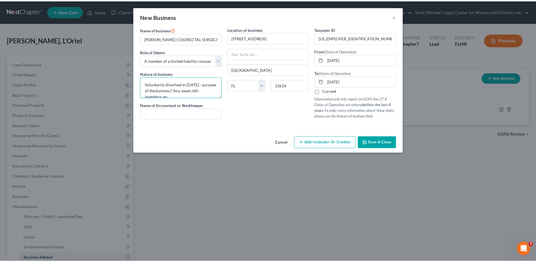
scroll to position [1, 0]
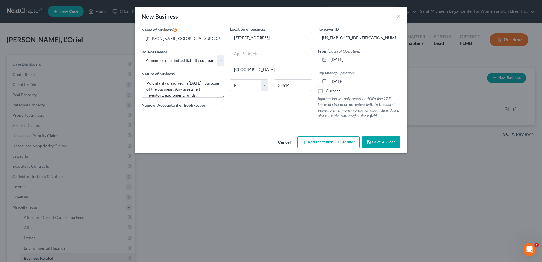
click at [381, 136] on button "Save & Close" at bounding box center [381, 142] width 39 height 12
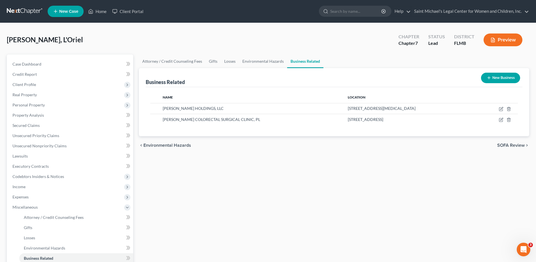
click at [504, 73] on button "New Business" at bounding box center [500, 78] width 39 height 10
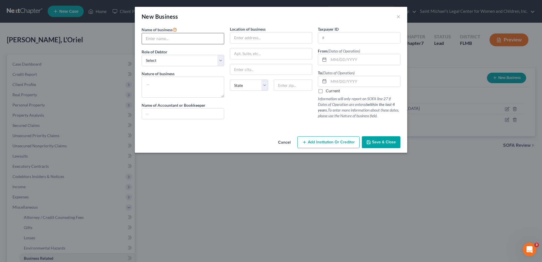
click at [192, 39] on input "text" at bounding box center [183, 38] width 82 height 11
click at [195, 59] on select "Select A member of a limited liability company (LLC) or limited liability partn…" at bounding box center [183, 60] width 83 height 11
click at [142, 55] on select "Select A member of a limited liability company (LLC) or limited liability partn…" at bounding box center [183, 60] width 83 height 11
click at [206, 89] on textarea at bounding box center [183, 87] width 83 height 21
click at [391, 141] on span "Save & Close" at bounding box center [384, 142] width 24 height 5
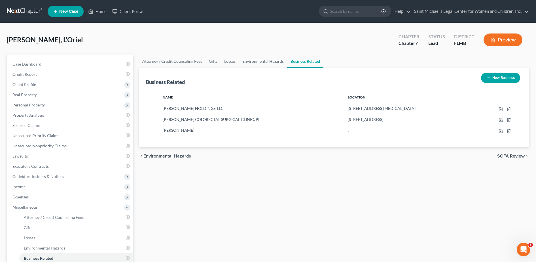
click at [392, 195] on div "Attorney / Credit Counseling Fees Gifts Losses Environmental Hazards Business R…" at bounding box center [334, 192] width 396 height 277
click at [41, 83] on span "Client Profile" at bounding box center [70, 84] width 125 height 10
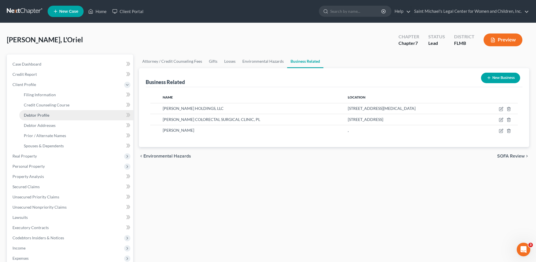
click at [57, 114] on link "Debtor Profile" at bounding box center [76, 115] width 114 height 10
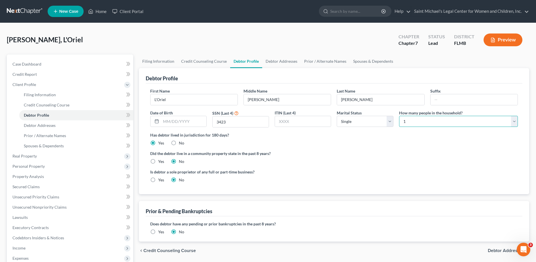
click at [417, 121] on select "Select 1 2 3 4 5 6 7 8 9 10 11 12 13 14 15 16 17 18 19 20" at bounding box center [458, 121] width 119 height 11
click at [399, 116] on select "Select 1 2 3 4 5 6 7 8 9 10 11 12 13 14 15 16 17 18 19 20" at bounding box center [458, 121] width 119 height 11
click at [368, 62] on link "Spouses & Dependents" at bounding box center [373, 61] width 47 height 14
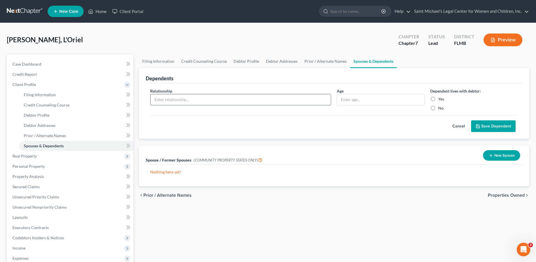
click at [258, 101] on input "text" at bounding box center [241, 99] width 181 height 11
click at [345, 95] on input "text" at bounding box center [380, 99] width 87 height 11
click at [286, 100] on input "text" at bounding box center [241, 99] width 181 height 11
drag, startPoint x: 432, startPoint y: 98, endPoint x: 436, endPoint y: 99, distance: 3.7
click at [438, 98] on label "Yes" at bounding box center [441, 99] width 6 height 6
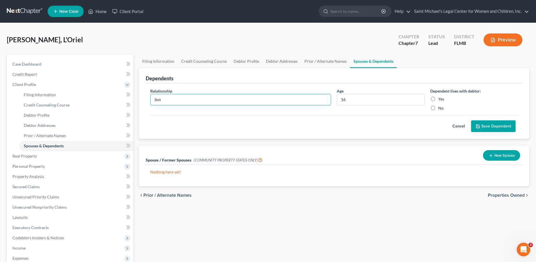
click at [441, 98] on input "Yes" at bounding box center [443, 98] width 4 height 4
click at [492, 124] on button "Save Dependent" at bounding box center [493, 126] width 45 height 12
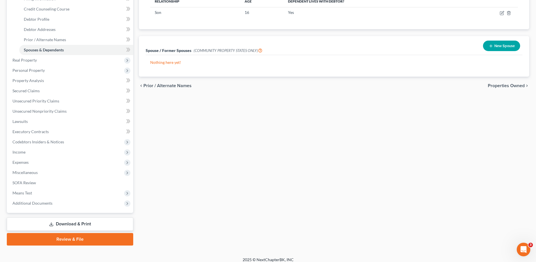
scroll to position [101, 0]
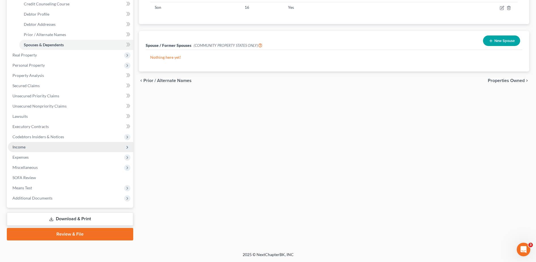
click at [77, 149] on span "Income" at bounding box center [70, 147] width 125 height 10
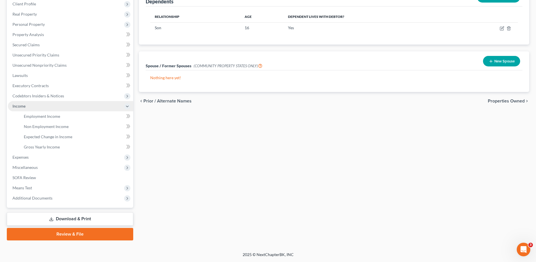
scroll to position [81, 0]
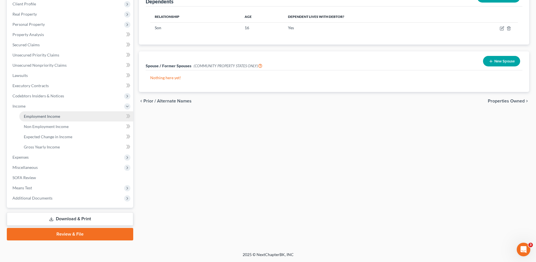
click at [67, 119] on link "Employment Income" at bounding box center [76, 116] width 114 height 10
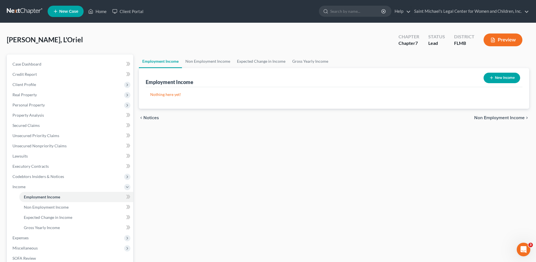
click at [505, 75] on button "New Income" at bounding box center [502, 78] width 37 height 10
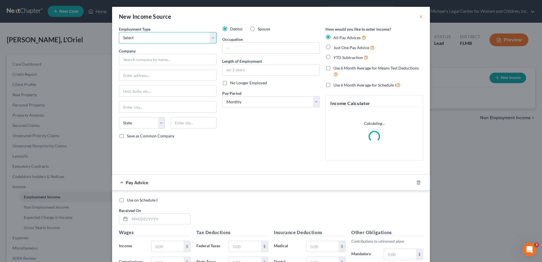
click at [182, 41] on select "Select Full or [DEMOGRAPHIC_DATA] Employment Self Employment" at bounding box center [168, 37] width 98 height 11
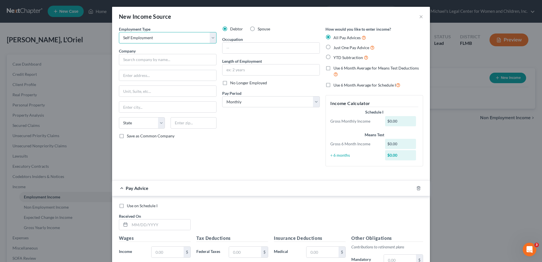
click at [119, 32] on select "Select Full or [DEMOGRAPHIC_DATA] Employment Self Employment" at bounding box center [168, 37] width 98 height 11
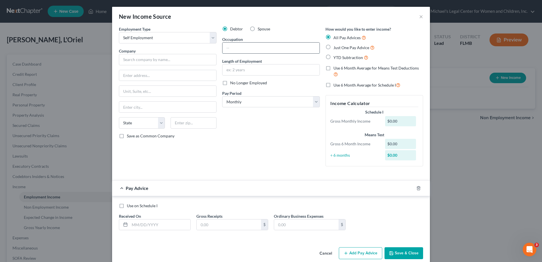
click at [231, 45] on input "text" at bounding box center [270, 48] width 97 height 11
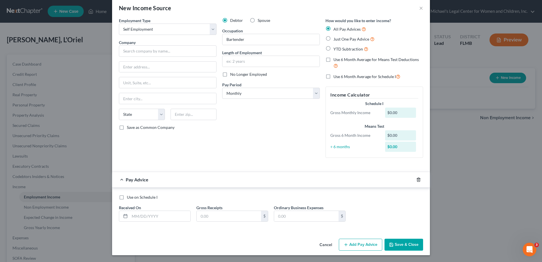
click at [417, 179] on icon "button" at bounding box center [418, 180] width 3 height 4
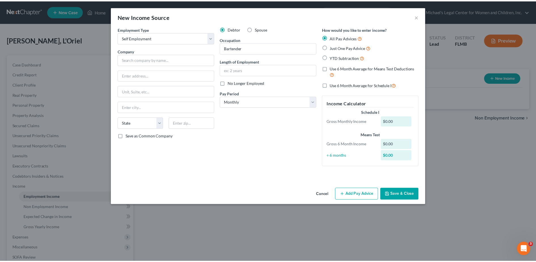
scroll to position [0, 0]
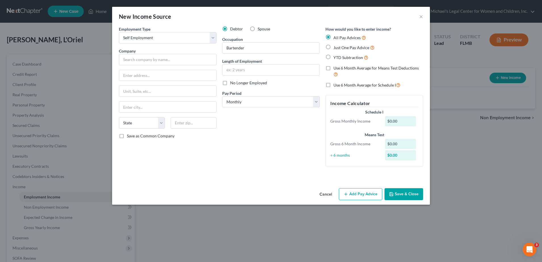
click at [408, 197] on button "Save & Close" at bounding box center [403, 194] width 39 height 12
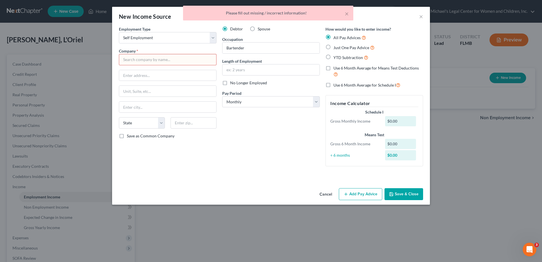
click at [198, 59] on input "text" at bounding box center [168, 59] width 98 height 11
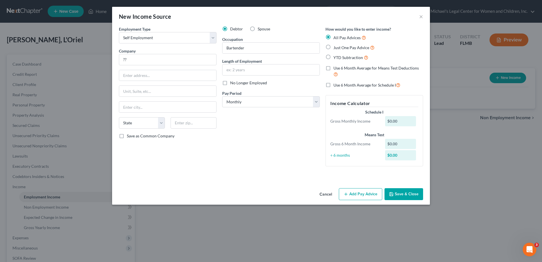
click at [269, 134] on div "Debtor Spouse Occupation Bartender Length of Employment No Longer Employed Pay …" at bounding box center [270, 98] width 103 height 145
click at [396, 194] on button "Save & Close" at bounding box center [403, 194] width 39 height 12
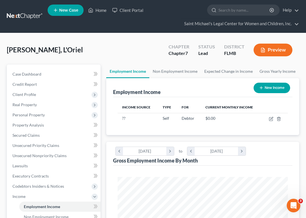
scroll to position [283517, 283420]
click at [42, 115] on span "Personal Property" at bounding box center [28, 115] width 32 height 5
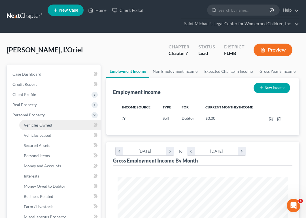
click at [51, 126] on span "Vehicles Owned" at bounding box center [38, 125] width 28 height 5
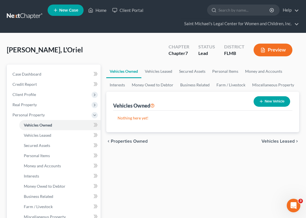
click at [278, 98] on button "New Vehicle" at bounding box center [272, 101] width 37 height 10
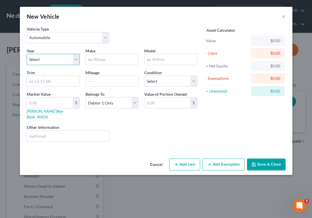
click at [58, 57] on select "Select 2026 2025 2024 2023 2022 2021 2020 2019 2018 2017 2016 2015 2014 2013 20…" at bounding box center [53, 59] width 53 height 11
click at [27, 54] on select "Select 2026 2025 2024 2023 2022 2021 2020 2019 2018 2017 2016 2015 2014 2013 20…" at bounding box center [53, 59] width 53 height 11
click at [123, 58] on input "text" at bounding box center [112, 59] width 52 height 11
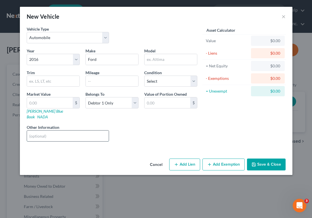
click at [58, 131] on input "text" at bounding box center [68, 136] width 82 height 11
click at [40, 131] on input "VIN # - silver color" at bounding box center [68, 136] width 82 height 11
click at [48, 79] on input "text" at bounding box center [53, 81] width 52 height 11
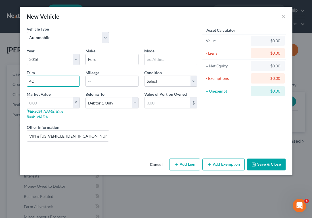
click at [264, 159] on button "Save & Close" at bounding box center [266, 165] width 39 height 12
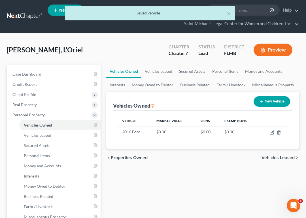
click at [271, 97] on button "New Vehicle" at bounding box center [272, 101] width 37 height 10
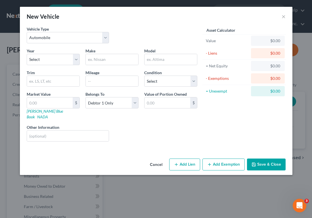
click at [157, 162] on button "Cancel" at bounding box center [156, 164] width 22 height 11
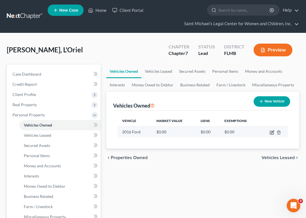
click at [272, 132] on icon "button" at bounding box center [272, 132] width 3 height 3
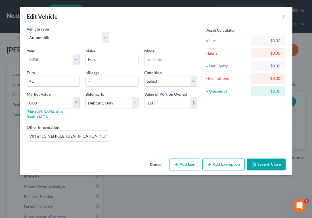
click at [119, 109] on div "Belongs To * Select Debtor 1 Only Debtor 2 Only Debtor 1 And Debtor 2 Only At L…" at bounding box center [112, 105] width 59 height 29
click at [113, 104] on select "Select Debtor 1 Only Debtor 2 Only Debtor 1 And Debtor 2 Only At Least One Of T…" at bounding box center [111, 102] width 53 height 11
click at [85, 97] on select "Select Debtor 1 Only Debtor 2 Only Debtor 1 And Debtor 2 Only At Least One Of T…" at bounding box center [111, 102] width 53 height 11
click at [274, 164] on button "Save & Close" at bounding box center [266, 165] width 39 height 12
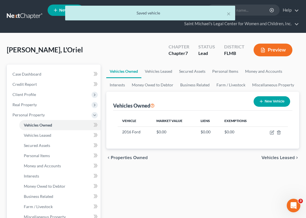
click at [275, 99] on button "New Vehicle" at bounding box center [272, 101] width 37 height 10
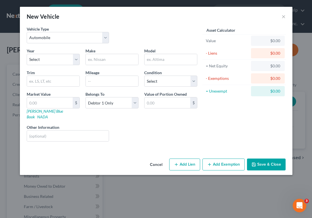
click at [162, 127] on div "Liens Select" at bounding box center [156, 133] width 88 height 17
click at [67, 60] on select "Select 2026 2025 2024 2023 2022 2021 2020 2019 2018 2017 2016 2015 2014 2013 20…" at bounding box center [53, 59] width 53 height 11
click at [27, 54] on select "Select 2026 2025 2024 2023 2022 2021 2020 2019 2018 2017 2016 2015 2014 2013 20…" at bounding box center [53, 59] width 53 height 11
click at [114, 59] on input "text" at bounding box center [112, 59] width 52 height 11
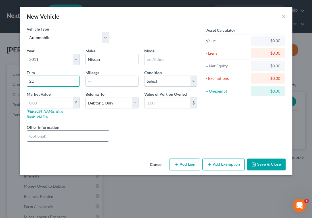
click at [63, 131] on input "text" at bounding box center [68, 136] width 82 height 11
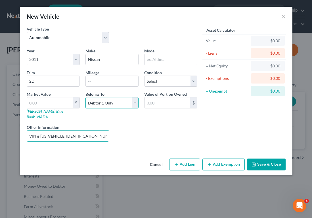
click at [116, 104] on select "Select Debtor 1 Only Debtor 2 Only Debtor 1 And Debtor 2 Only At Least One Of T…" at bounding box center [111, 102] width 53 height 11
click at [85, 97] on select "Select Debtor 1 Only Debtor 2 Only Debtor 1 And Debtor 2 Only At Least One Of T…" at bounding box center [111, 102] width 53 height 11
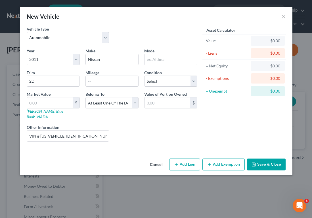
click at [259, 161] on button "Save & Close" at bounding box center [266, 165] width 39 height 12
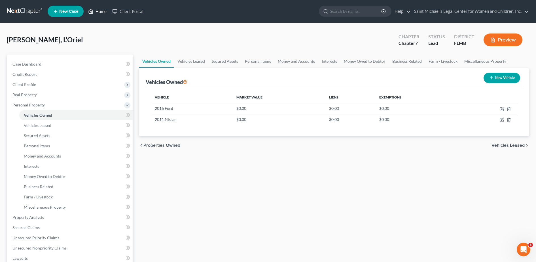
click at [106, 15] on link "Home" at bounding box center [97, 11] width 24 height 10
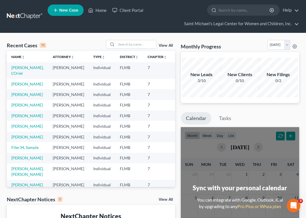
drag, startPoint x: 296, startPoint y: 20, endPoint x: 179, endPoint y: 10, distance: 116.7
click at [179, 10] on ul "New Case Home Client Portal - No Result - See all results Or Press Enter... Hel…" at bounding box center [174, 16] width 252 height 27
click at [295, 24] on link "Saint Michael's Legal Center for Women and Children, Inc." at bounding box center [241, 24] width 118 height 10
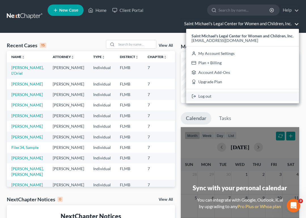
click at [225, 98] on link "Log out" at bounding box center [242, 97] width 113 height 10
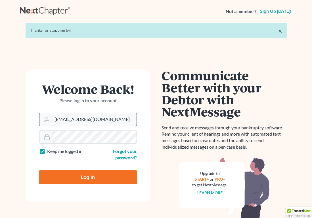
click at [117, 120] on input "[EMAIL_ADDRESS][DOMAIN_NAME]" at bounding box center [94, 119] width 84 height 12
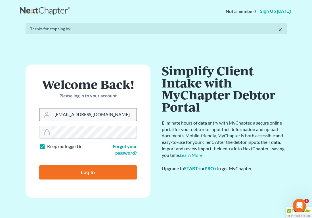
type input "[PERSON_NAME][EMAIL_ADDRESS][DOMAIN_NAME]"
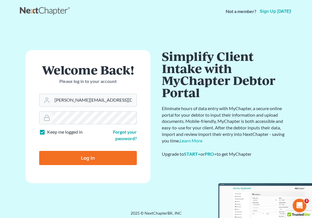
click at [68, 161] on input "Log In" at bounding box center [88, 158] width 98 height 14
type input "Thinking..."
